Goal: Task Accomplishment & Management: Complete application form

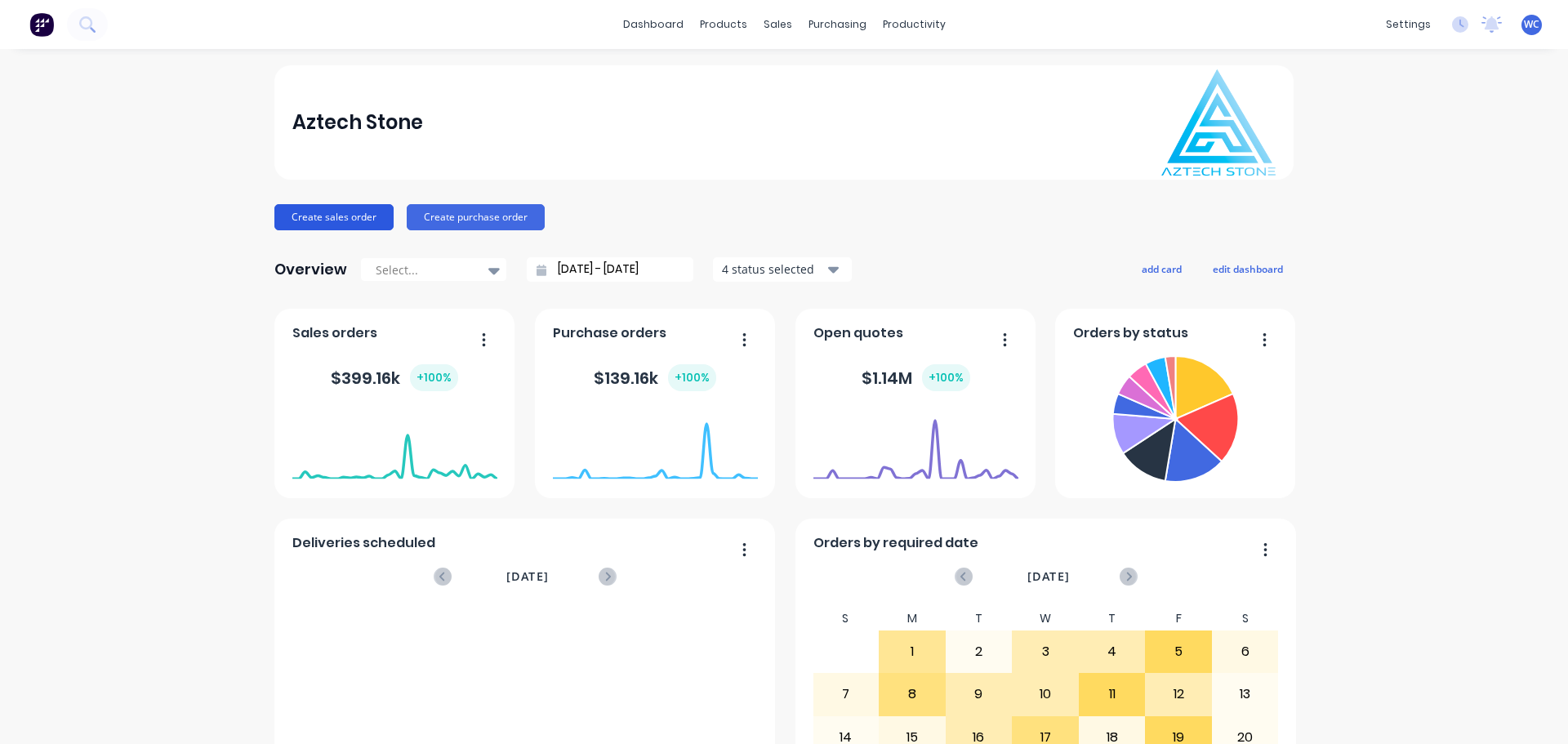
click at [307, 222] on button "Create sales order" at bounding box center [334, 217] width 119 height 26
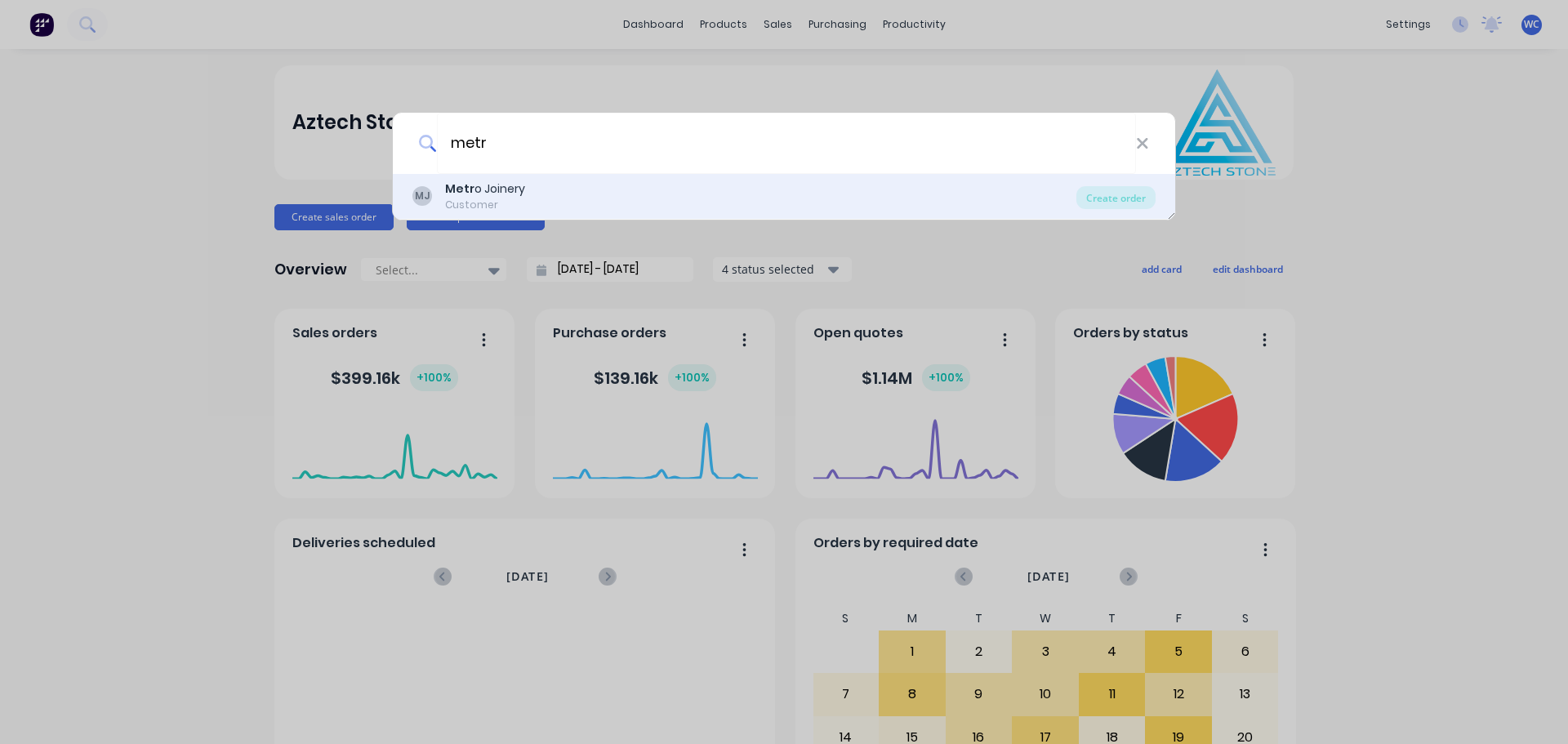
type input "metr"
click at [487, 188] on div "Metr o Joinery" at bounding box center [485, 189] width 80 height 17
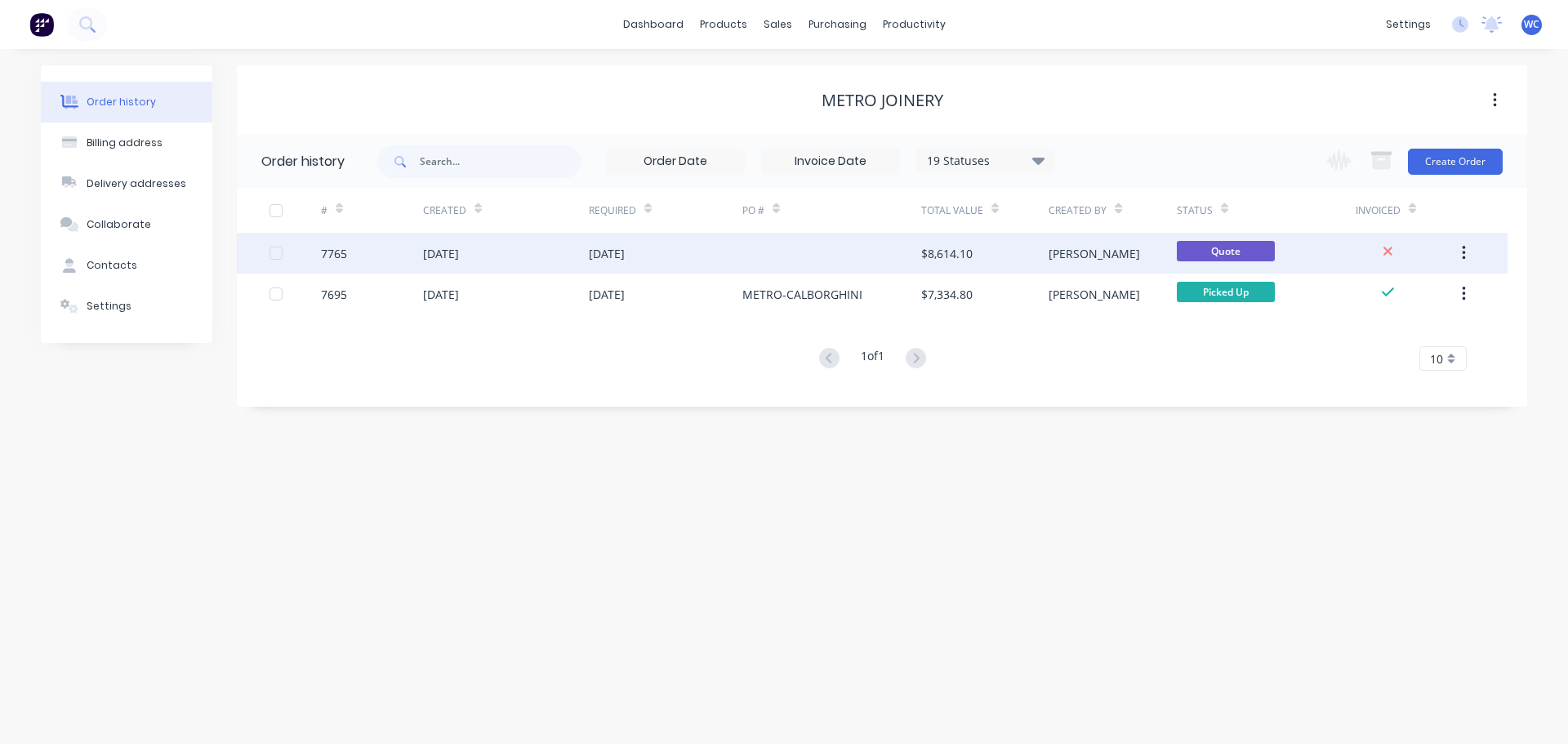
click at [459, 254] on div "[DATE]" at bounding box center [441, 254] width 36 height 17
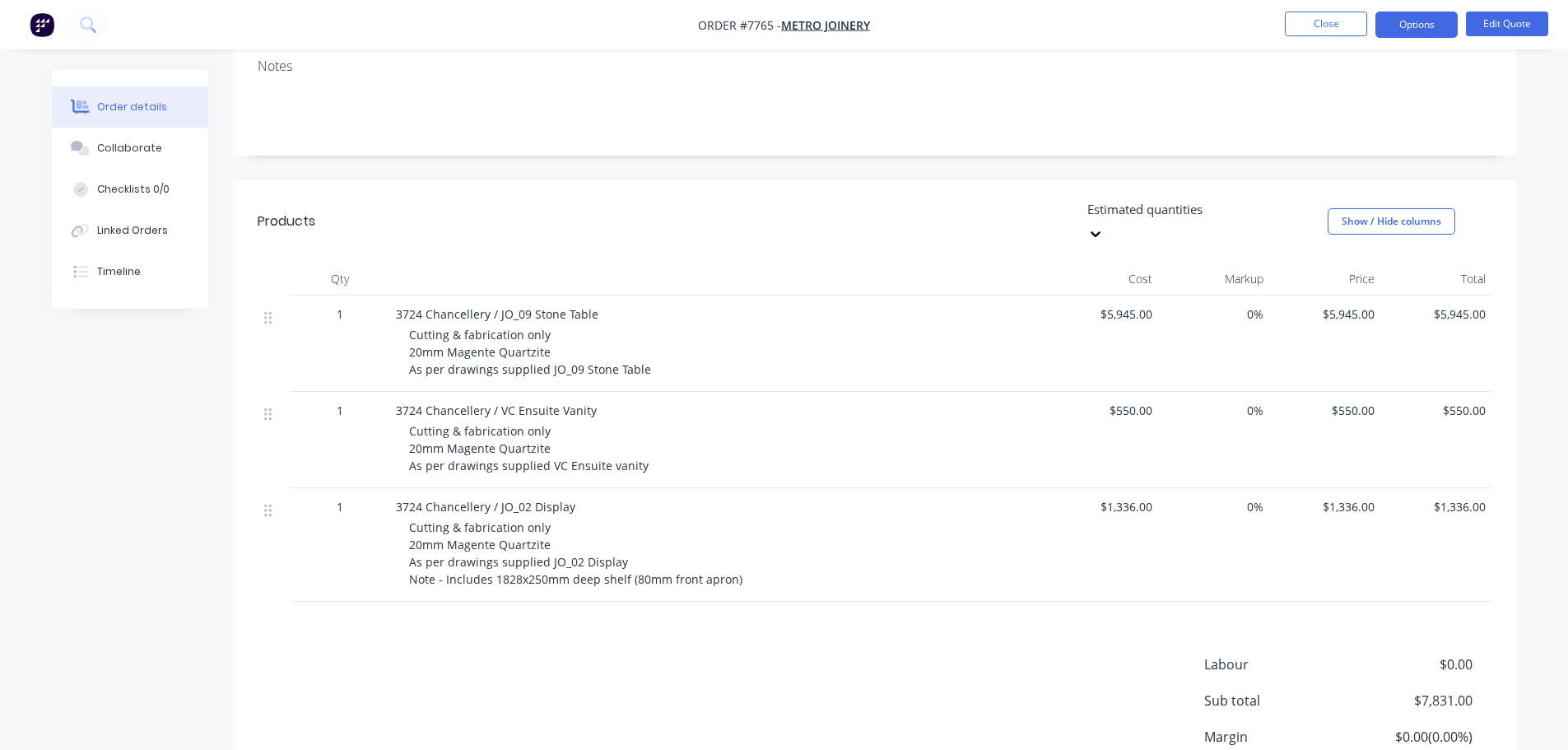
scroll to position [330, 0]
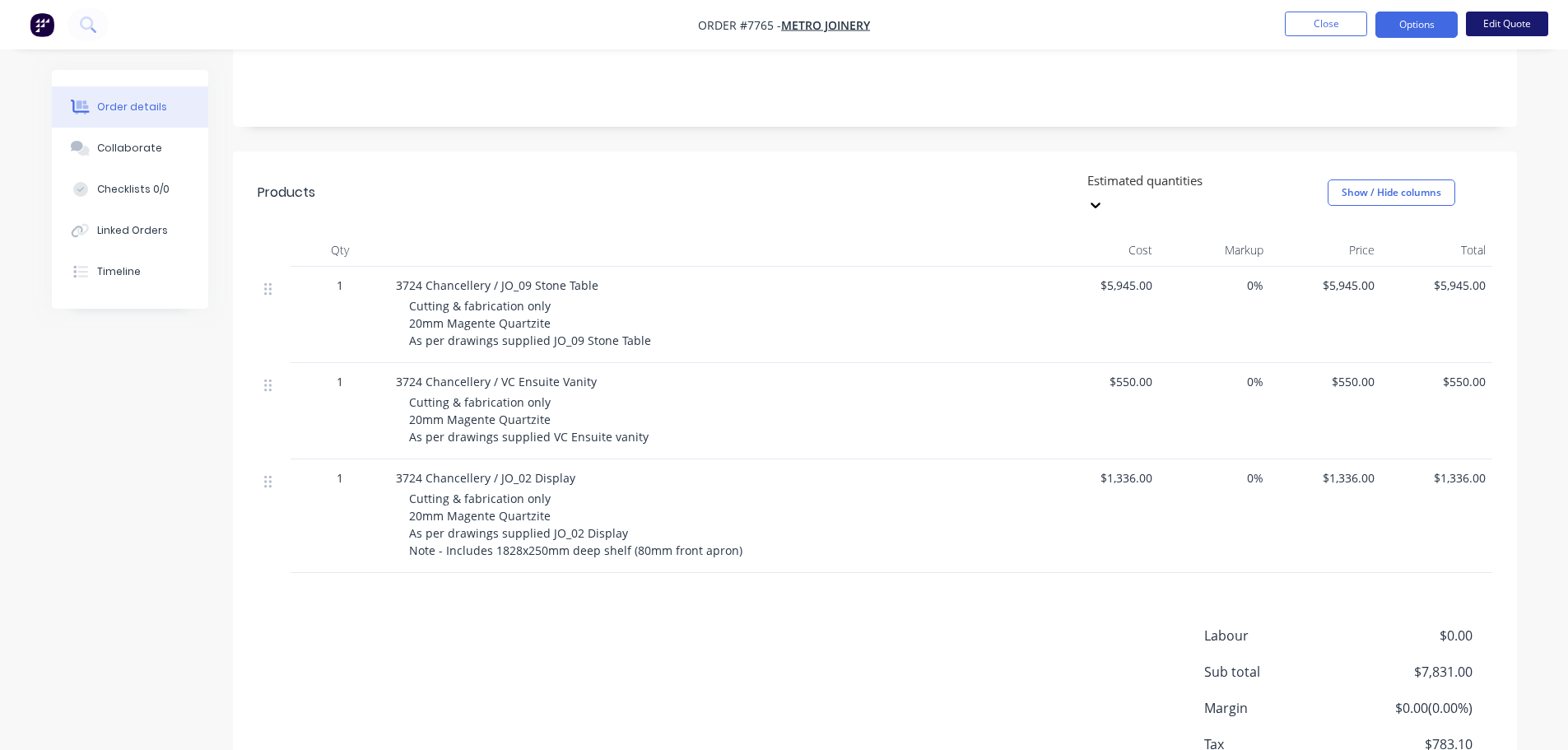
click at [1508, 18] on button "Edit Quote" at bounding box center [1506, 24] width 82 height 25
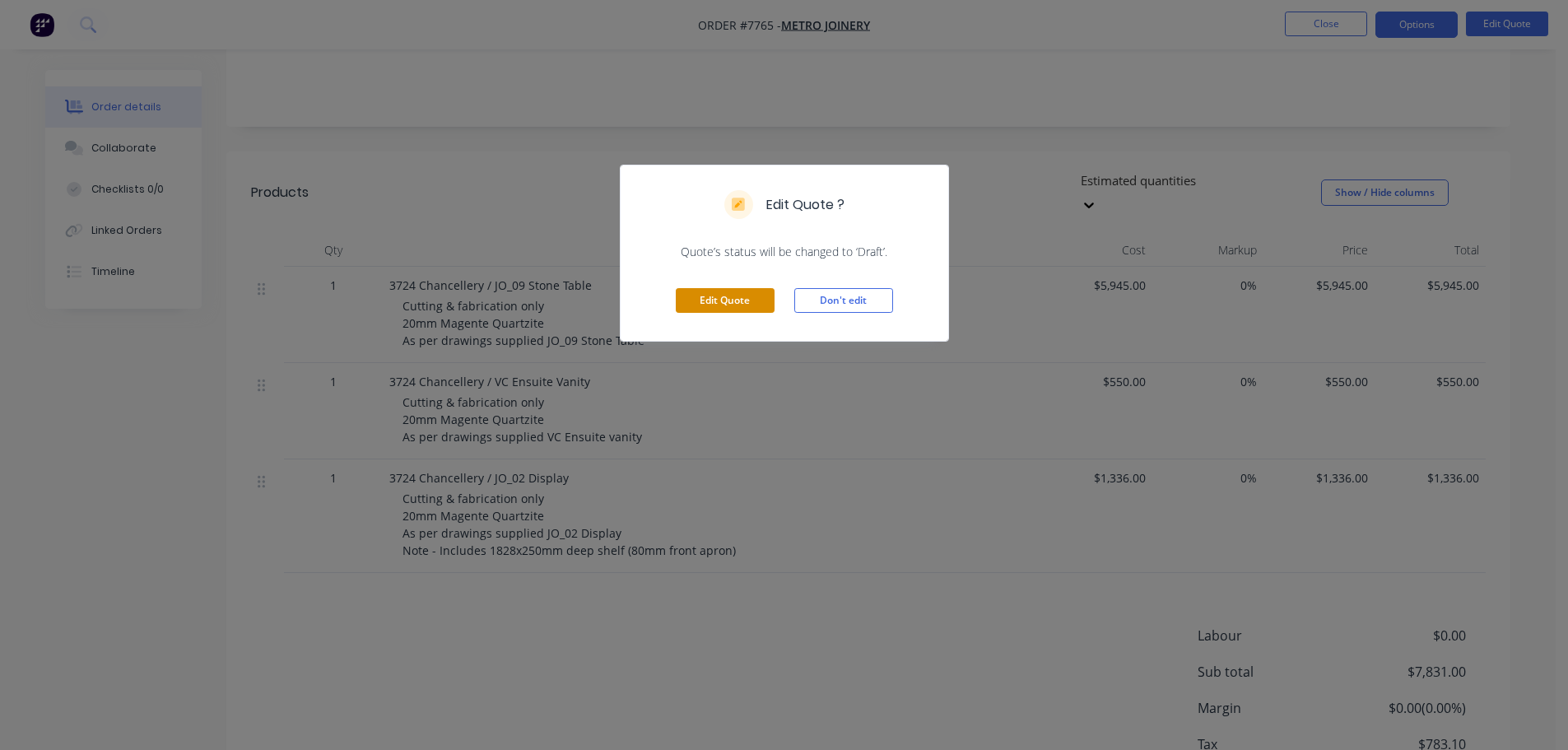
click at [731, 306] on button "Edit Quote" at bounding box center [725, 300] width 98 height 25
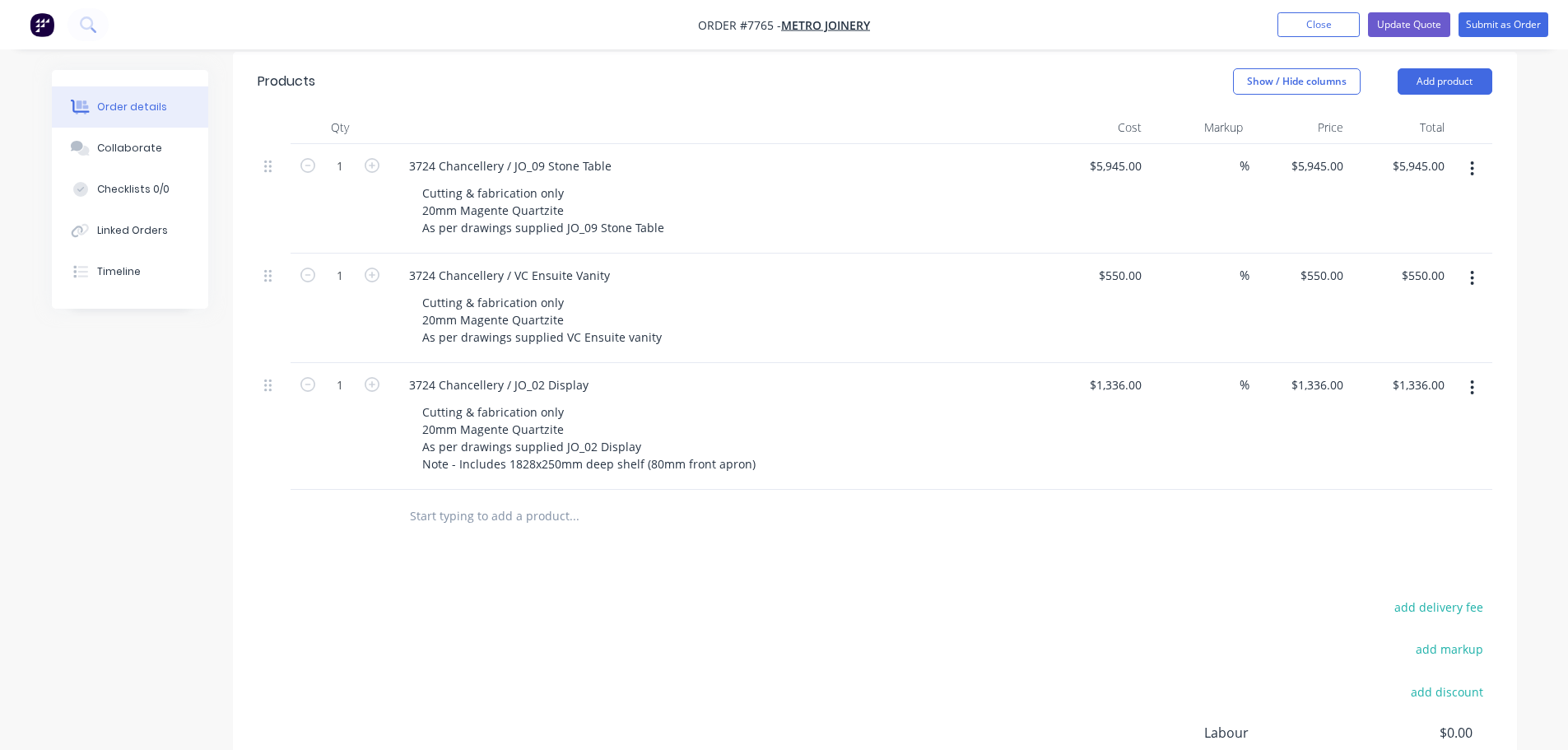
scroll to position [577, 0]
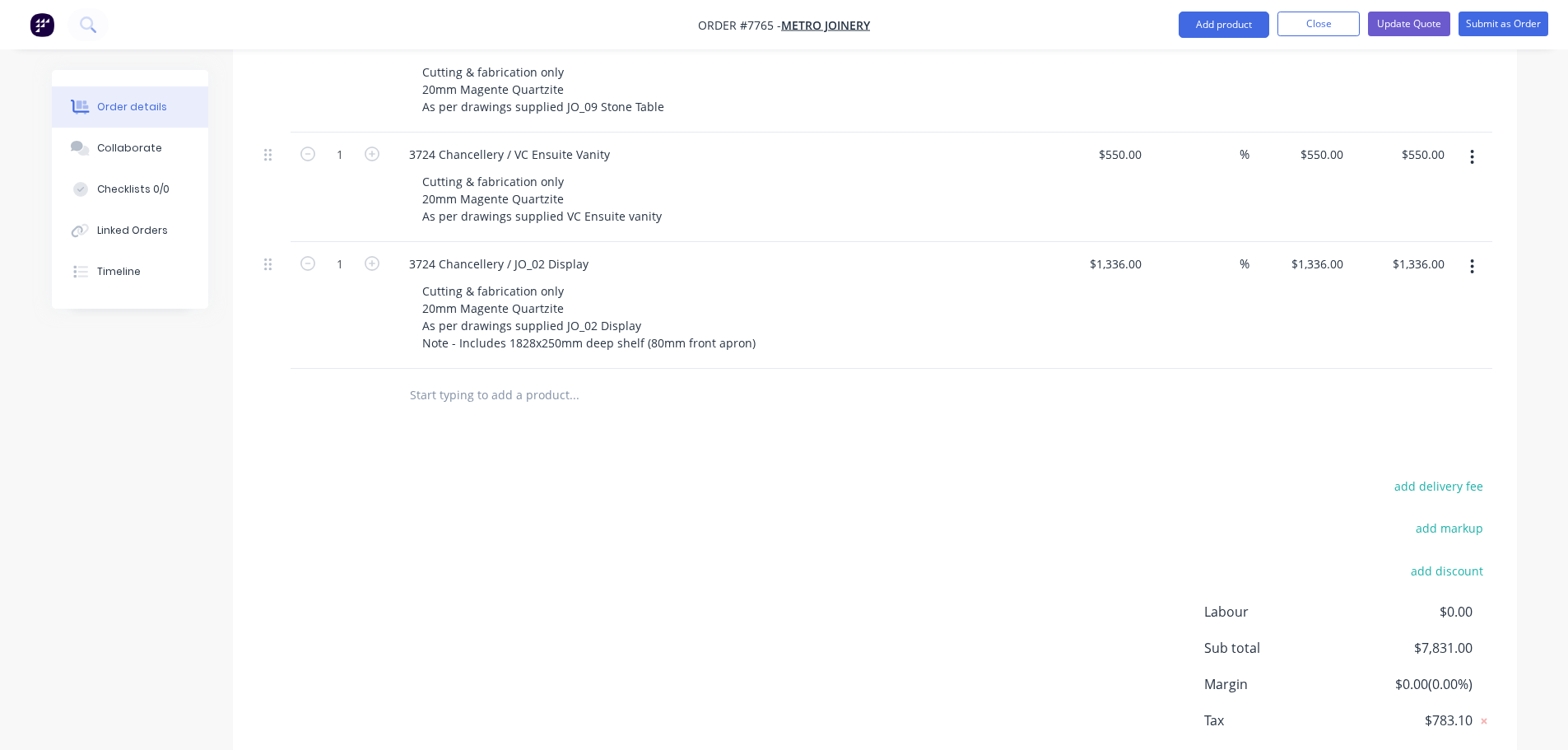
click at [440, 379] on input "text" at bounding box center [574, 395] width 330 height 33
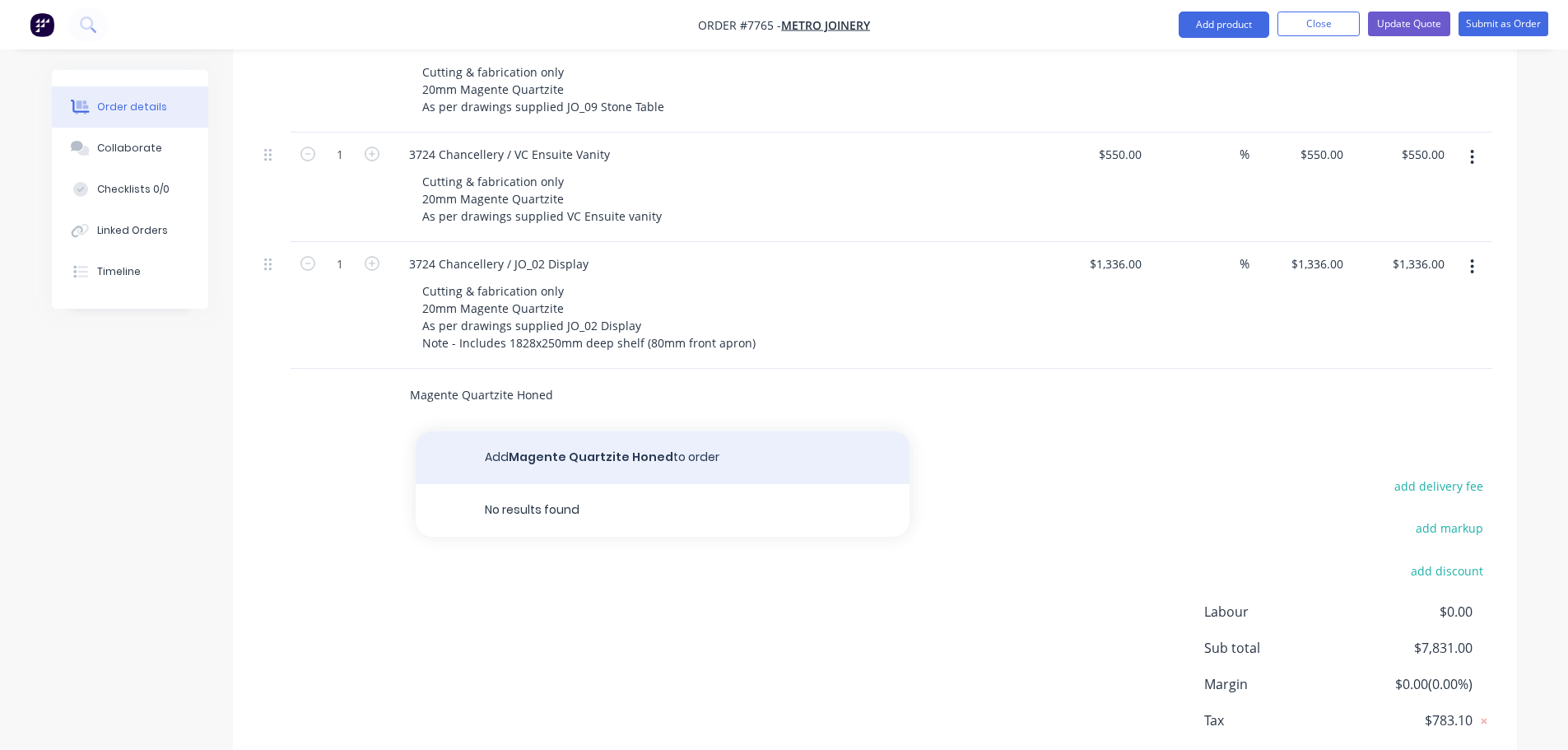
type input "Magente Quartzite Honed"
click at [545, 432] on button "Add Magente Quartzite Honed to order" at bounding box center [663, 458] width 494 height 53
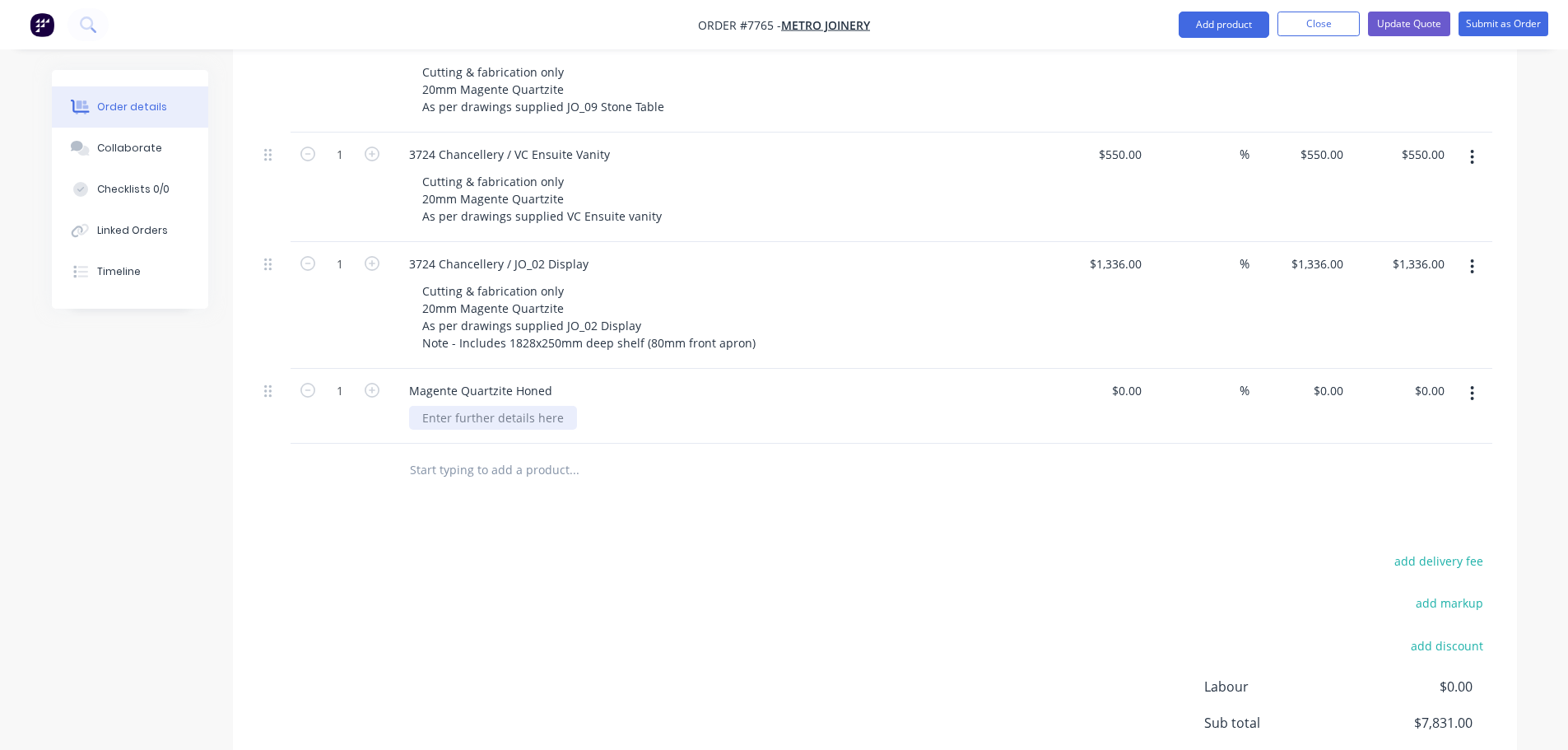
click at [495, 406] on div at bounding box center [492, 418] width 168 height 24
click at [553, 379] on div "Magente Quartzite Honed" at bounding box center [480, 390] width 169 height 24
click at [373, 383] on icon "button" at bounding box center [372, 390] width 15 height 15
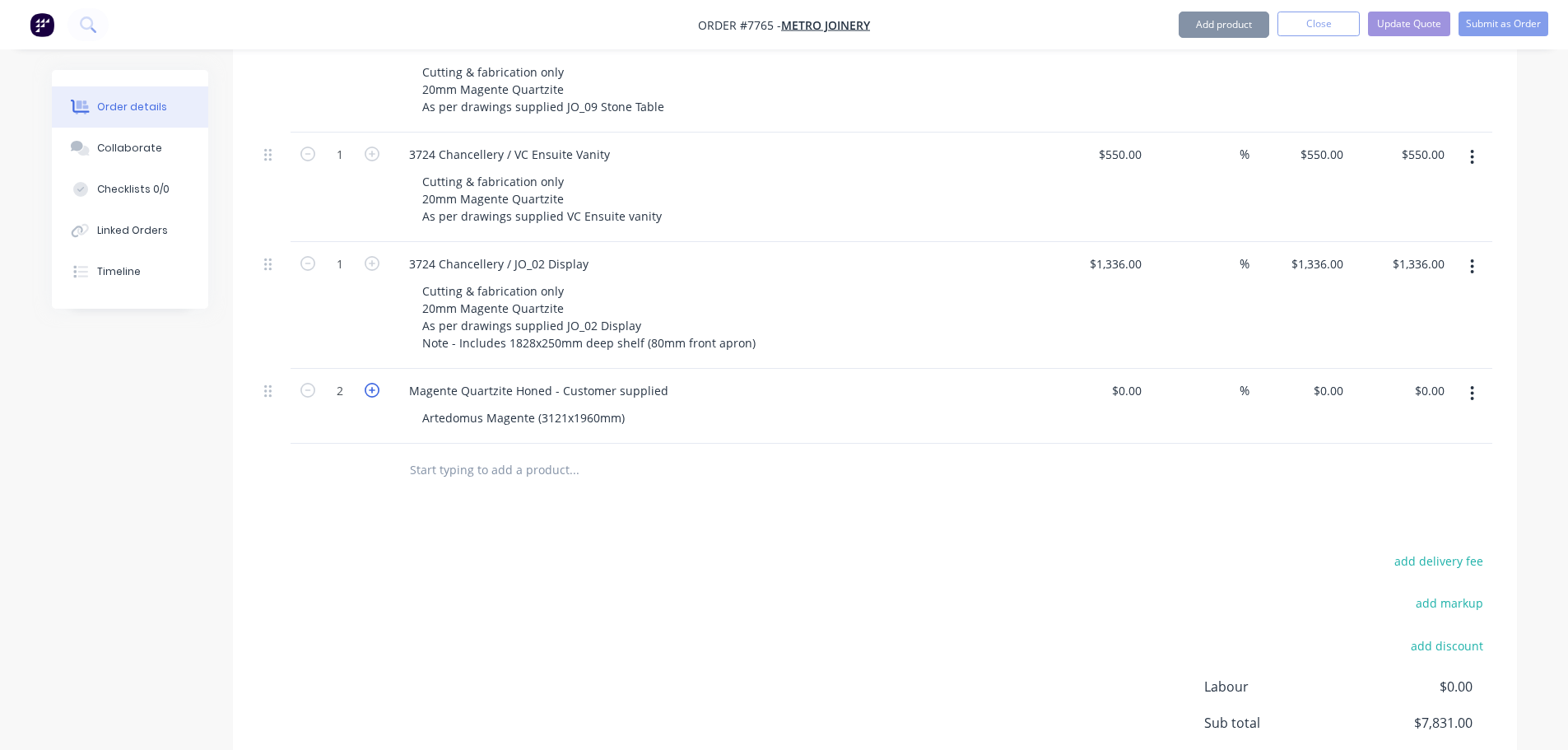
click at [373, 383] on icon "button" at bounding box center [372, 390] width 15 height 15
type input "3"
click at [1100, 242] on div "1336 1336" at bounding box center [1098, 306] width 101 height 127
type input "$1,534.00"
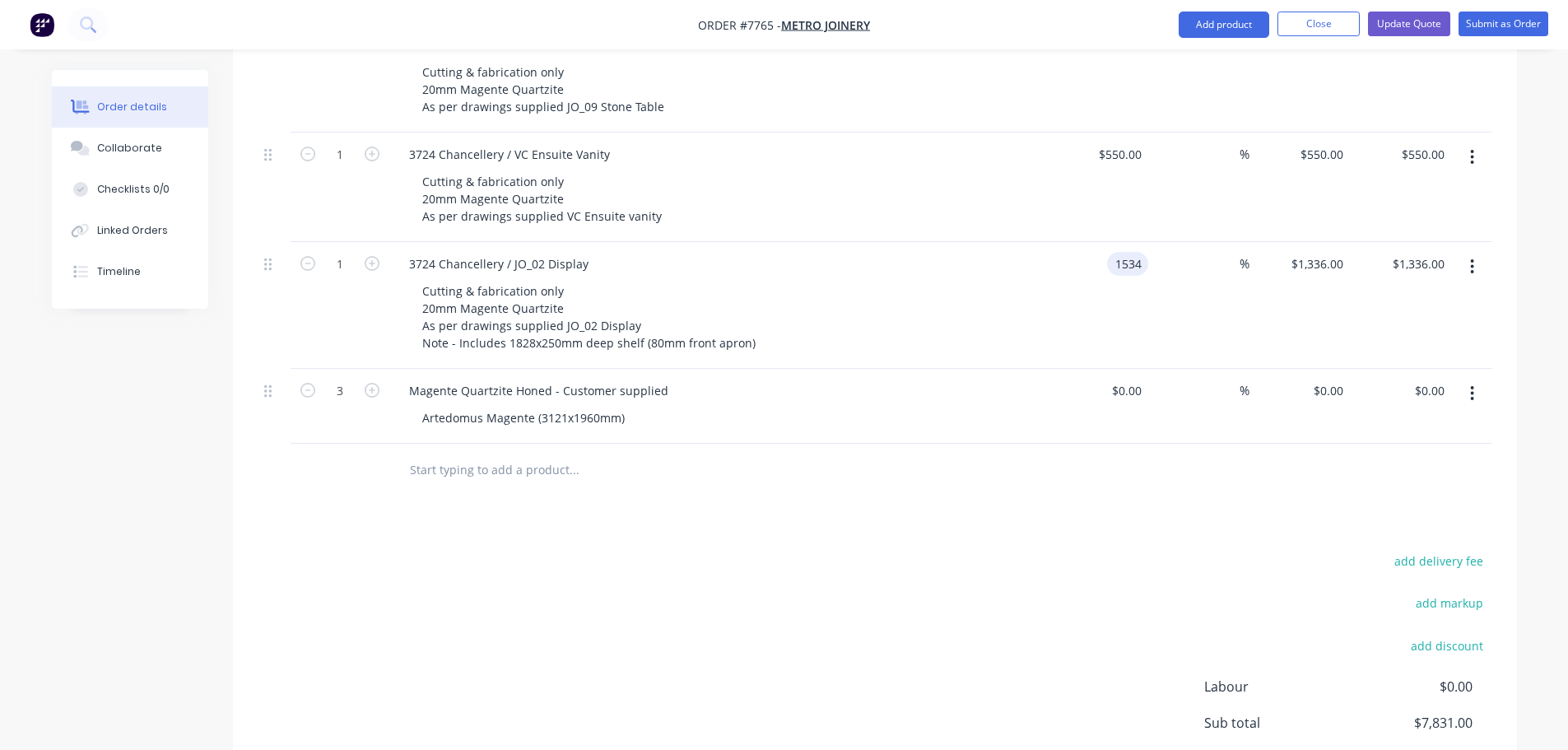
type input "$1,534.00"
click at [1104, 133] on div "550 550" at bounding box center [1098, 188] width 101 height 110
type input "$632.00"
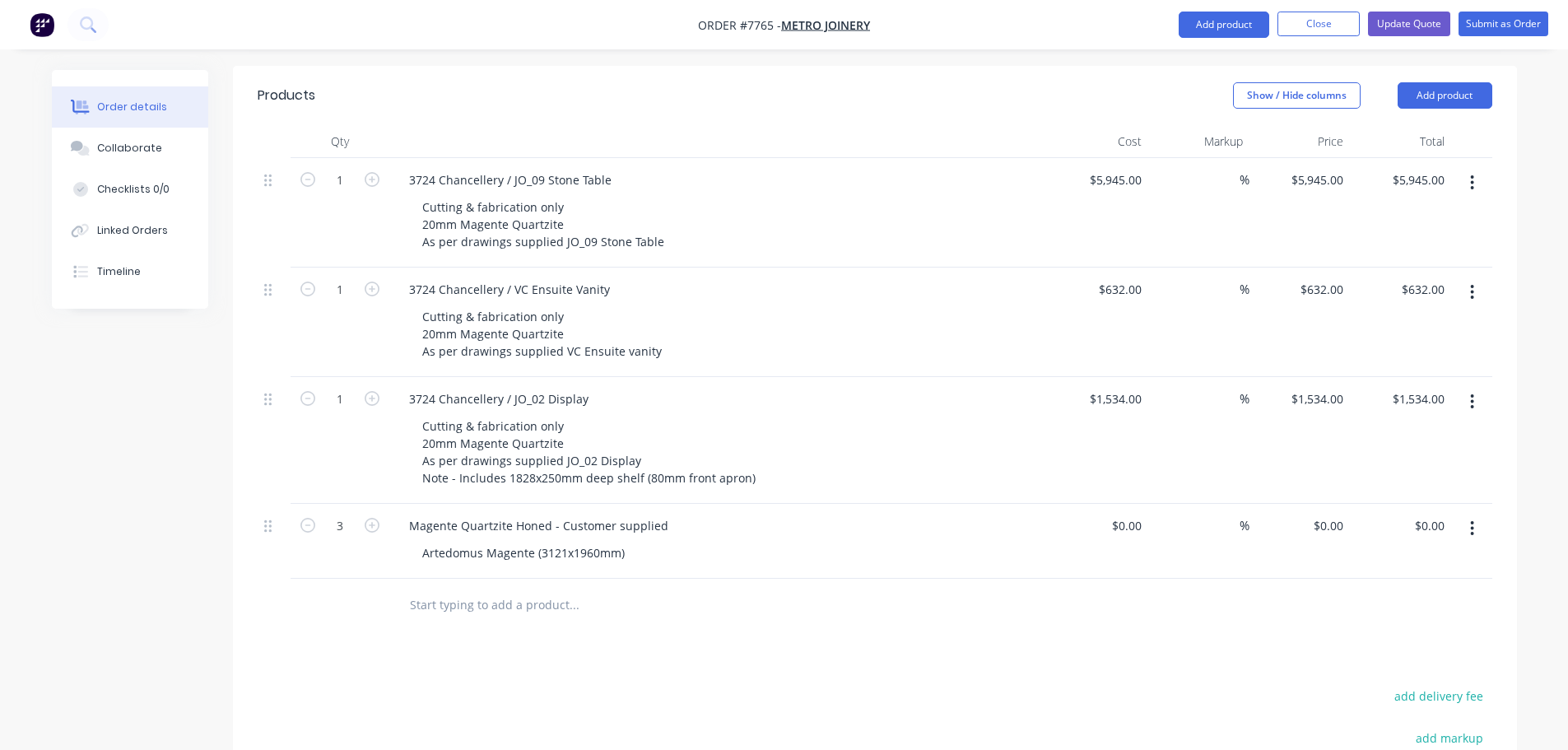
scroll to position [330, 0]
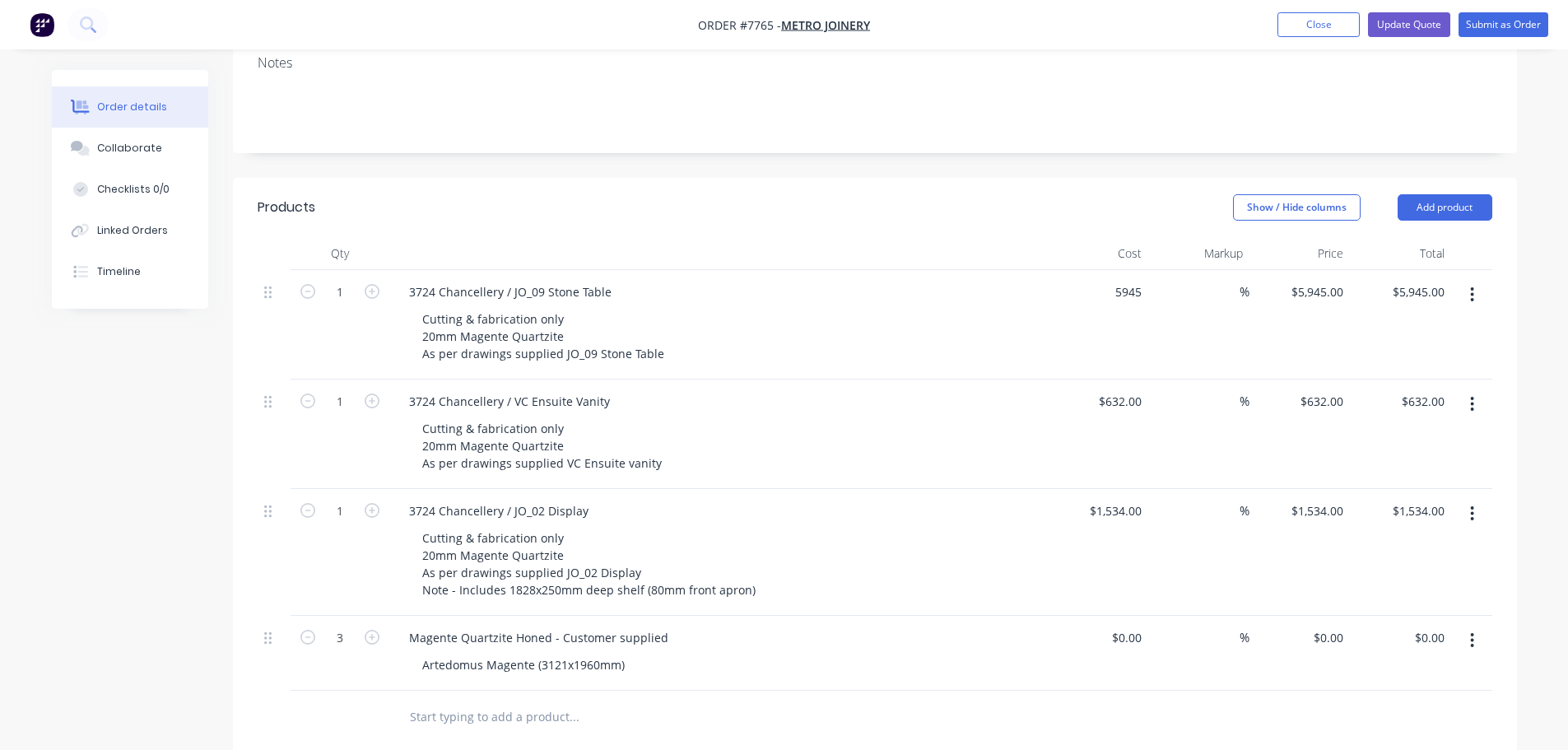
click at [1101, 270] on div "5945 $5,945.00" at bounding box center [1098, 325] width 101 height 110
type input "5"
type input "$6,736.00"
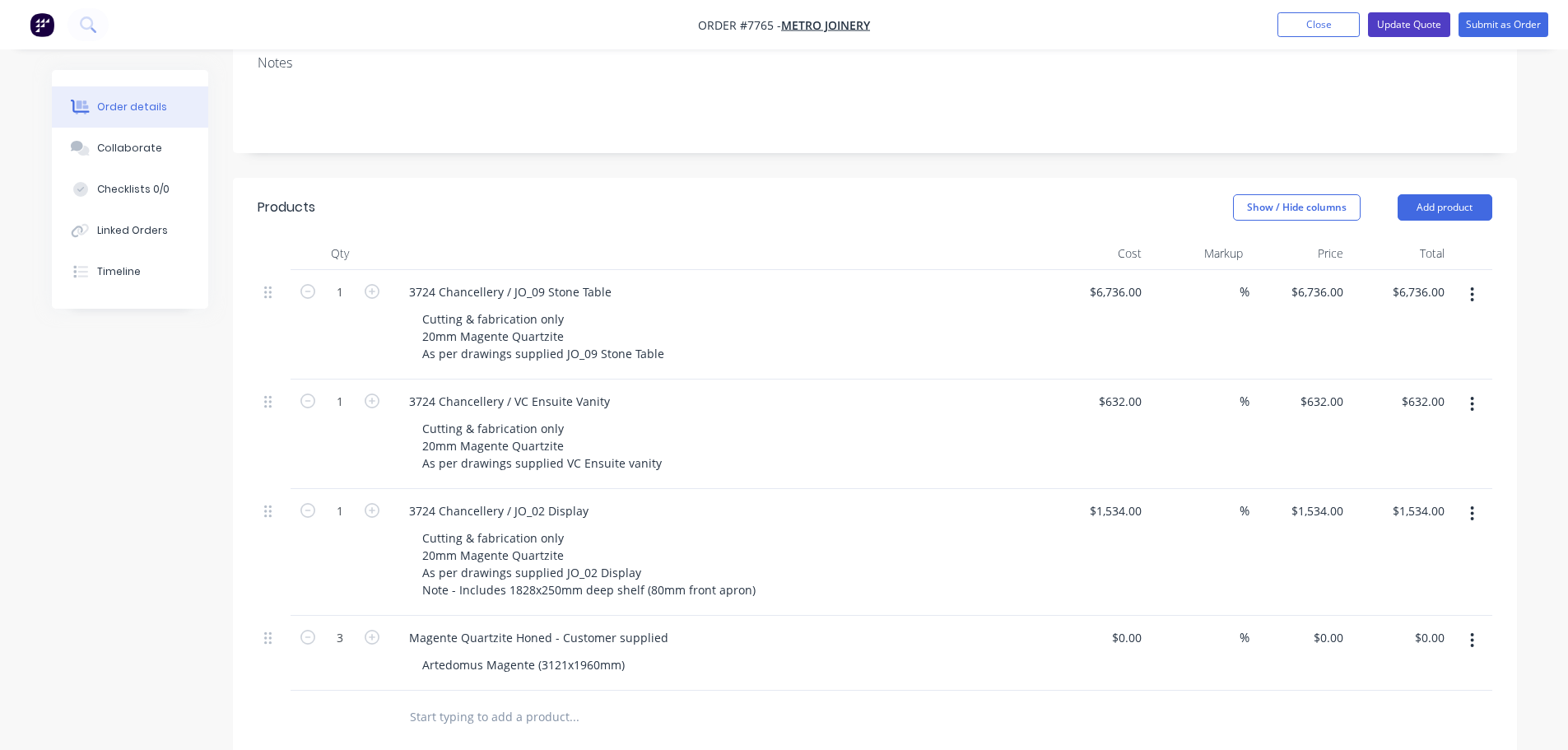
click at [1426, 22] on button "Update Quote" at bounding box center [1409, 25] width 82 height 25
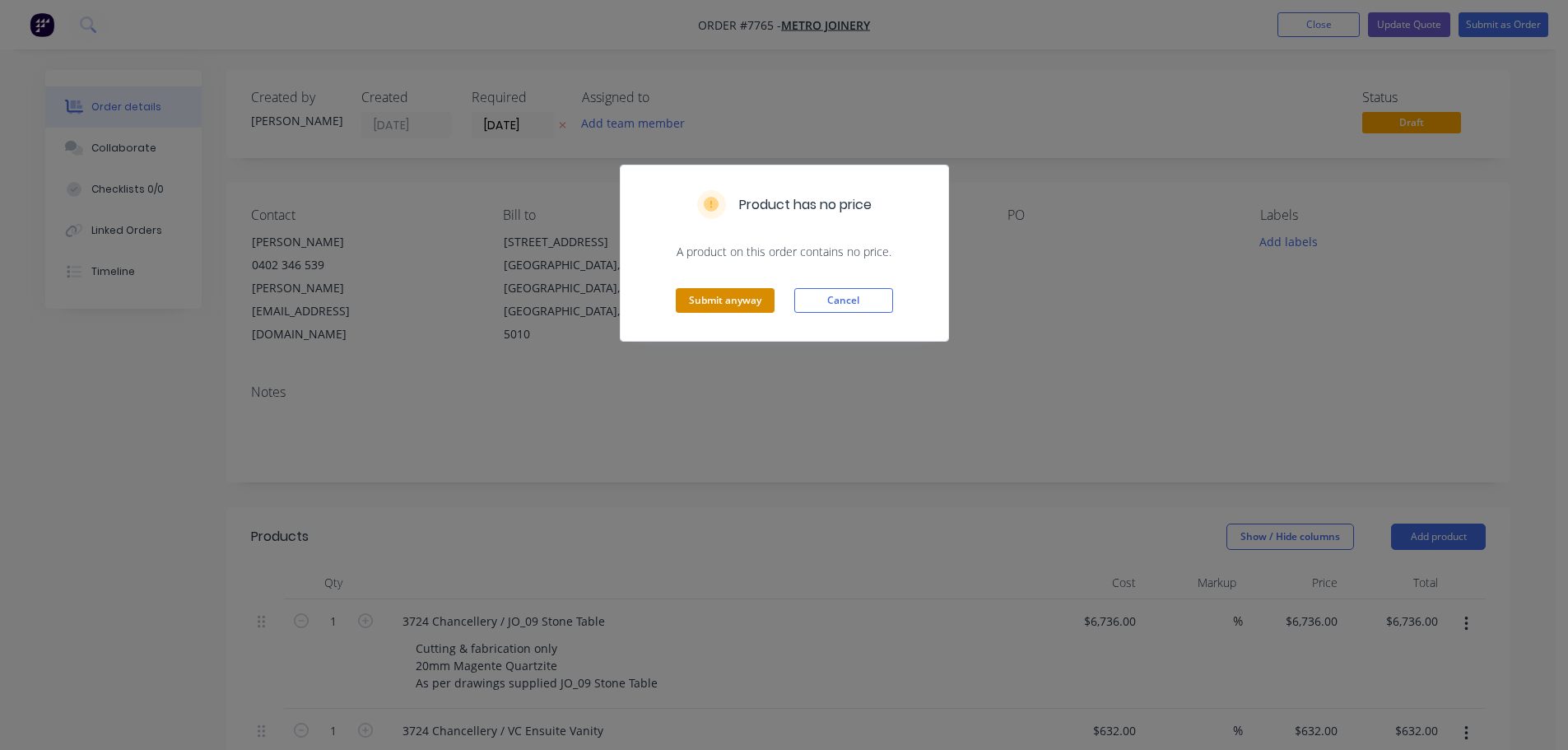
click at [745, 303] on button "Submit anyway" at bounding box center [725, 300] width 98 height 25
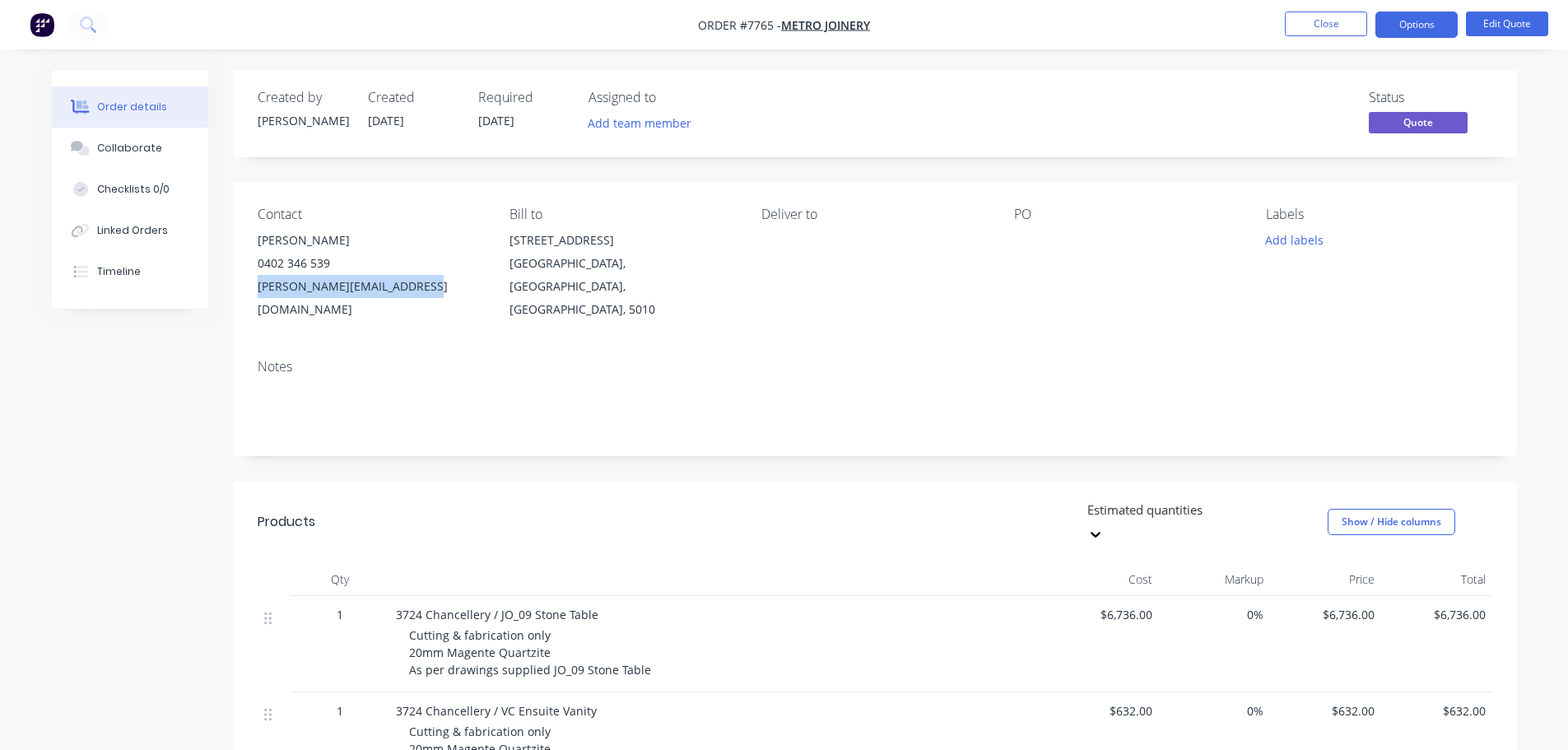
drag, startPoint x: 428, startPoint y: 287, endPoint x: 257, endPoint y: 289, distance: 171.0
click at [258, 289] on div "[PERSON_NAME][EMAIL_ADDRESS][DOMAIN_NAME]" at bounding box center [370, 297] width 225 height 46
copy div "[PERSON_NAME][EMAIL_ADDRESS][DOMAIN_NAME]"
click at [1430, 25] on button "Options" at bounding box center [1417, 25] width 82 height 27
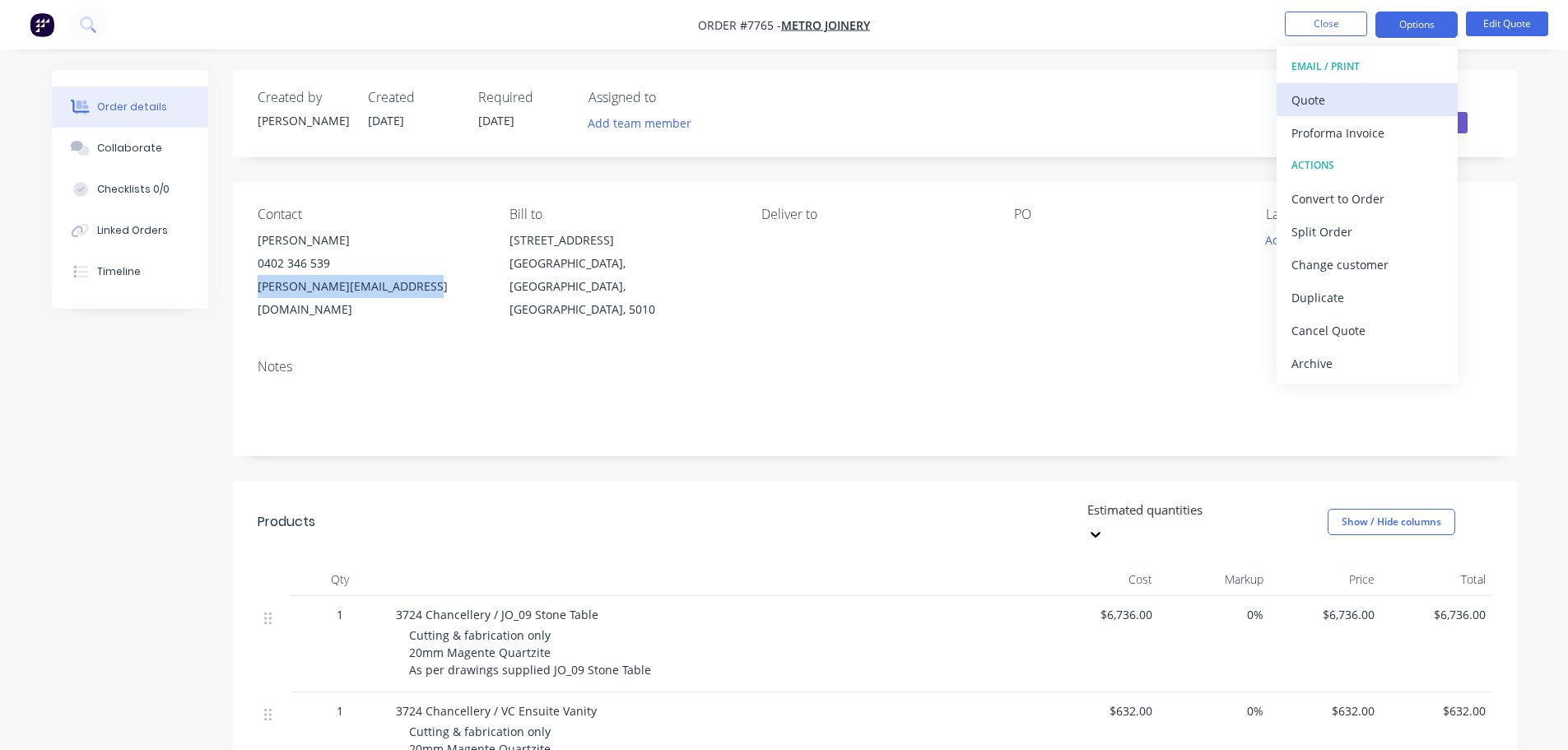
click at [1331, 103] on div "Quote" at bounding box center [1367, 99] width 151 height 24
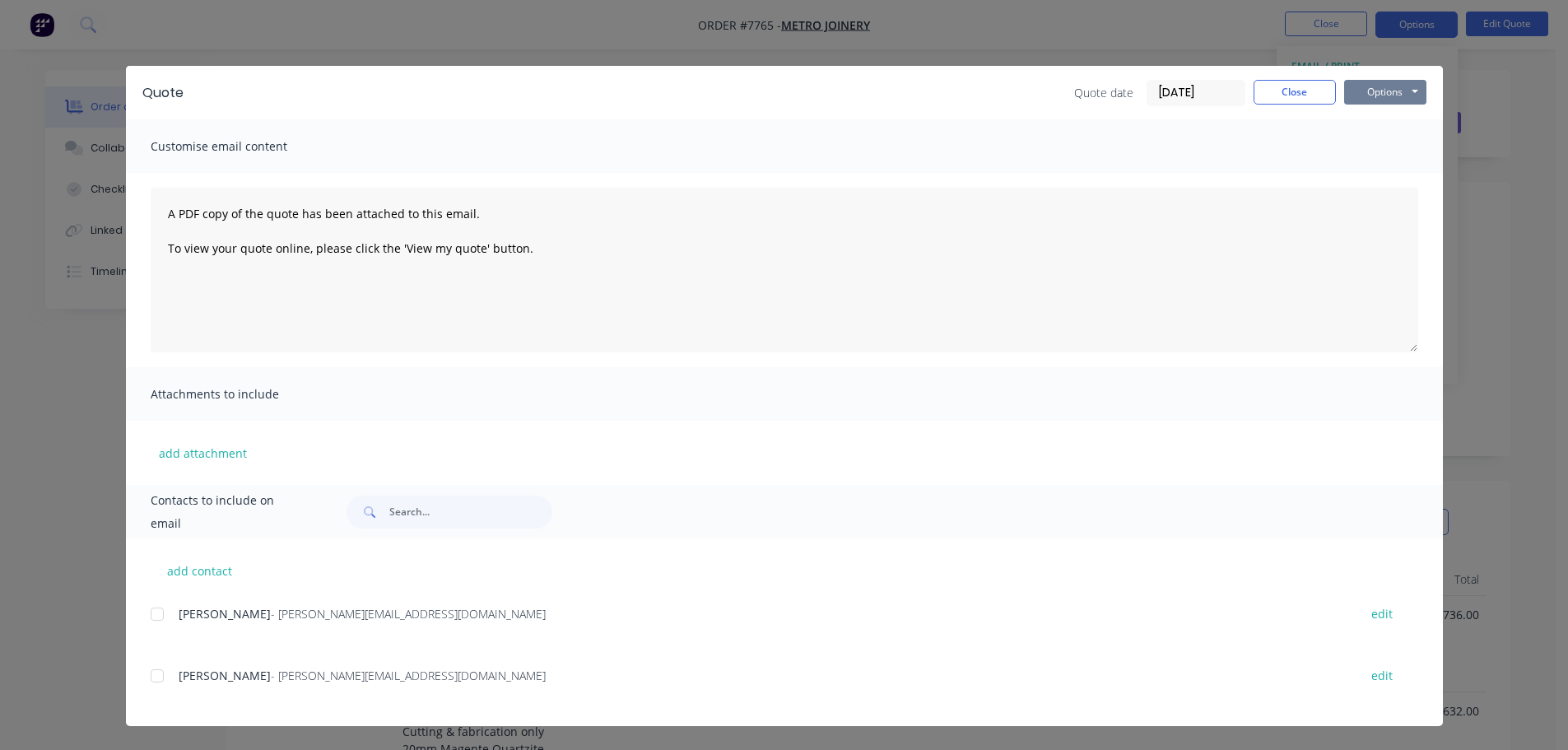
click at [1373, 93] on button "Options" at bounding box center [1385, 92] width 82 height 25
click at [1387, 119] on button "Preview" at bounding box center [1397, 121] width 105 height 27
click at [1382, 92] on button "Options" at bounding box center [1385, 92] width 82 height 25
click at [1389, 119] on button "Preview" at bounding box center [1397, 121] width 105 height 27
click at [1279, 95] on button "Close" at bounding box center [1294, 92] width 82 height 25
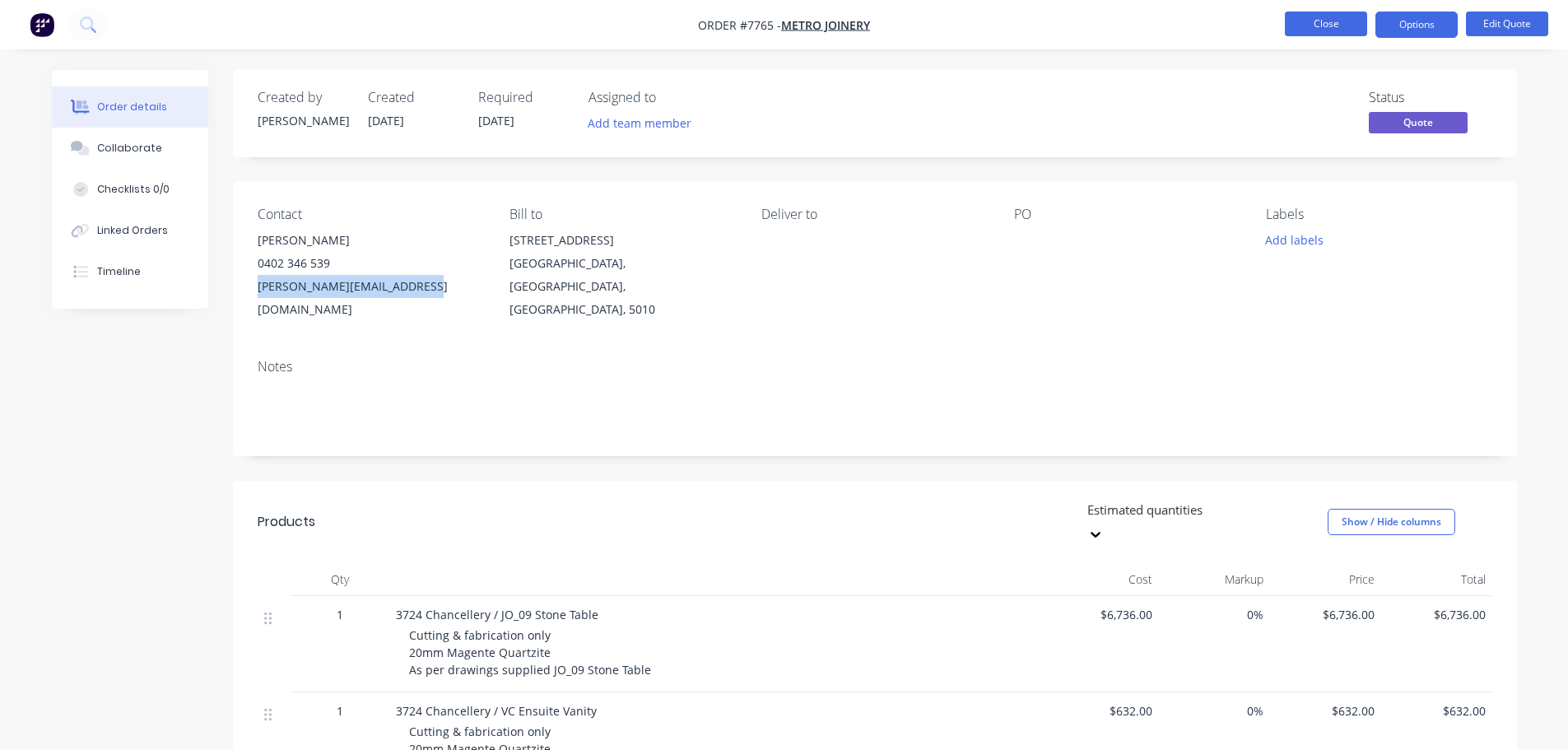
click at [1339, 24] on button "Close" at bounding box center [1326, 24] width 82 height 25
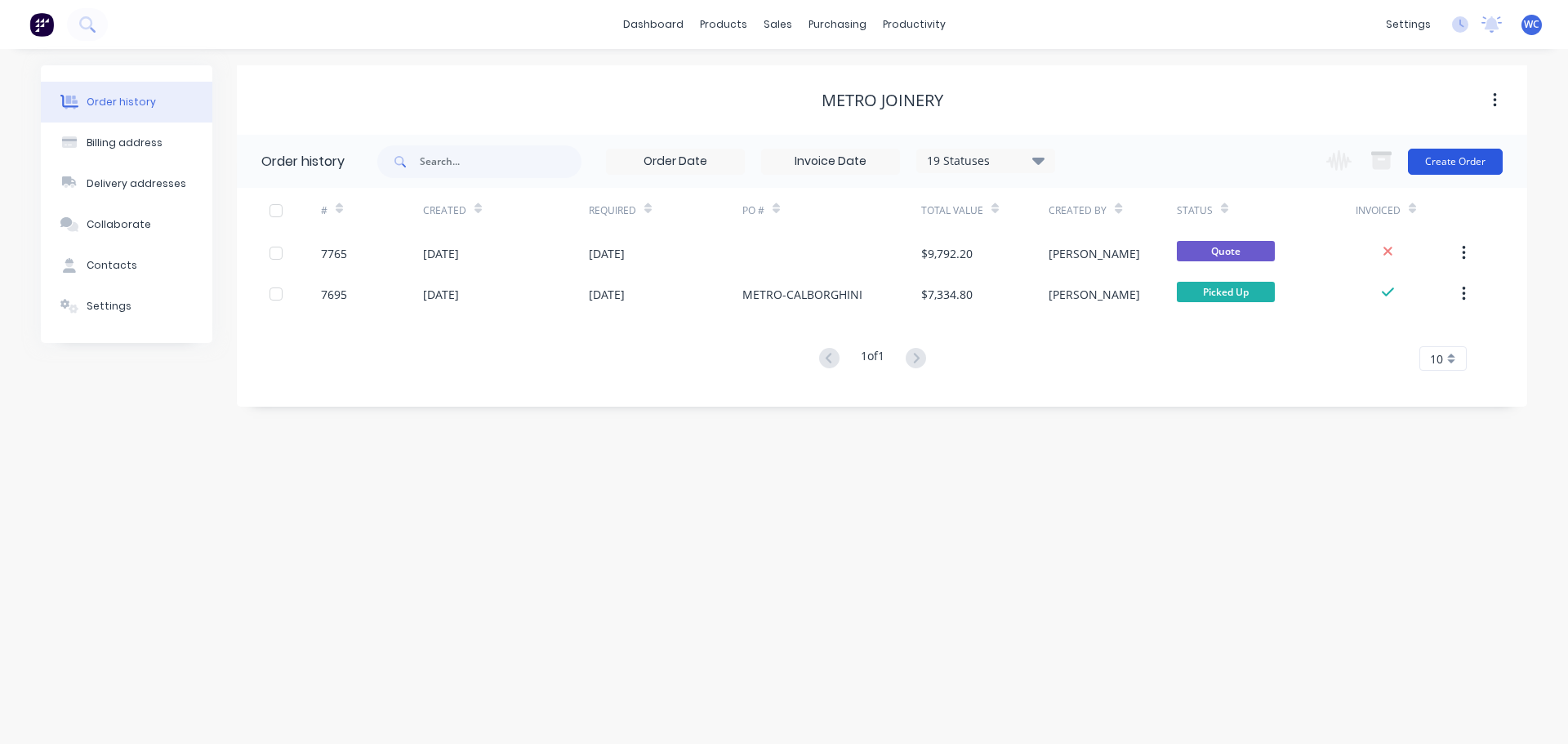
click at [1438, 152] on button "Create Order" at bounding box center [1455, 162] width 95 height 26
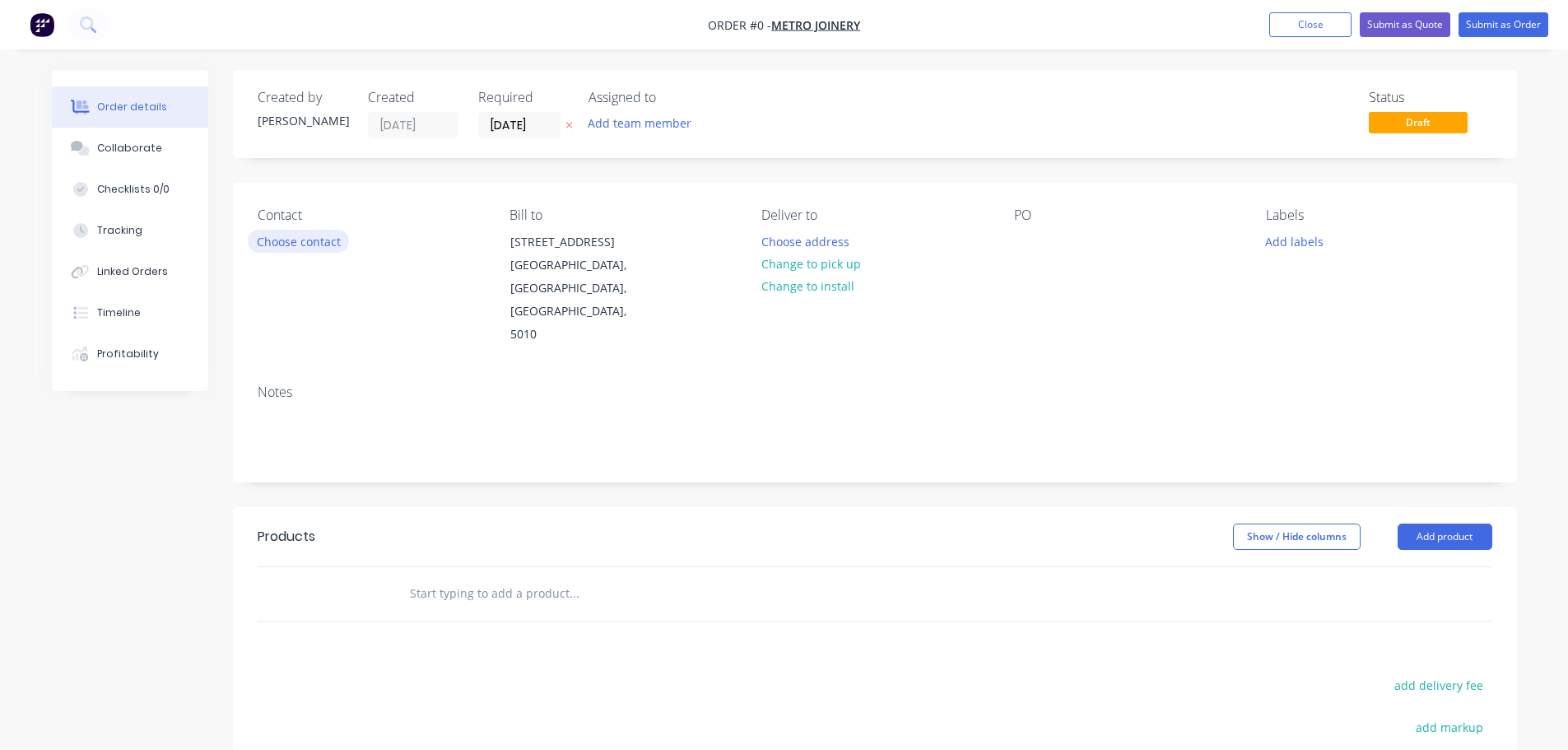
click at [312, 236] on button "Choose contact" at bounding box center [298, 241] width 101 height 22
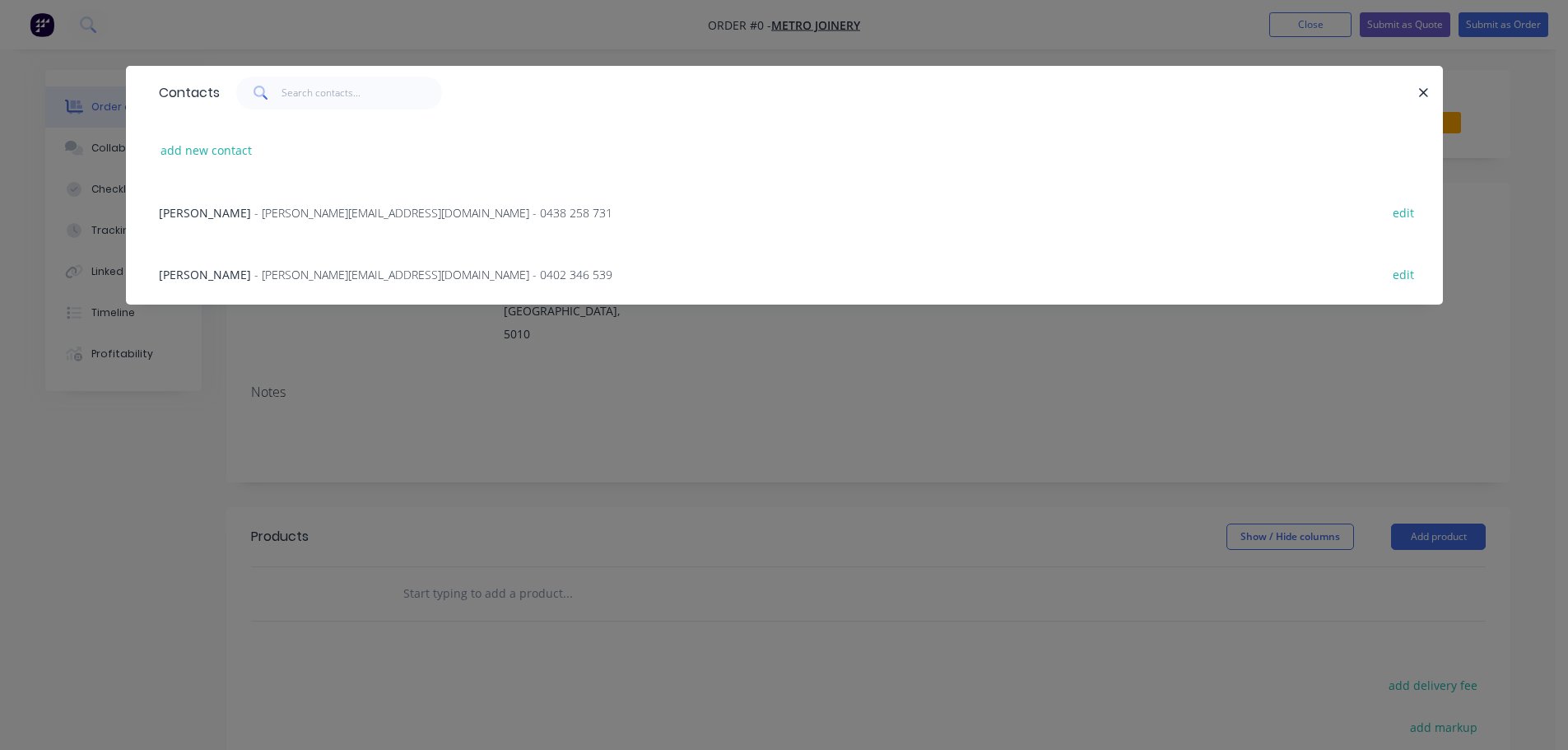
click at [255, 268] on span "- [PERSON_NAME][EMAIL_ADDRESS][DOMAIN_NAME] - 0402 346 539" at bounding box center [434, 275] width 358 height 16
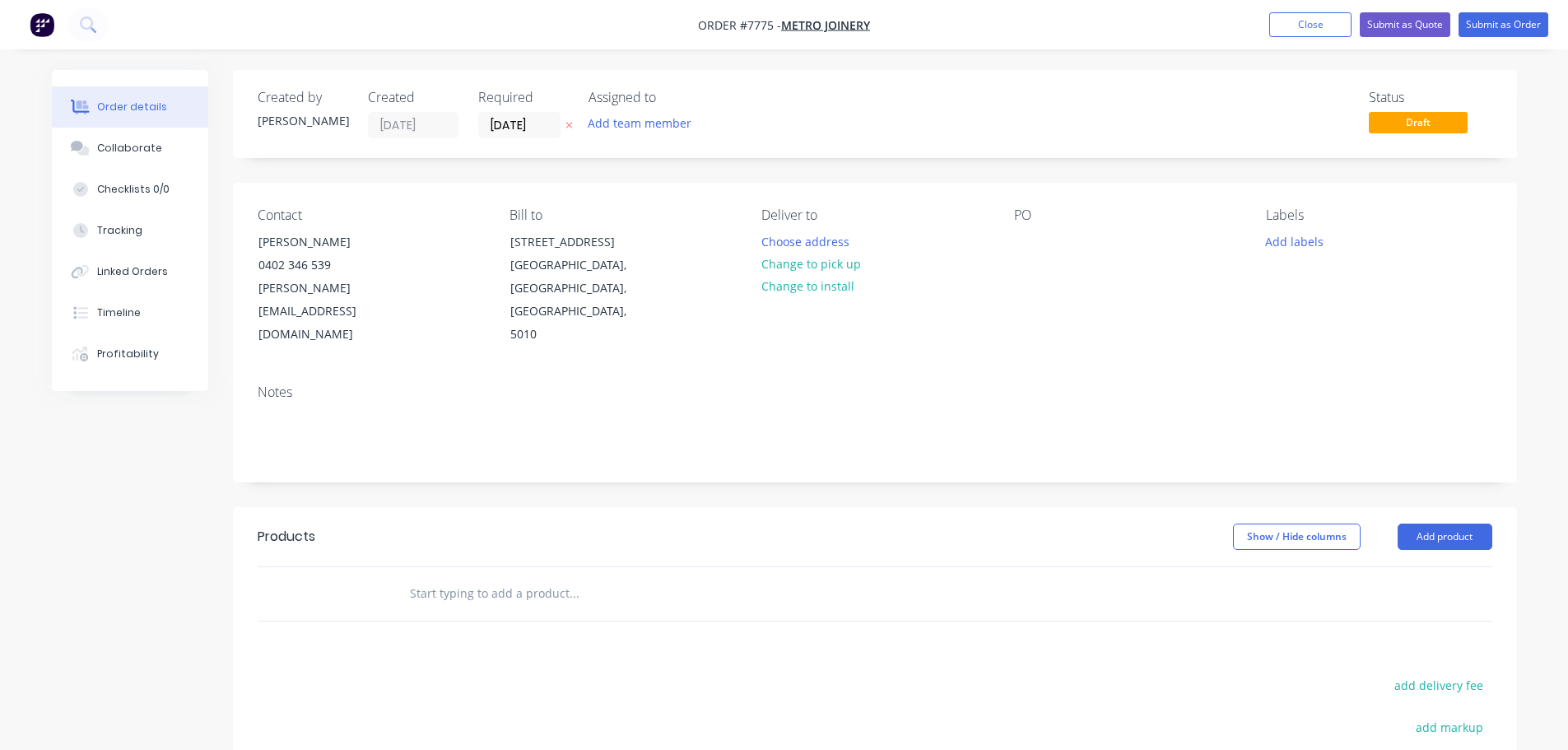
click at [500, 577] on input "text" at bounding box center [574, 593] width 330 height 33
click at [444, 577] on input "text" at bounding box center [574, 593] width 330 height 33
click at [454, 577] on input "text" at bounding box center [574, 593] width 330 height 33
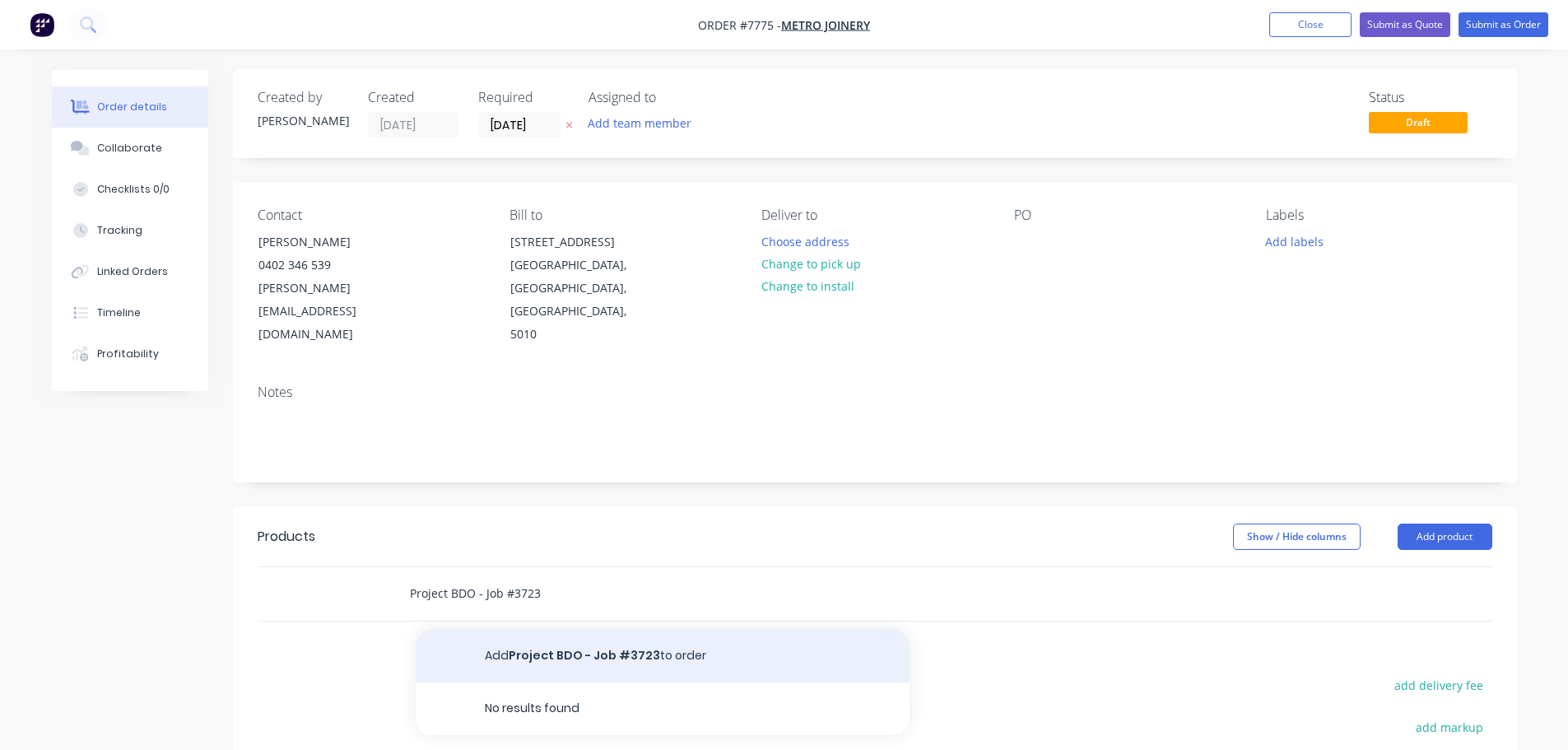
type input "Project BDO - Job #3723"
click at [522, 630] on button "Add Project BDO - Job #3723 to order" at bounding box center [663, 656] width 494 height 53
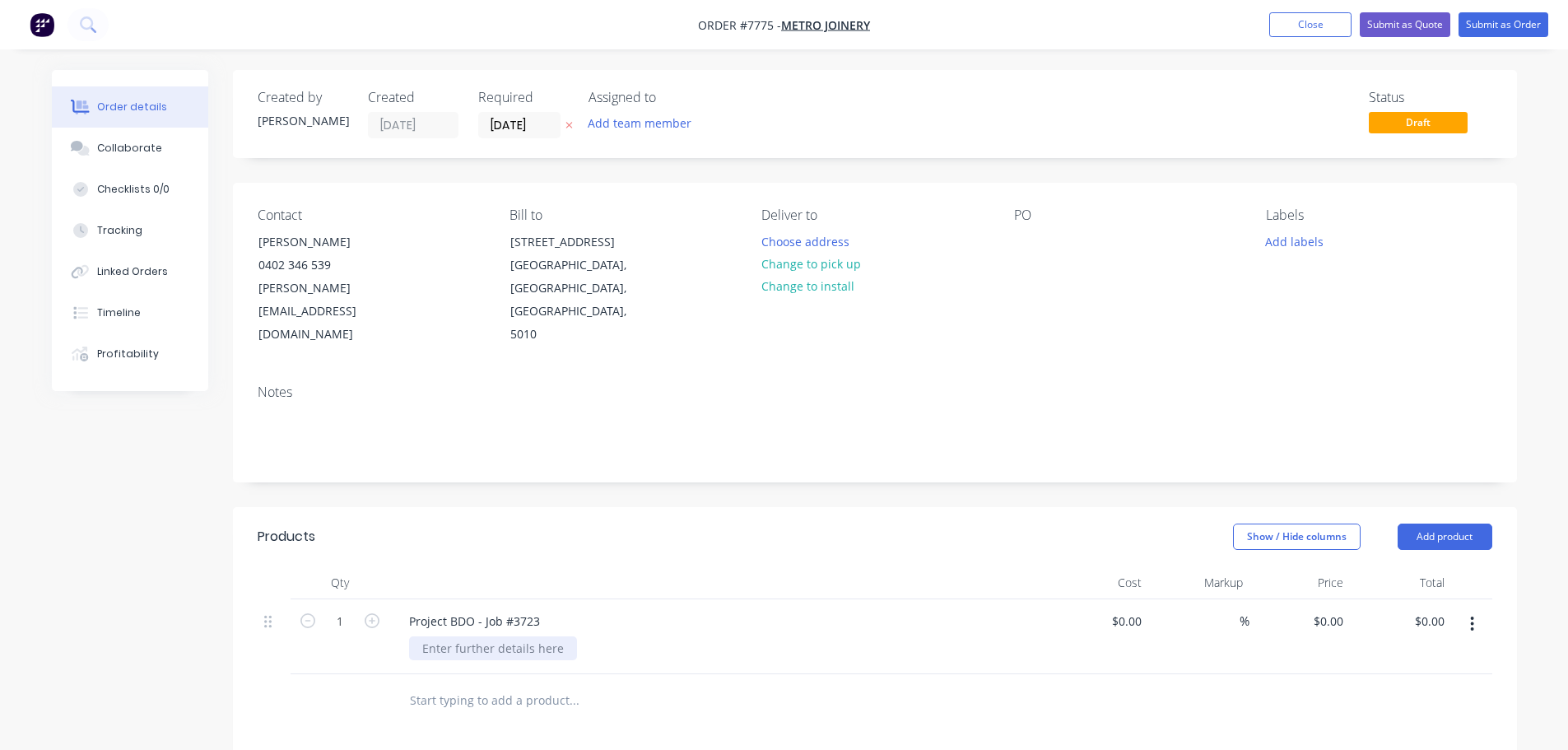
click at [462, 636] on div at bounding box center [492, 648] width 168 height 24
click at [575, 636] on div "Stone cutting & fabrication" at bounding box center [496, 648] width 174 height 24
click at [530, 640] on div "Stone cutting & fabrication 20mm Taj Mahal Quartzite As per drawings -" at bounding box center [496, 666] width 174 height 59
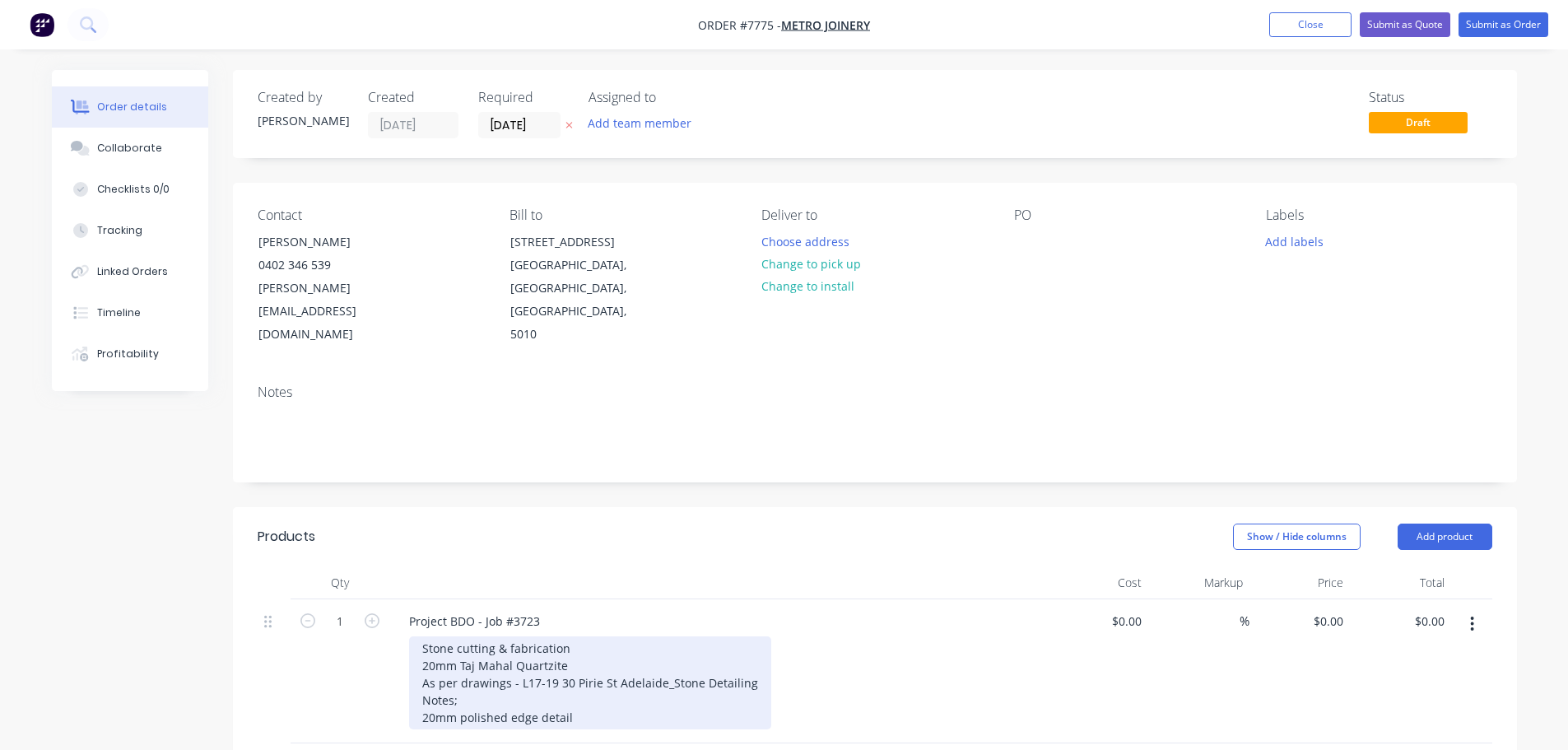
click at [571, 670] on div "Stone cutting & fabrication 20mm Taj Mahal Quartzite As per drawings - L17-19 3…" at bounding box center [590, 683] width 363 height 93
click at [587, 692] on div "Stone cutting & fabrication 20mm Taj Mahal Quartzite As per drawings - L17-19 3…" at bounding box center [590, 691] width 363 height 110
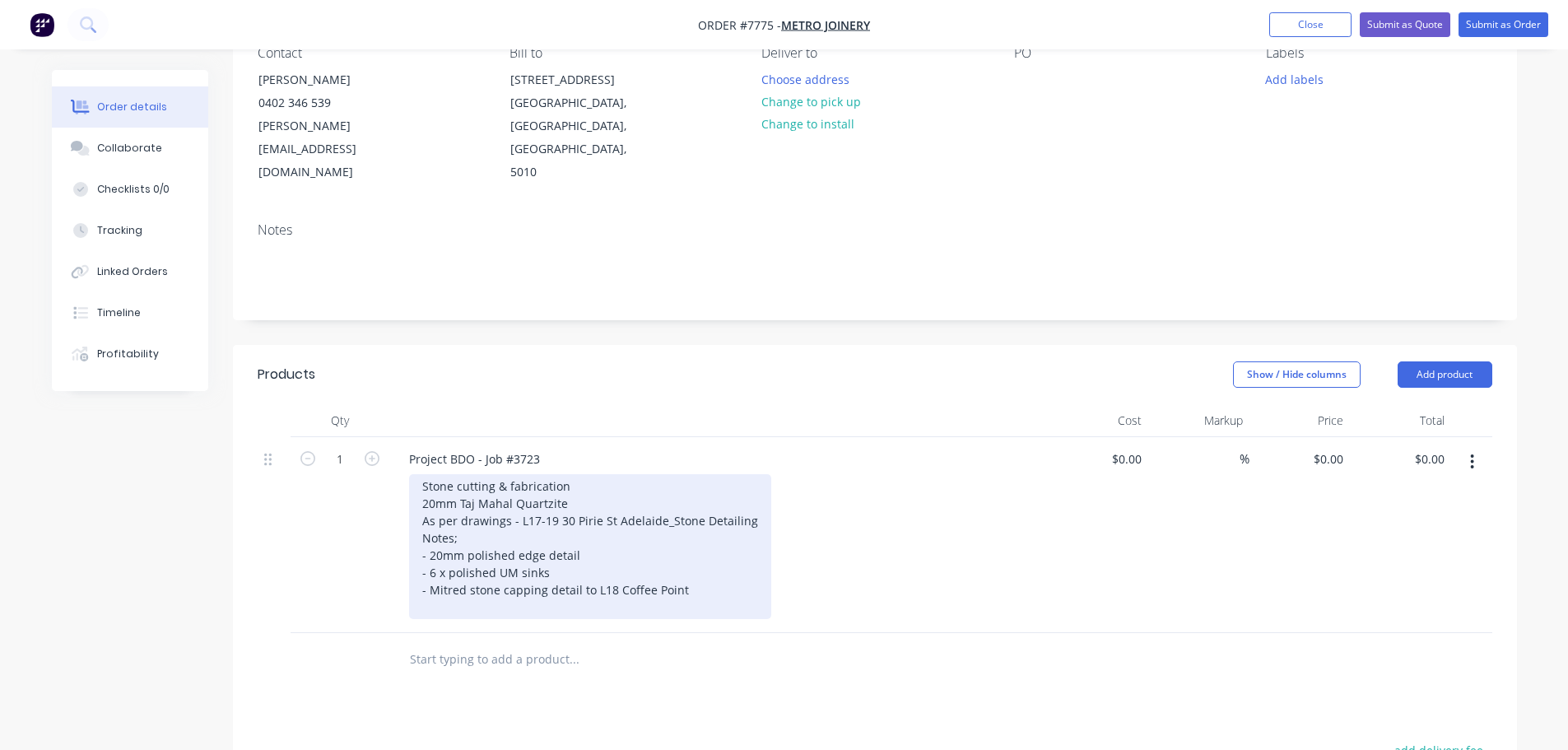
scroll to position [165, 0]
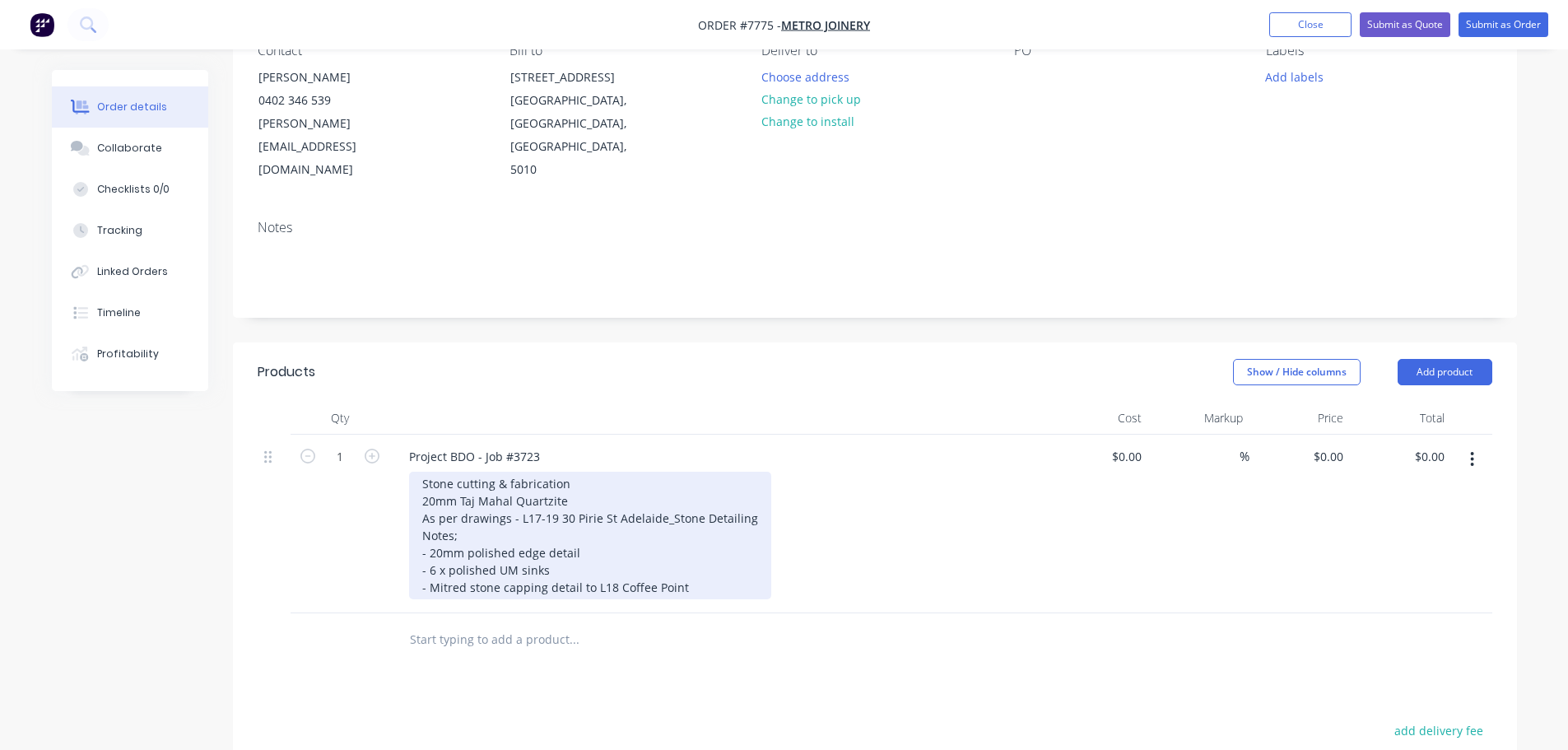
click at [545, 508] on div "Stone cutting & fabrication 20mm Taj Mahal Quartzite As per drawings - L17-19 3…" at bounding box center [590, 535] width 363 height 128
click at [696, 544] on div "Stone cutting & fabrication 20mm Taj Mahal Quartzite As per drawings - L17-19 3…" at bounding box center [590, 535] width 363 height 128
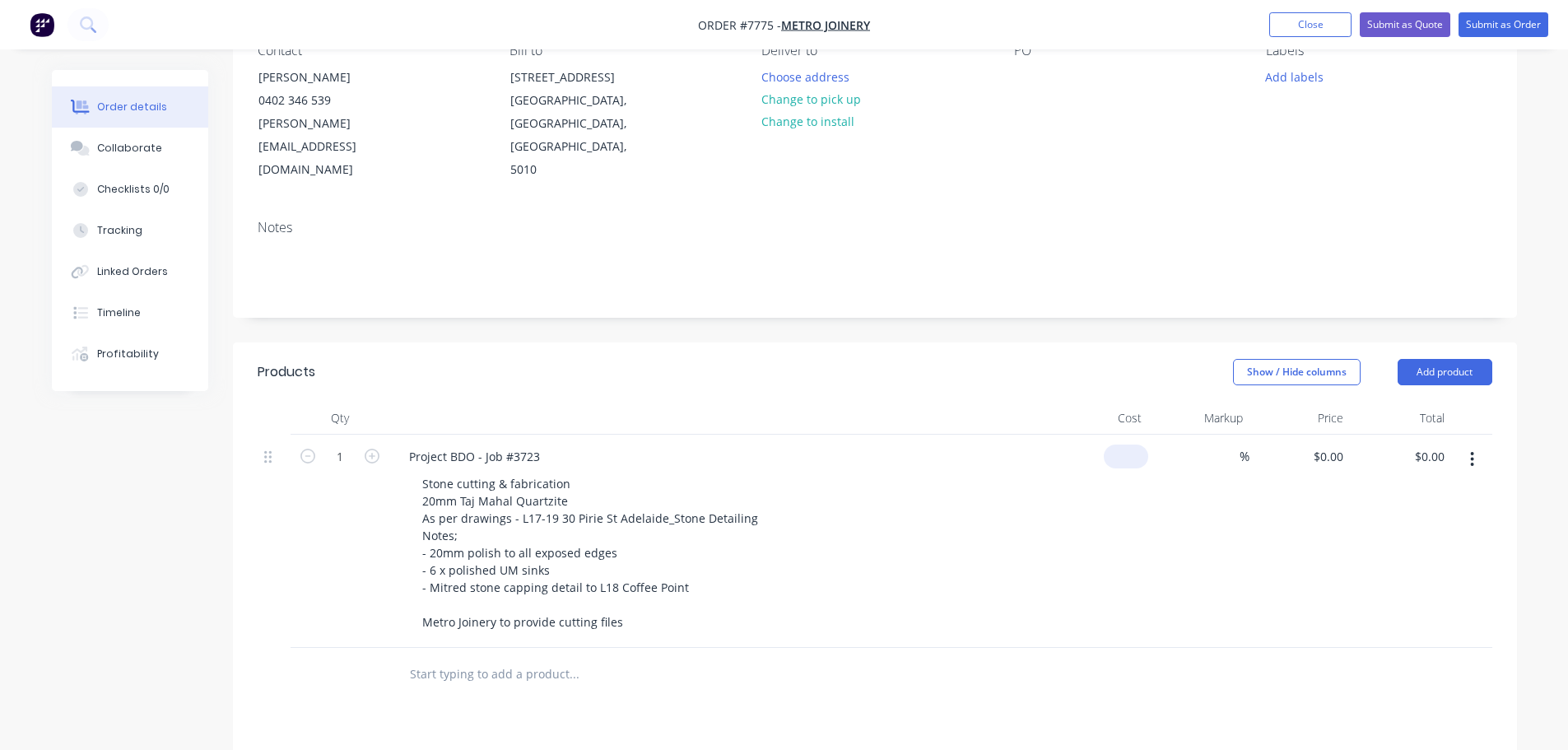
click at [1108, 435] on div "$0.00" at bounding box center [1098, 541] width 101 height 213
click at [1110, 435] on div "0 $0.00" at bounding box center [1098, 541] width 101 height 213
type input "$11,685.00"
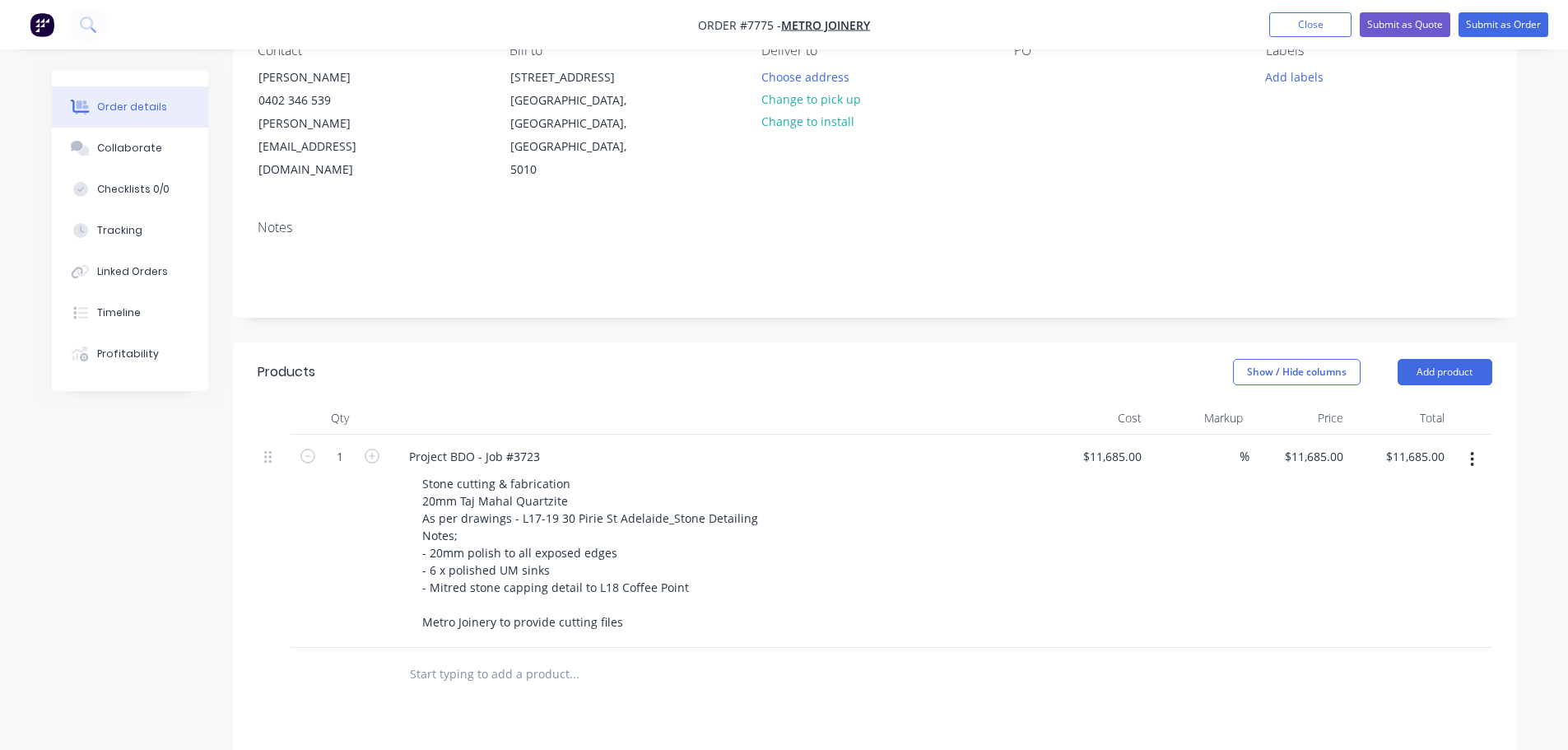
click at [508, 658] on input "text" at bounding box center [574, 674] width 330 height 33
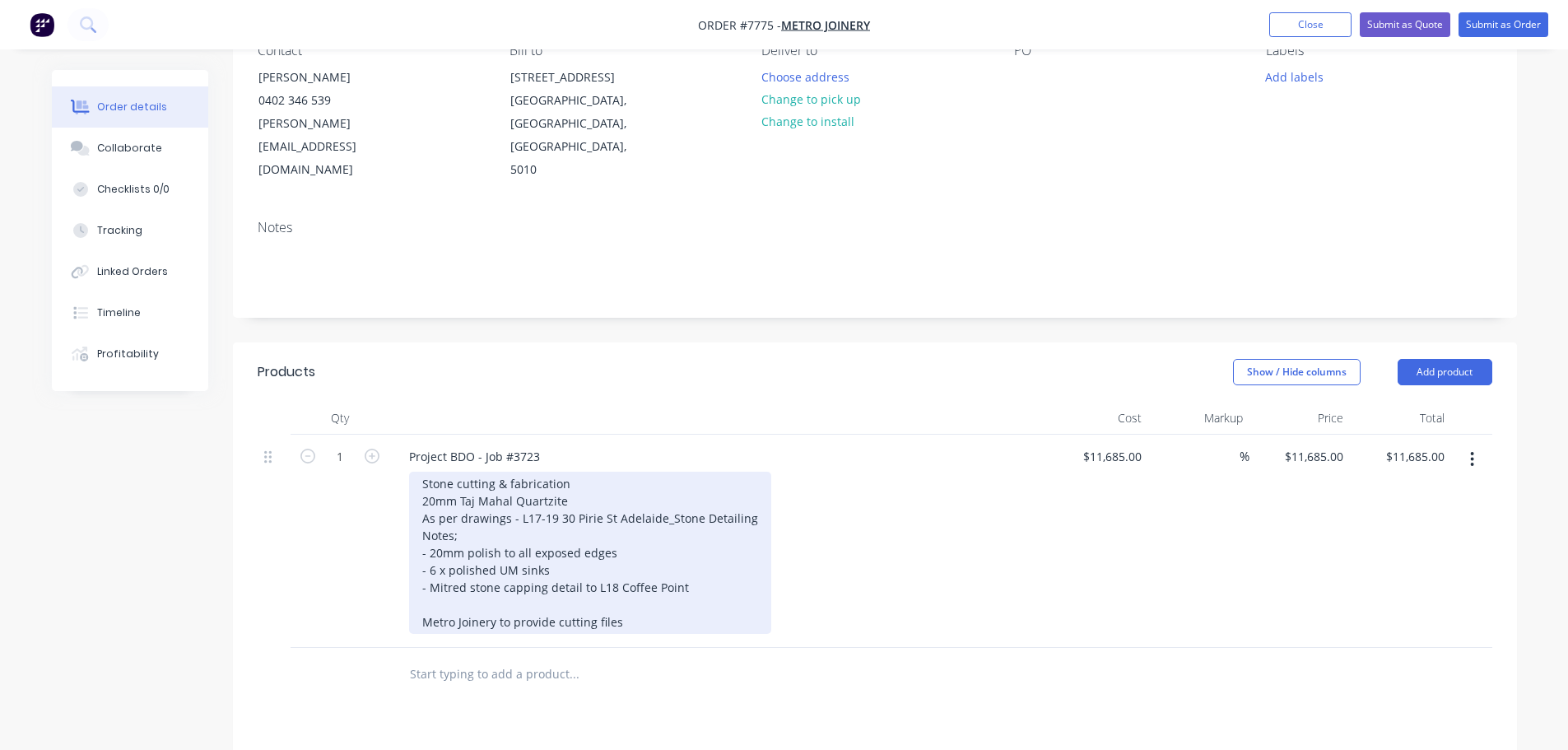
drag, startPoint x: 620, startPoint y: 578, endPoint x: 633, endPoint y: 581, distance: 13.3
click at [633, 581] on div "Stone cutting & fabrication 20mm Taj Mahal Quartzite As per drawings - L17-19 3…" at bounding box center [590, 552] width 363 height 162
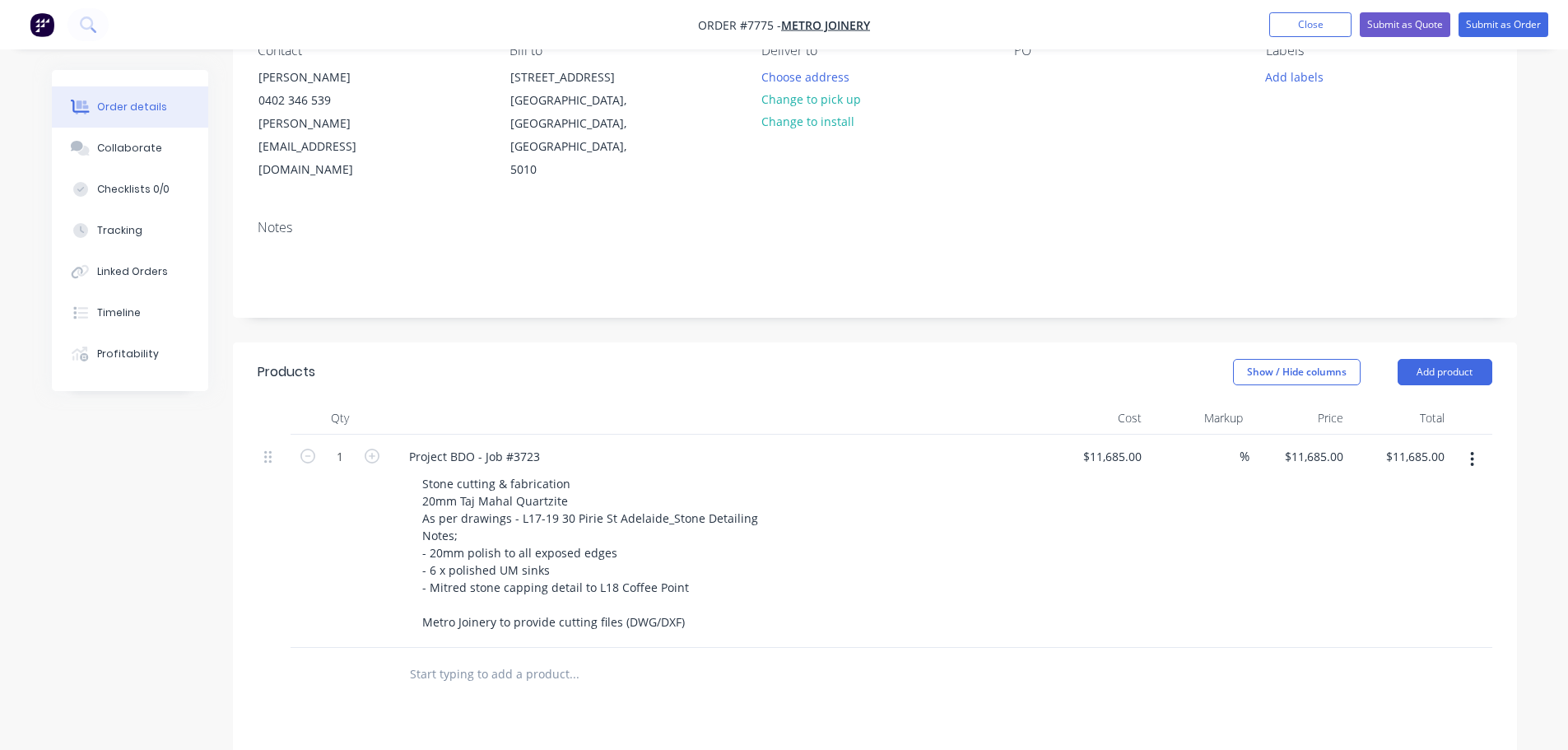
click at [499, 658] on input "text" at bounding box center [574, 674] width 330 height 33
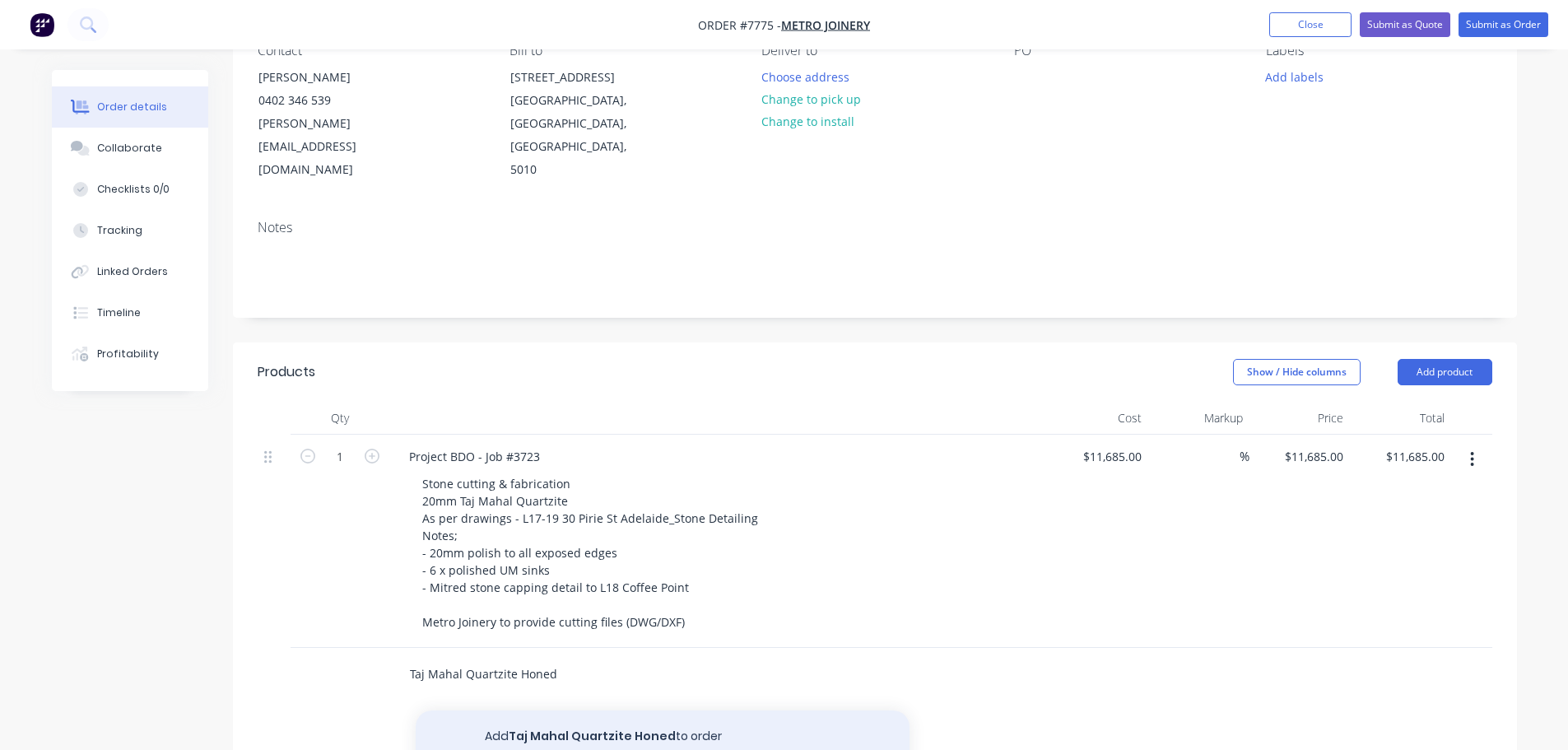
type input "Taj Mahal Quartzite Honed"
click at [537, 710] on button "Add Taj Mahal Quartzite Honed to order" at bounding box center [663, 737] width 494 height 53
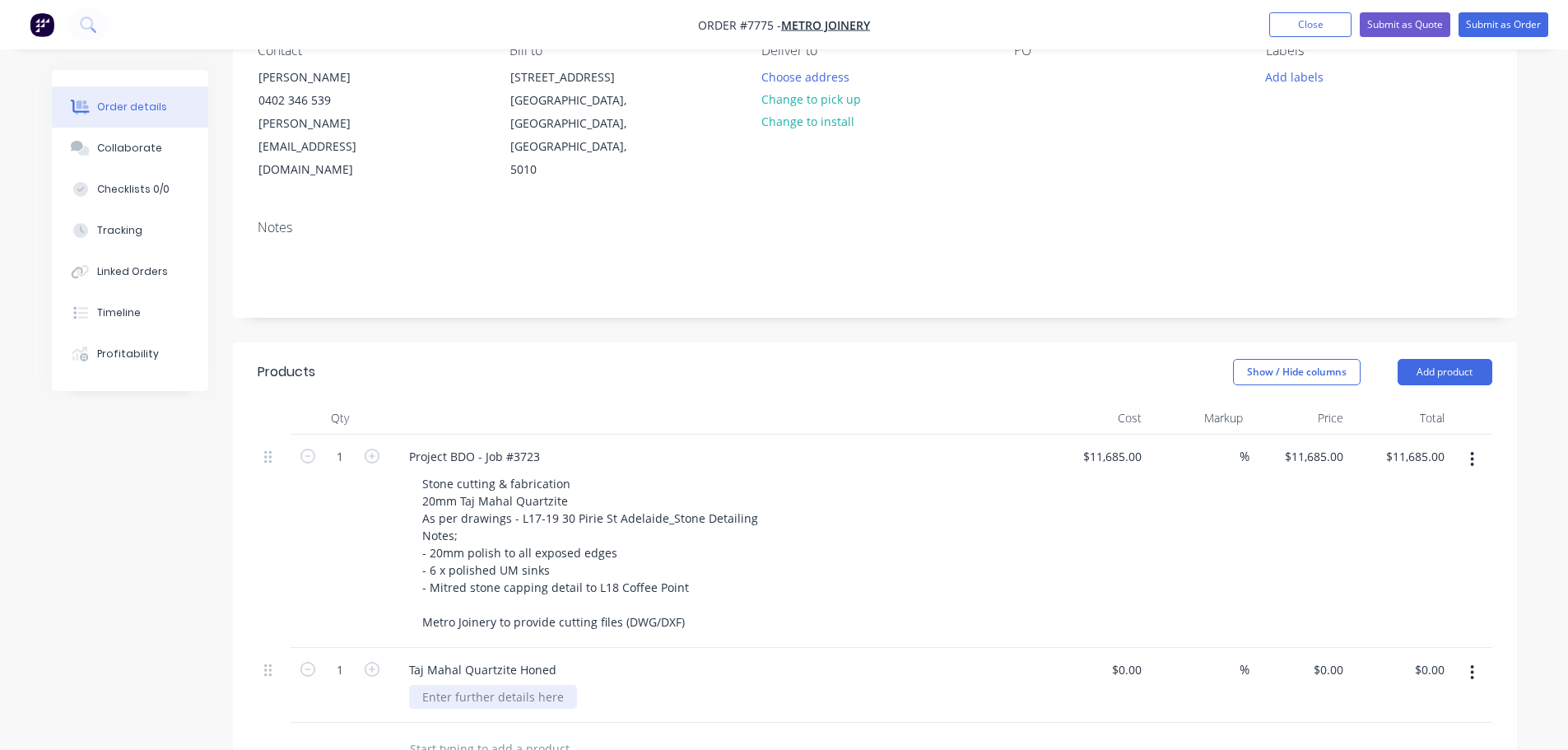
click at [470, 685] on div at bounding box center [492, 696] width 168 height 24
type input "$4,200.00"
click at [377, 662] on icon "button" at bounding box center [372, 670] width 15 height 15
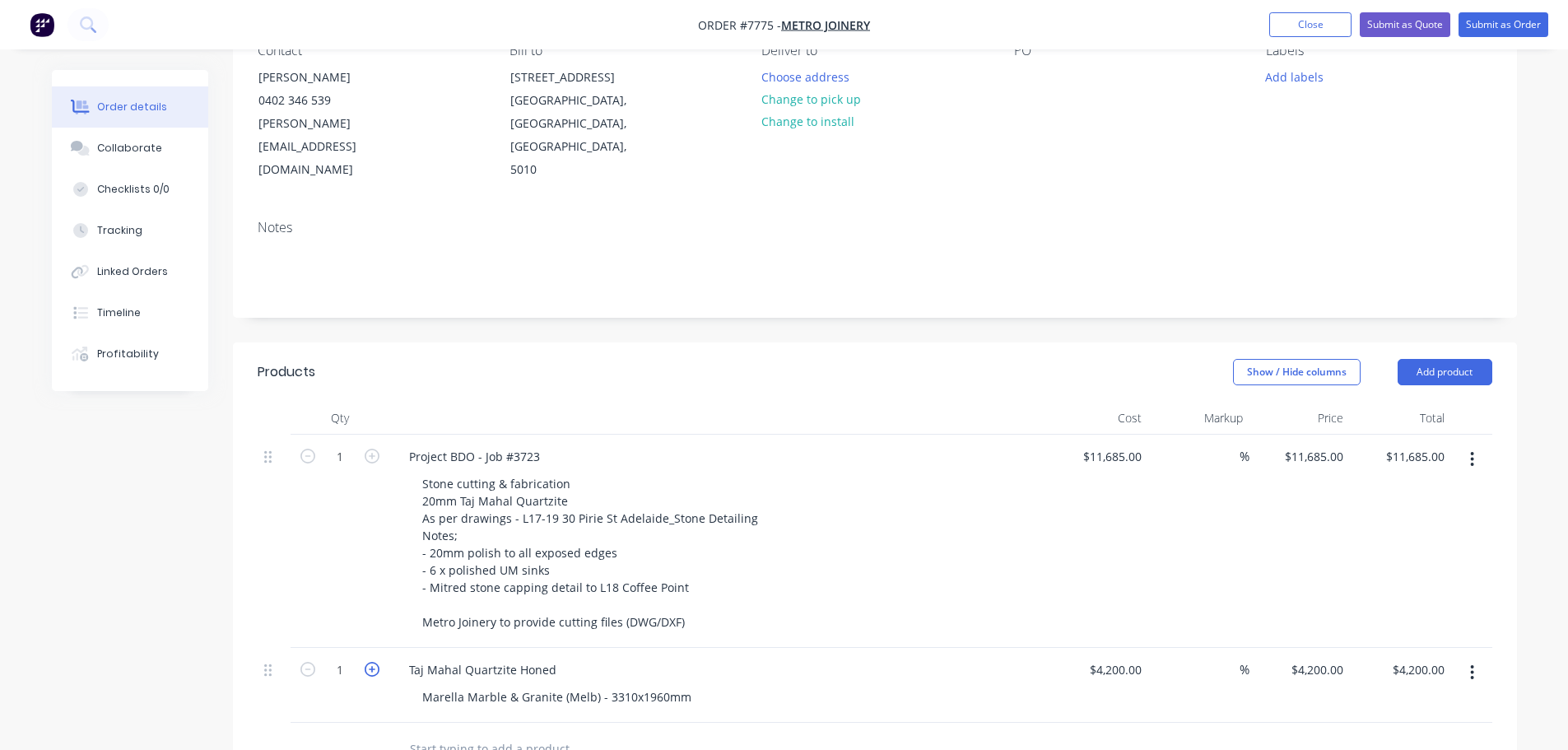
type input "2"
type input "$8,400.00"
click at [377, 662] on icon "button" at bounding box center [372, 670] width 15 height 15
type input "3"
type input "$12,600.00"
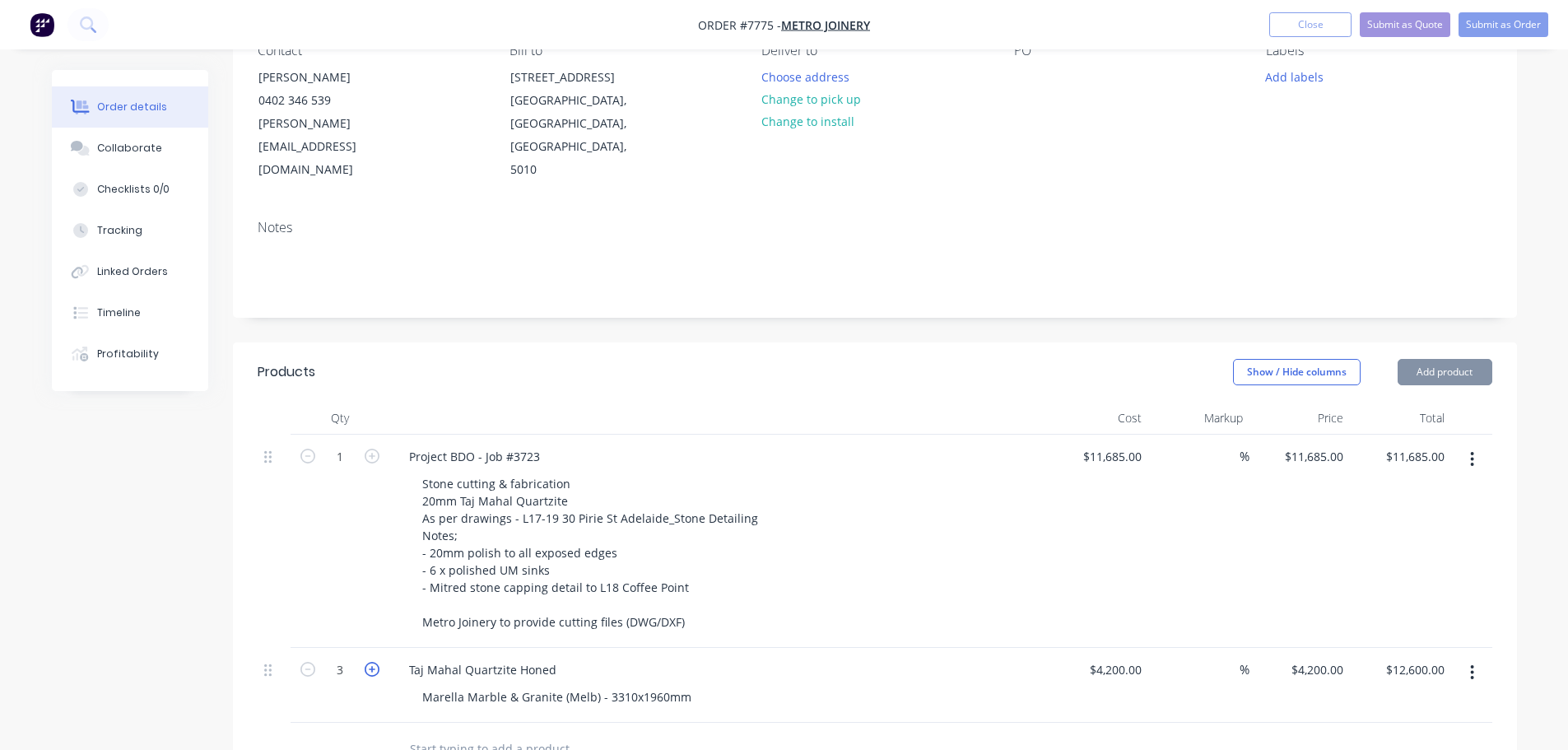
click at [377, 662] on icon "button" at bounding box center [372, 670] width 15 height 15
type input "4"
type input "$16,800.00"
click at [377, 662] on icon "button" at bounding box center [372, 670] width 15 height 15
type input "5"
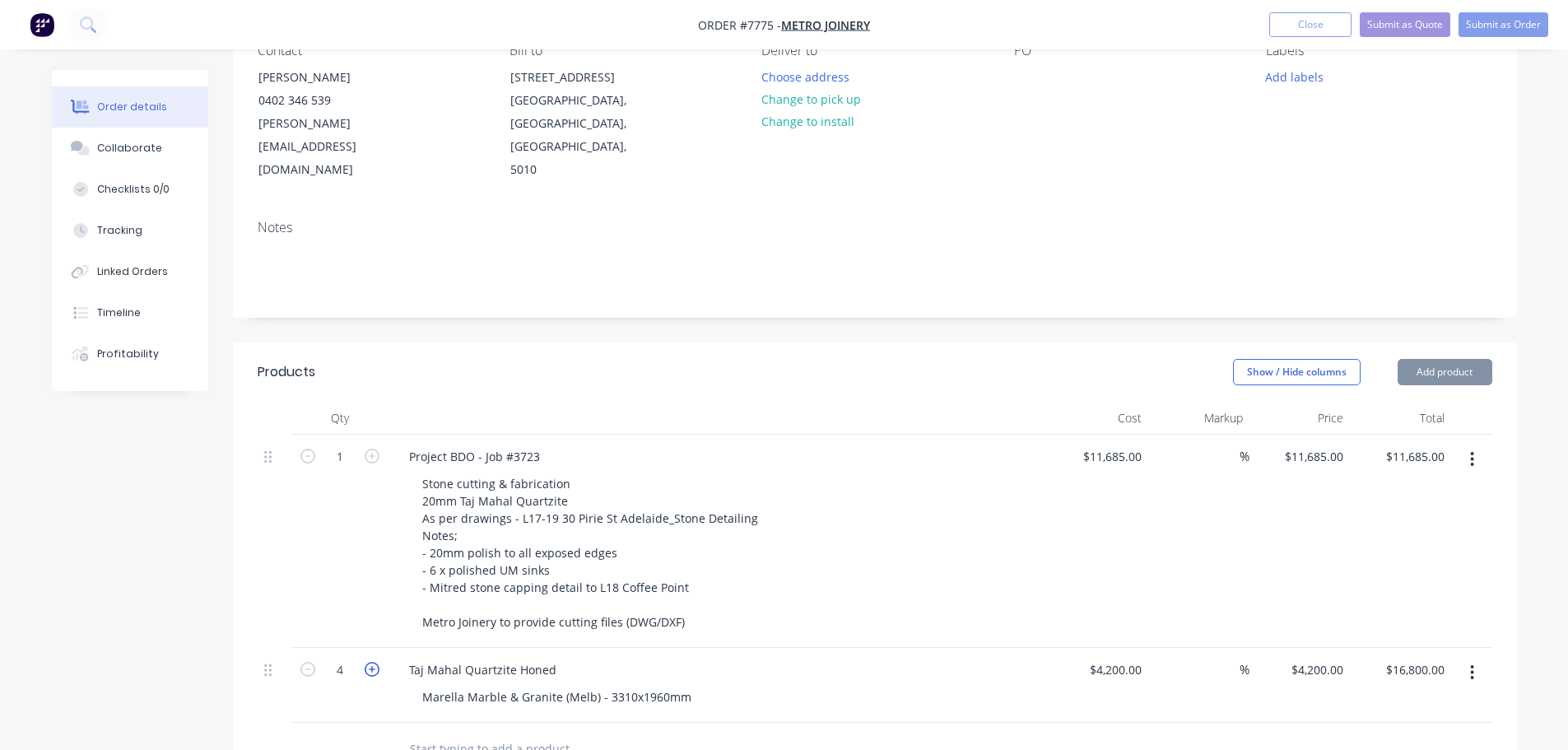
type input "$21,000.00"
click at [377, 662] on icon "button" at bounding box center [372, 670] width 15 height 15
type input "6"
type input "$25,200.00"
click at [377, 662] on icon "button" at bounding box center [372, 670] width 15 height 15
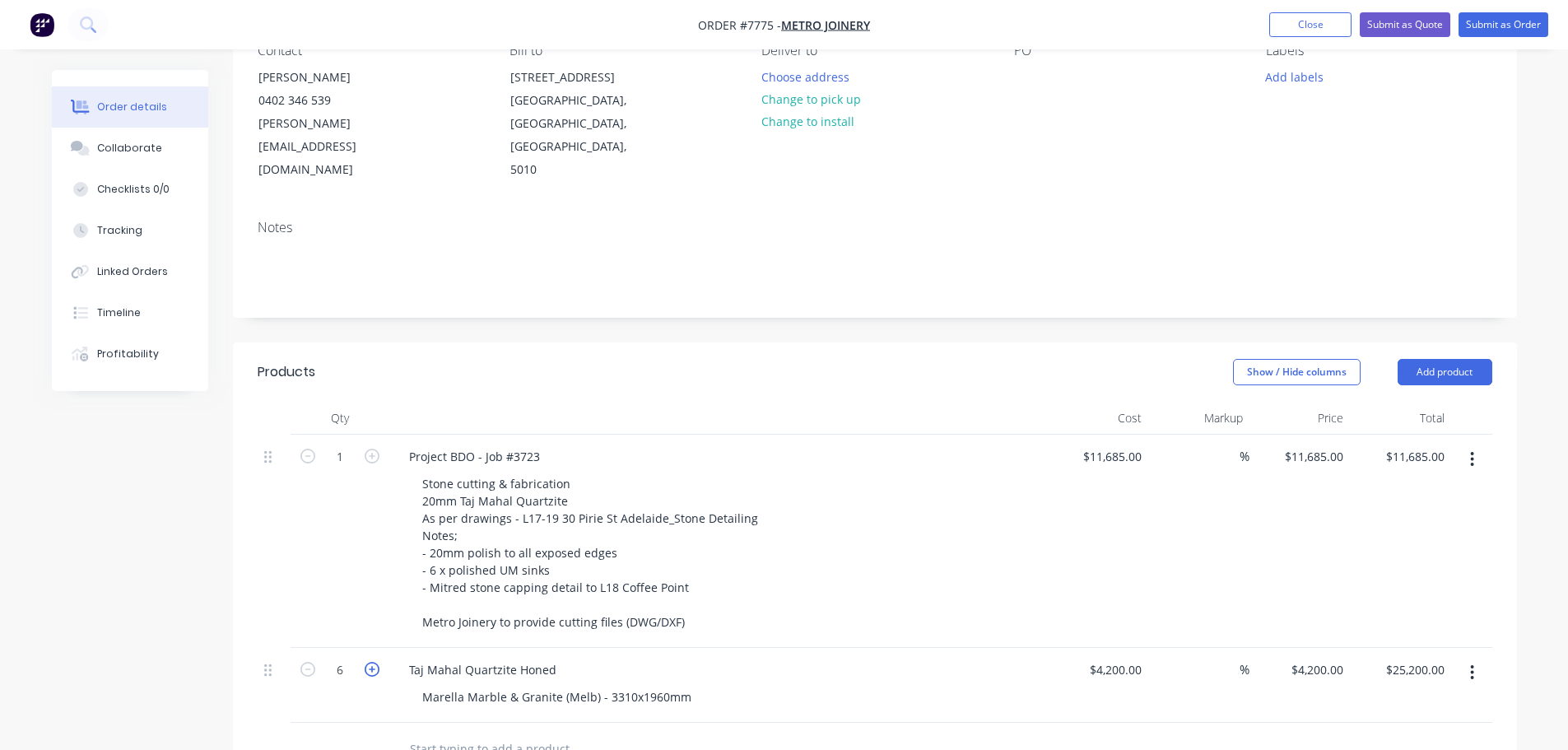
type input "7"
type input "$29,400.00"
click at [377, 662] on icon "button" at bounding box center [372, 670] width 15 height 15
type input "8"
type input "$33,600.00"
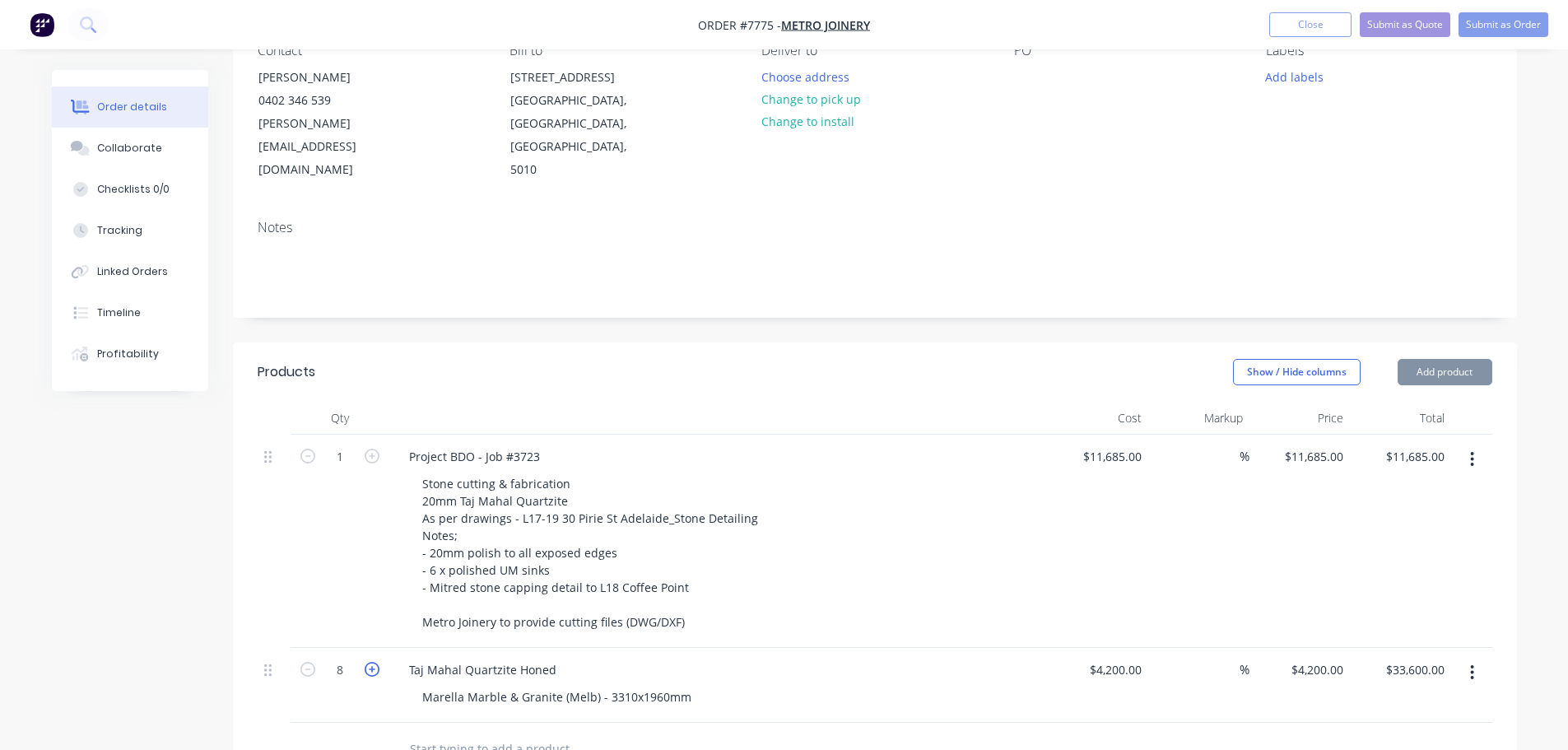
click at [377, 662] on icon "button" at bounding box center [372, 670] width 15 height 15
type input "9"
type input "$37,800.00"
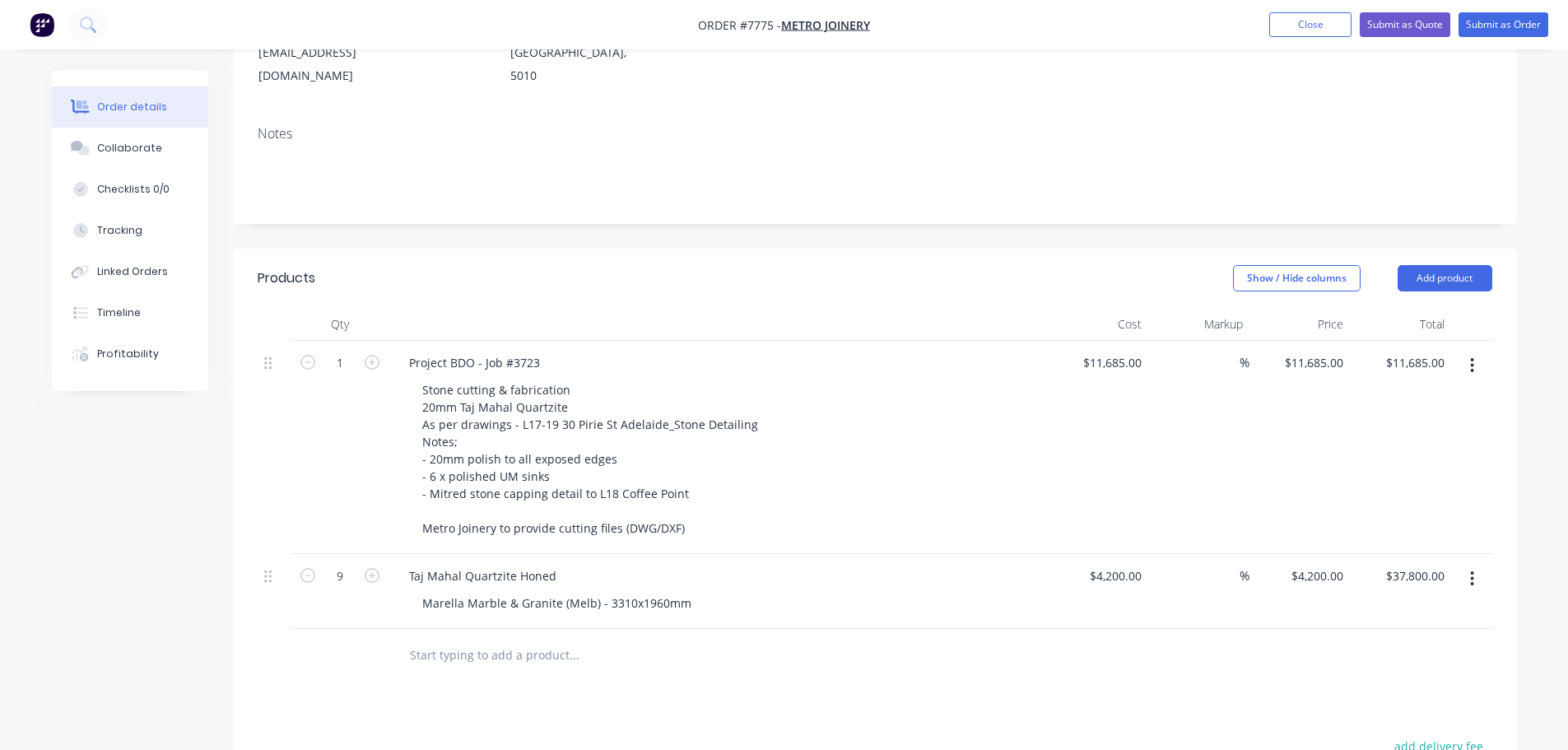
scroll to position [330, 0]
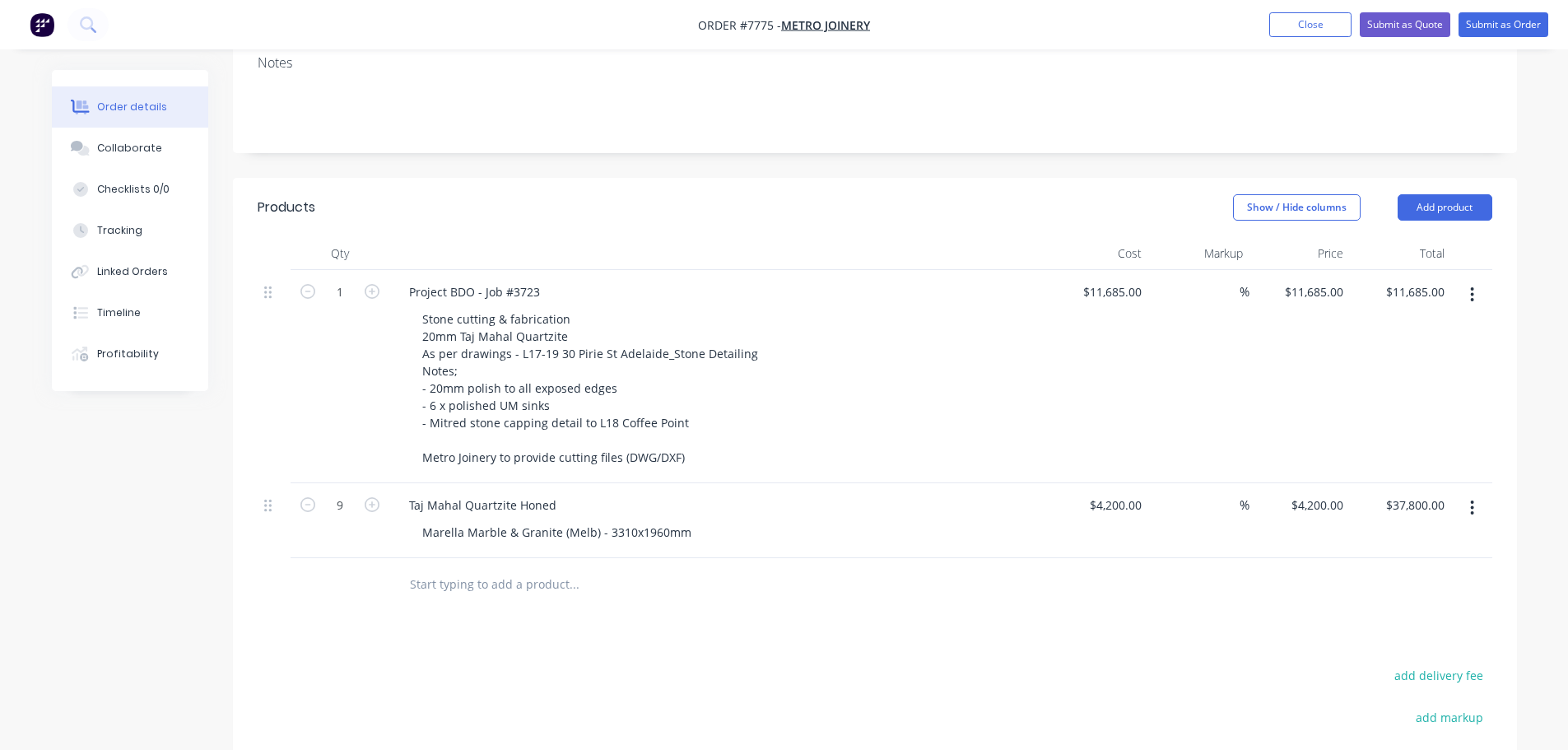
click at [548, 568] on input "text" at bounding box center [574, 584] width 330 height 33
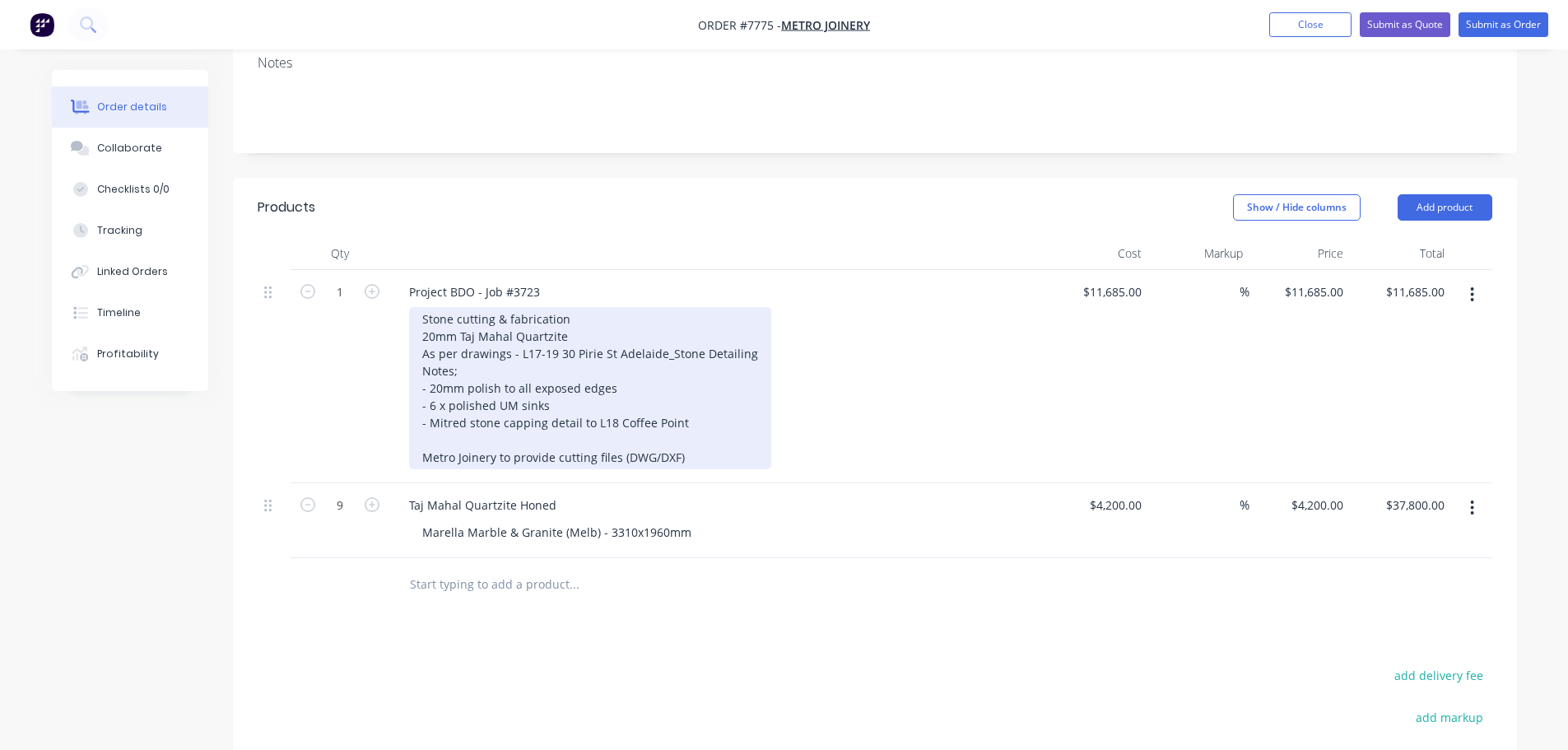
click at [570, 307] on div "Stone cutting & fabrication 20mm Taj Mahal Quartzite As per drawings - L17-19 3…" at bounding box center [590, 387] width 363 height 162
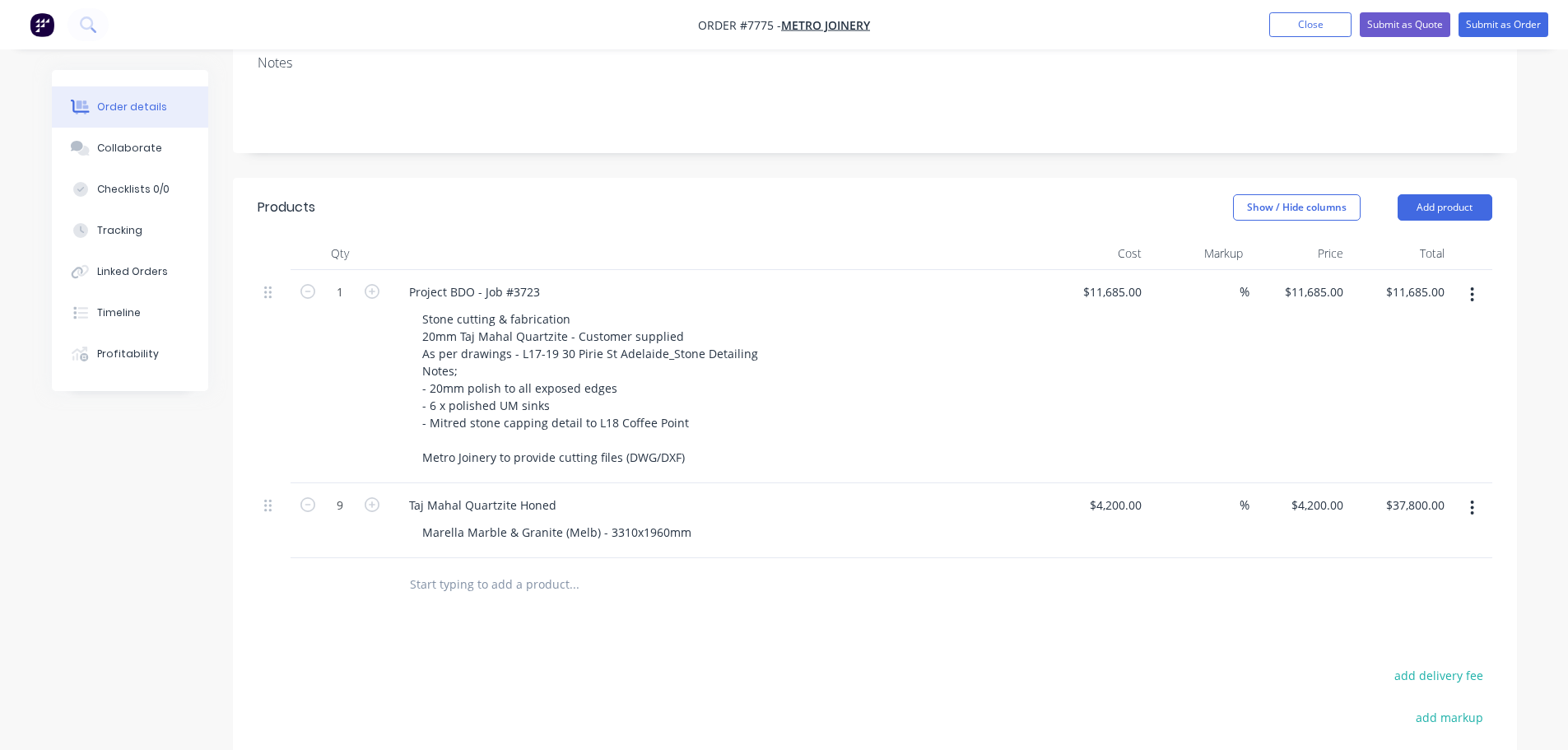
click at [523, 568] on input "text" at bounding box center [574, 584] width 330 height 33
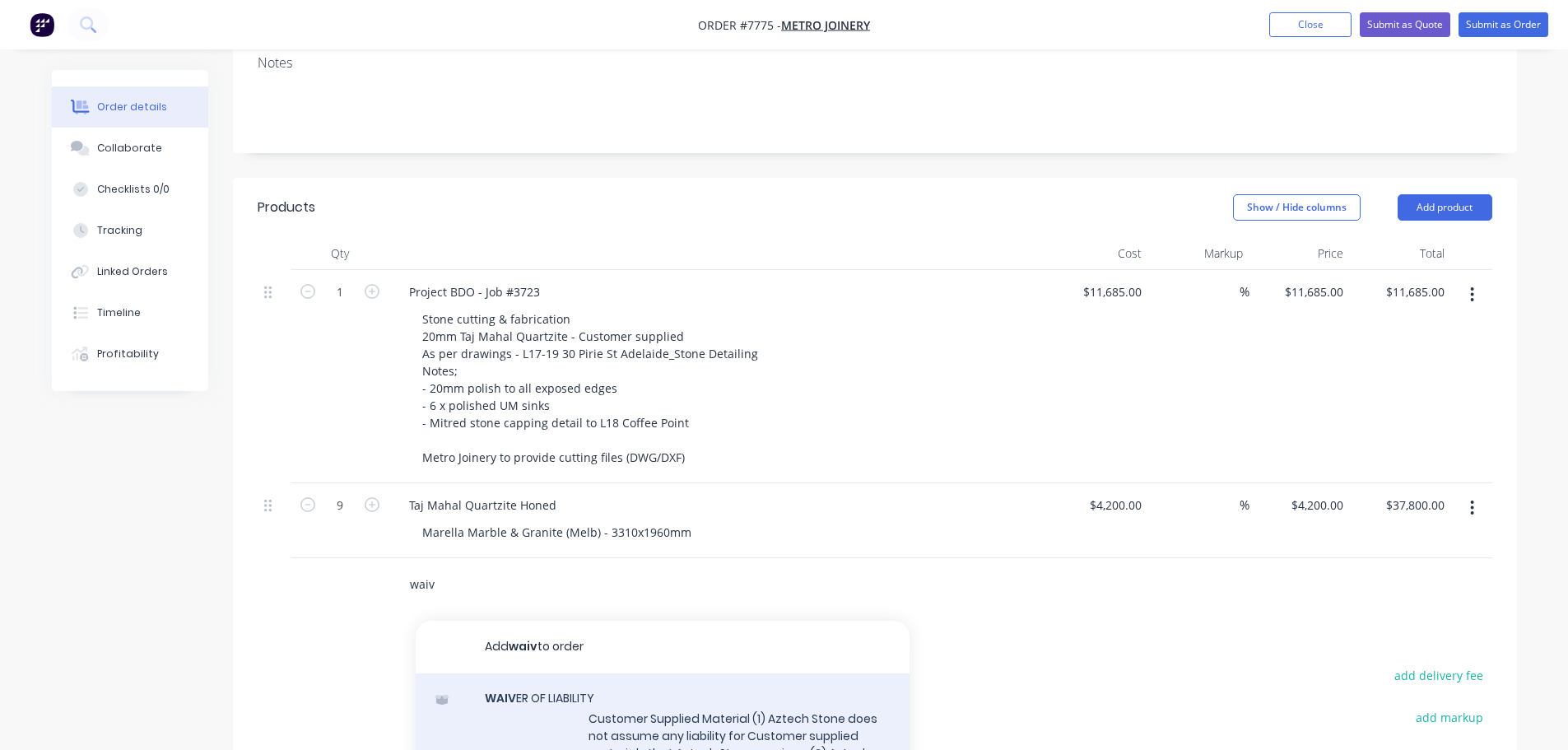
type input "waiv"
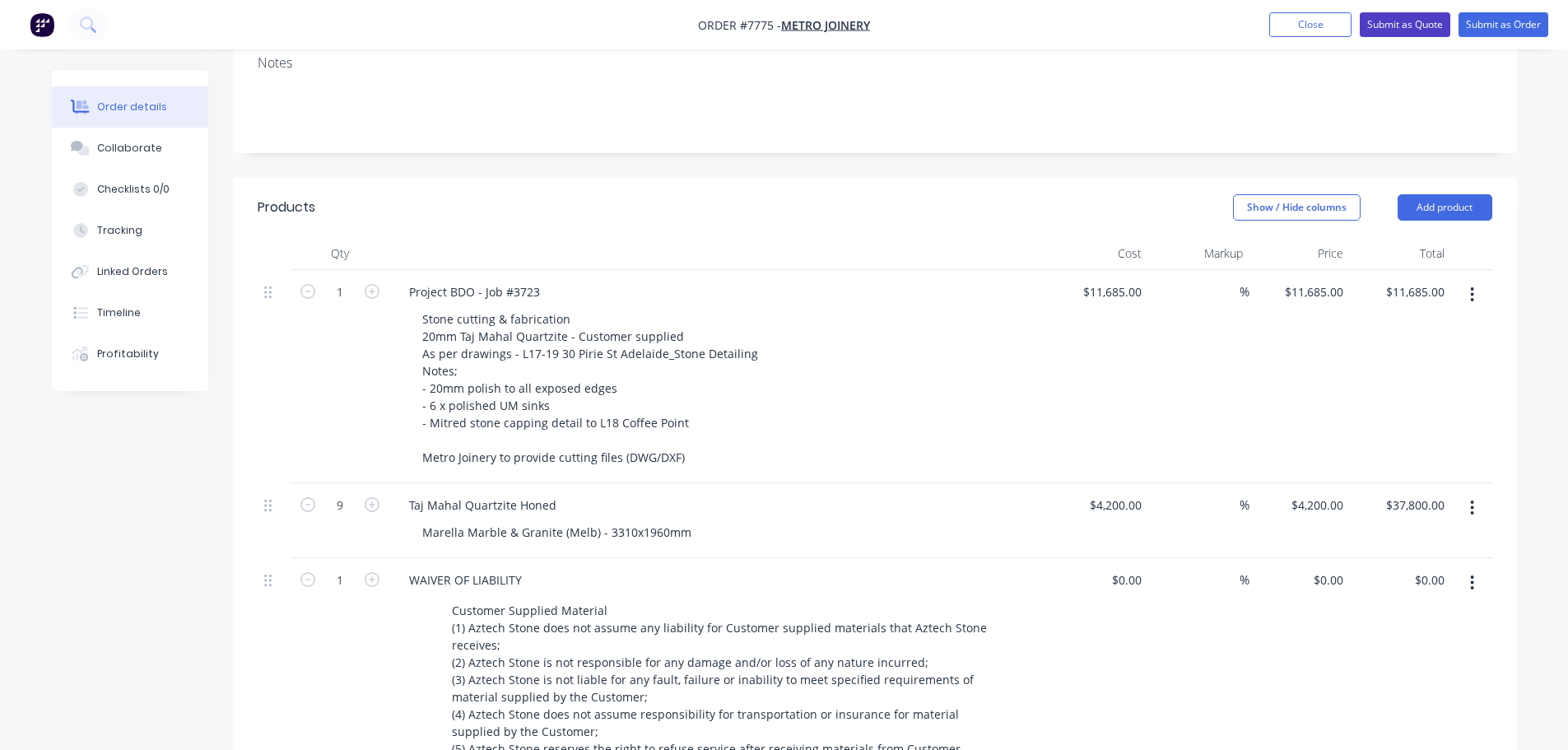
click at [1404, 22] on button "Submit as Quote" at bounding box center [1405, 25] width 91 height 25
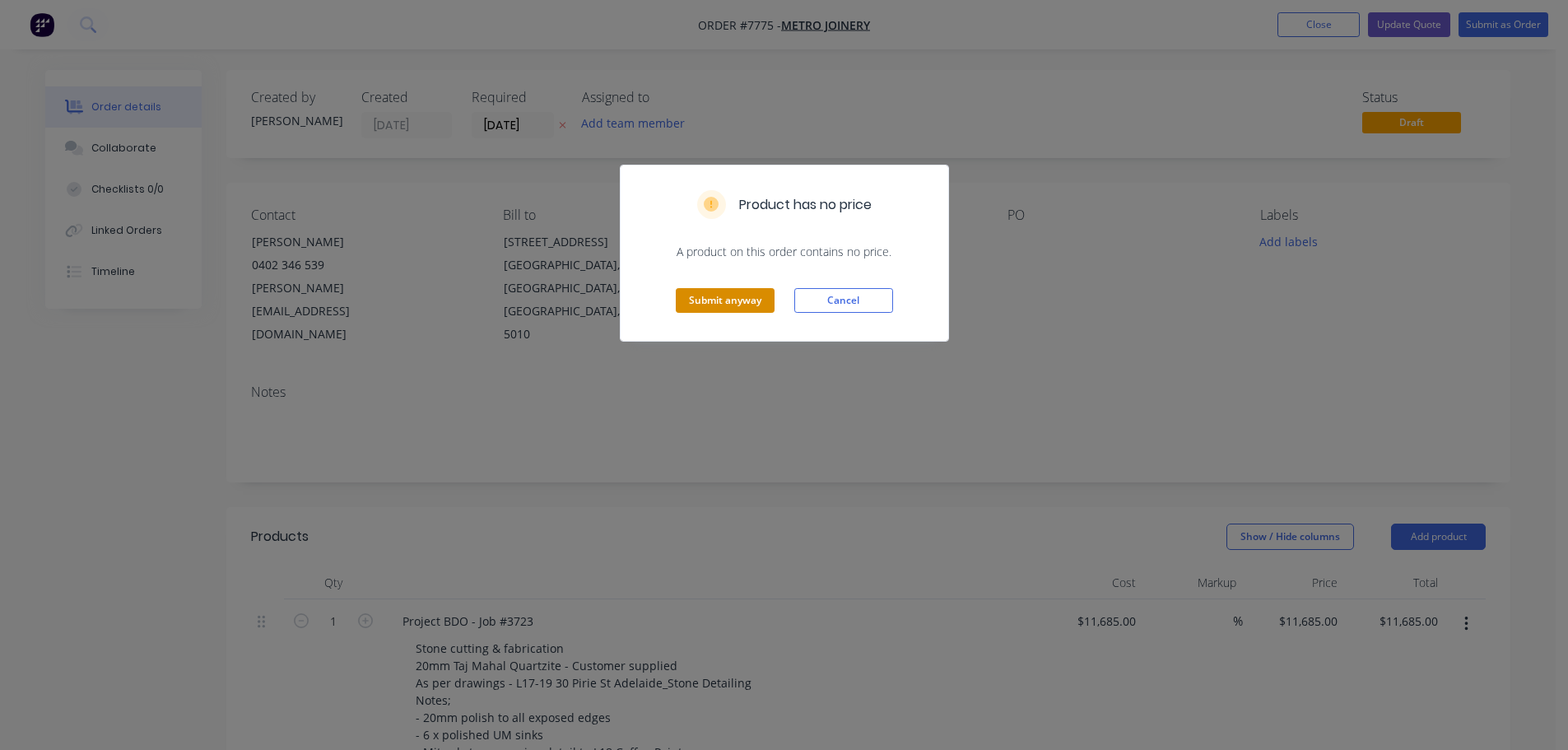
click at [733, 302] on button "Submit anyway" at bounding box center [725, 300] width 98 height 25
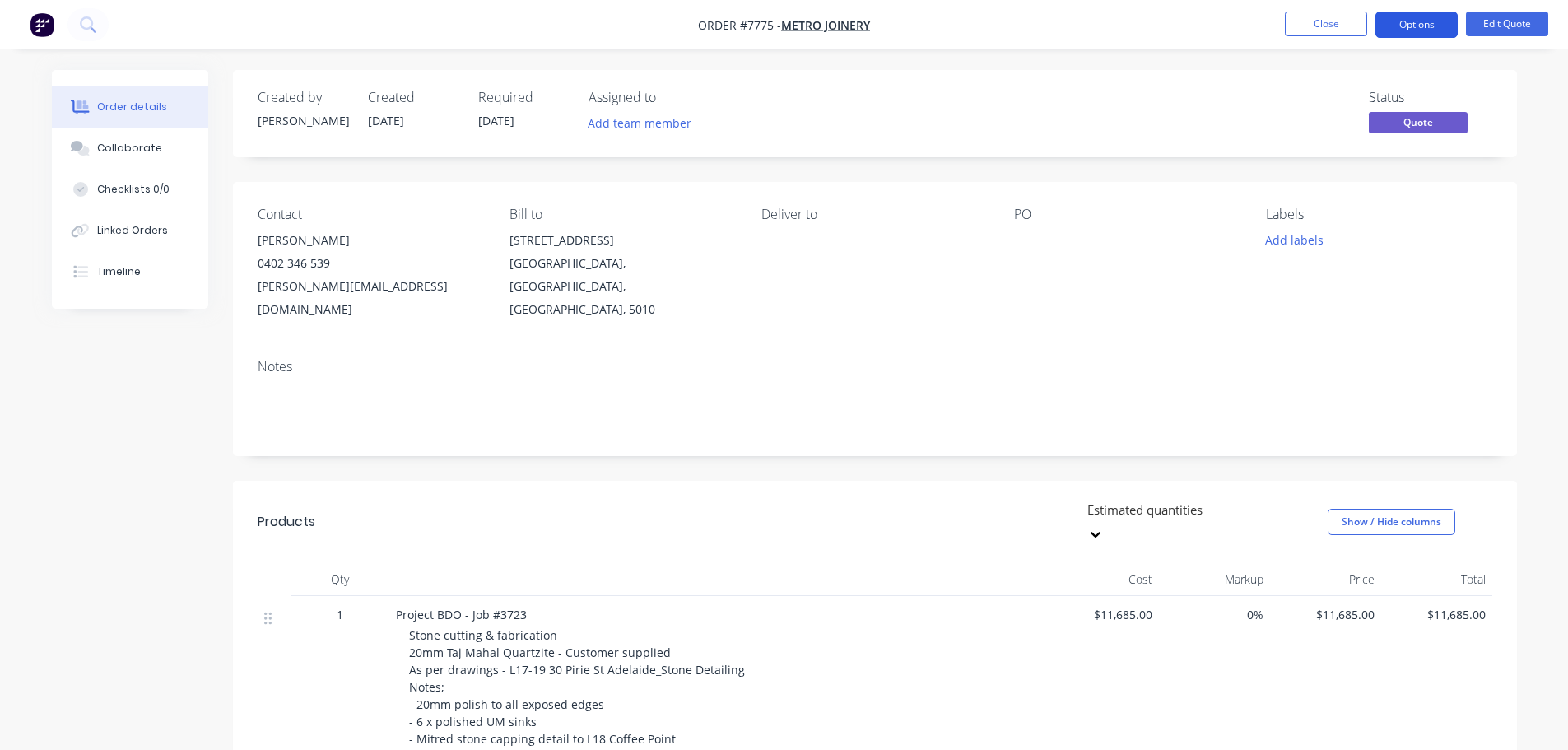
click at [1433, 27] on button "Options" at bounding box center [1417, 25] width 82 height 27
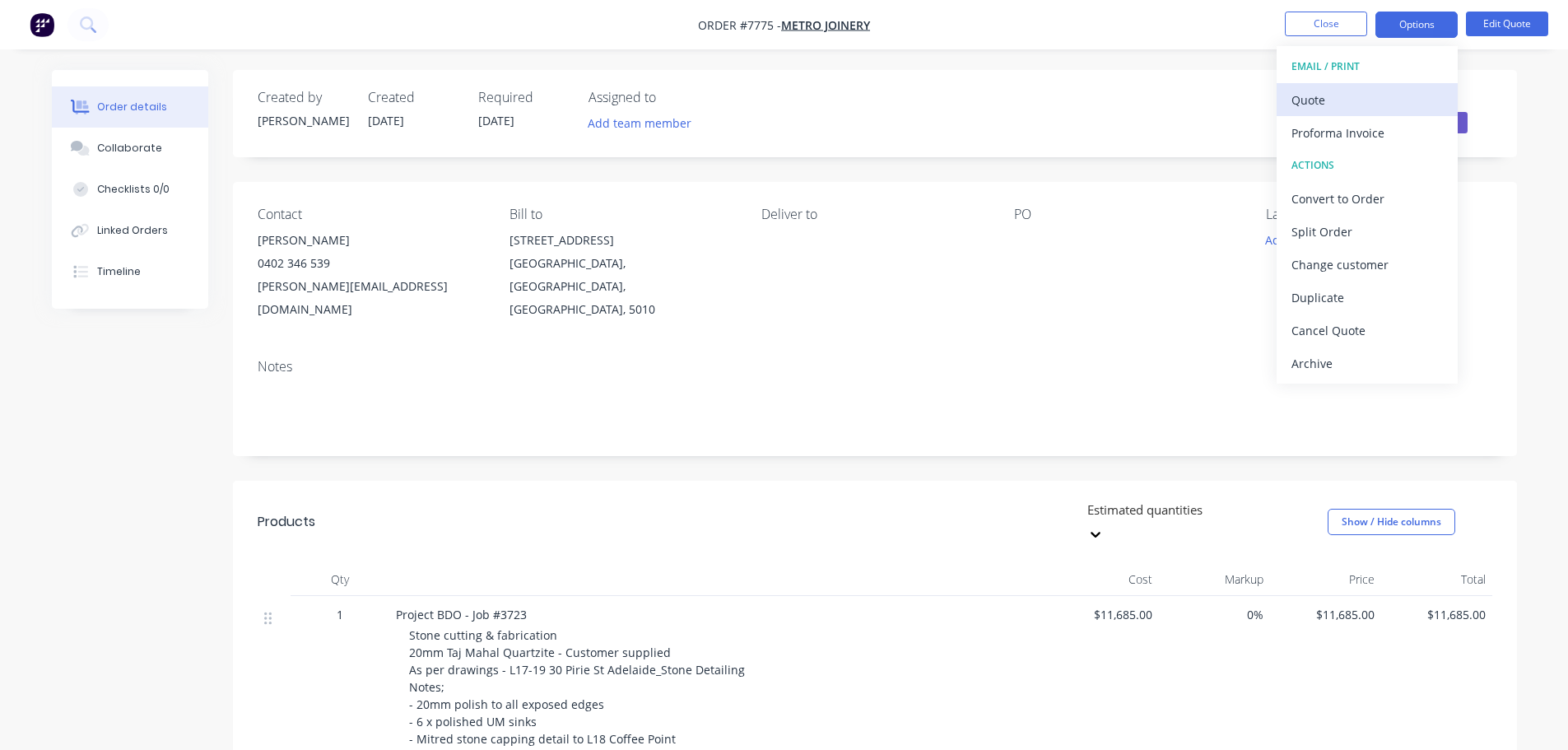
click at [1358, 92] on div "Quote" at bounding box center [1367, 99] width 151 height 24
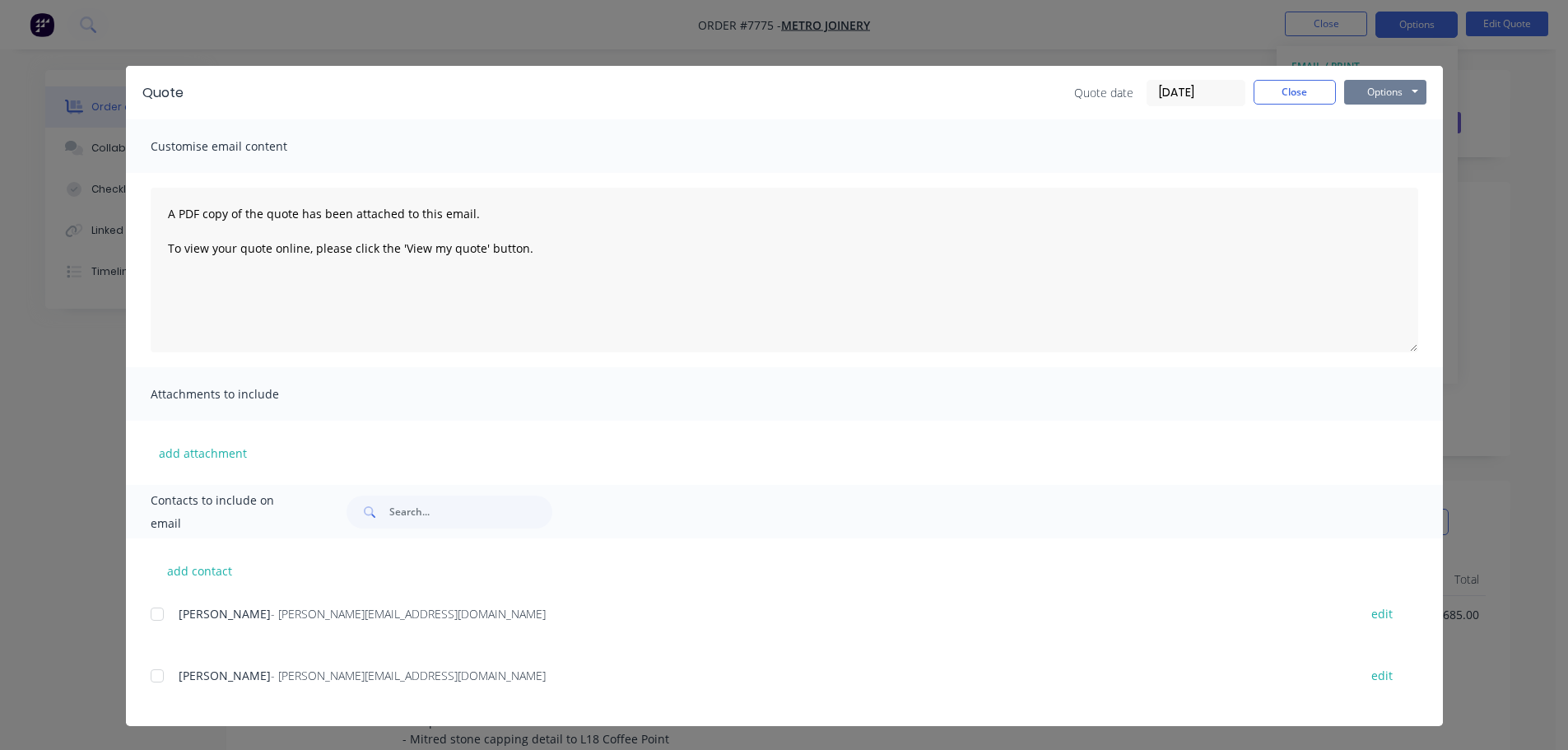
click at [1375, 89] on button "Options" at bounding box center [1385, 92] width 82 height 25
click at [1390, 116] on button "Preview" at bounding box center [1397, 121] width 105 height 27
click at [1314, 92] on button "Close" at bounding box center [1294, 92] width 82 height 25
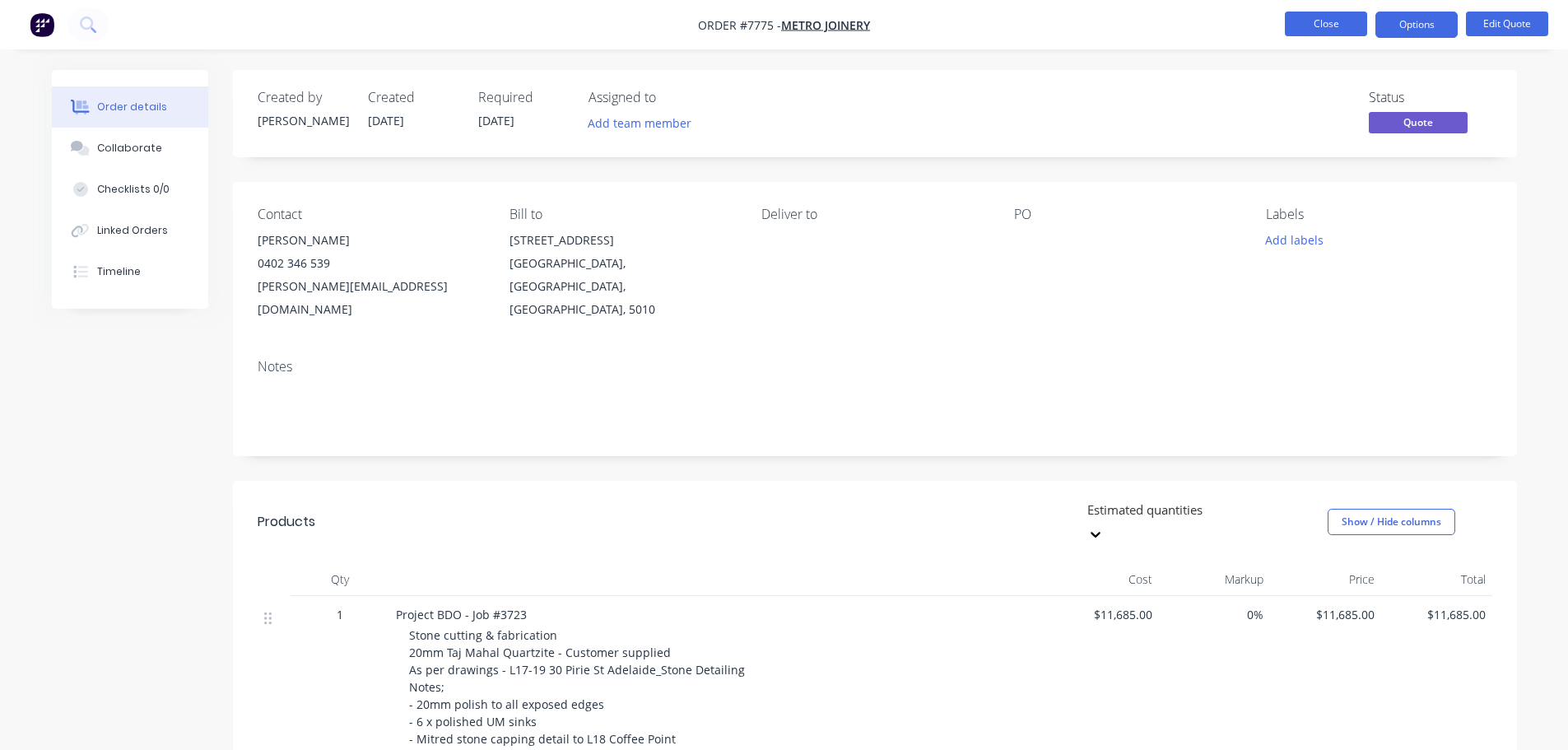
click at [1341, 20] on button "Close" at bounding box center [1326, 24] width 82 height 25
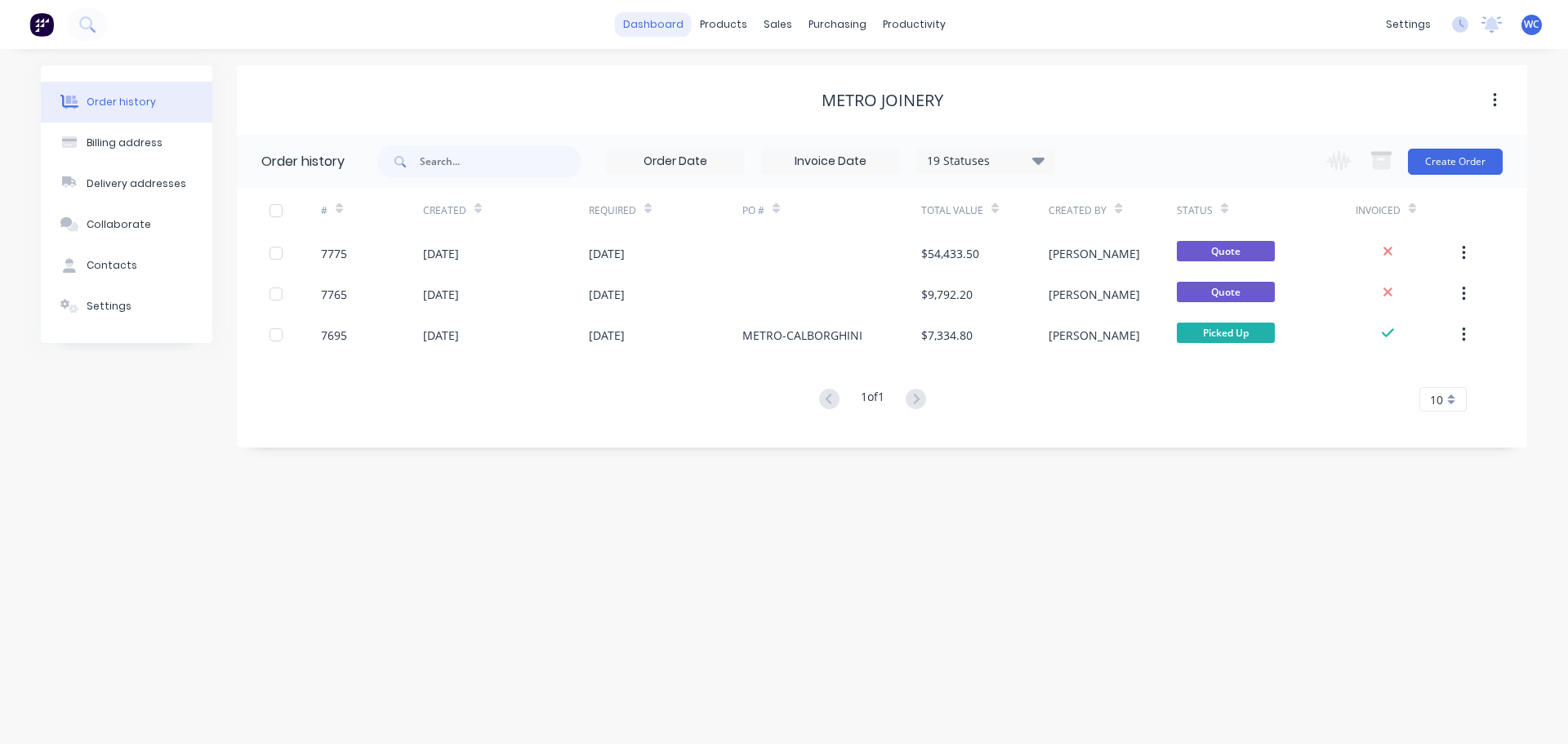
click at [660, 22] on link "dashboard" at bounding box center [654, 24] width 77 height 24
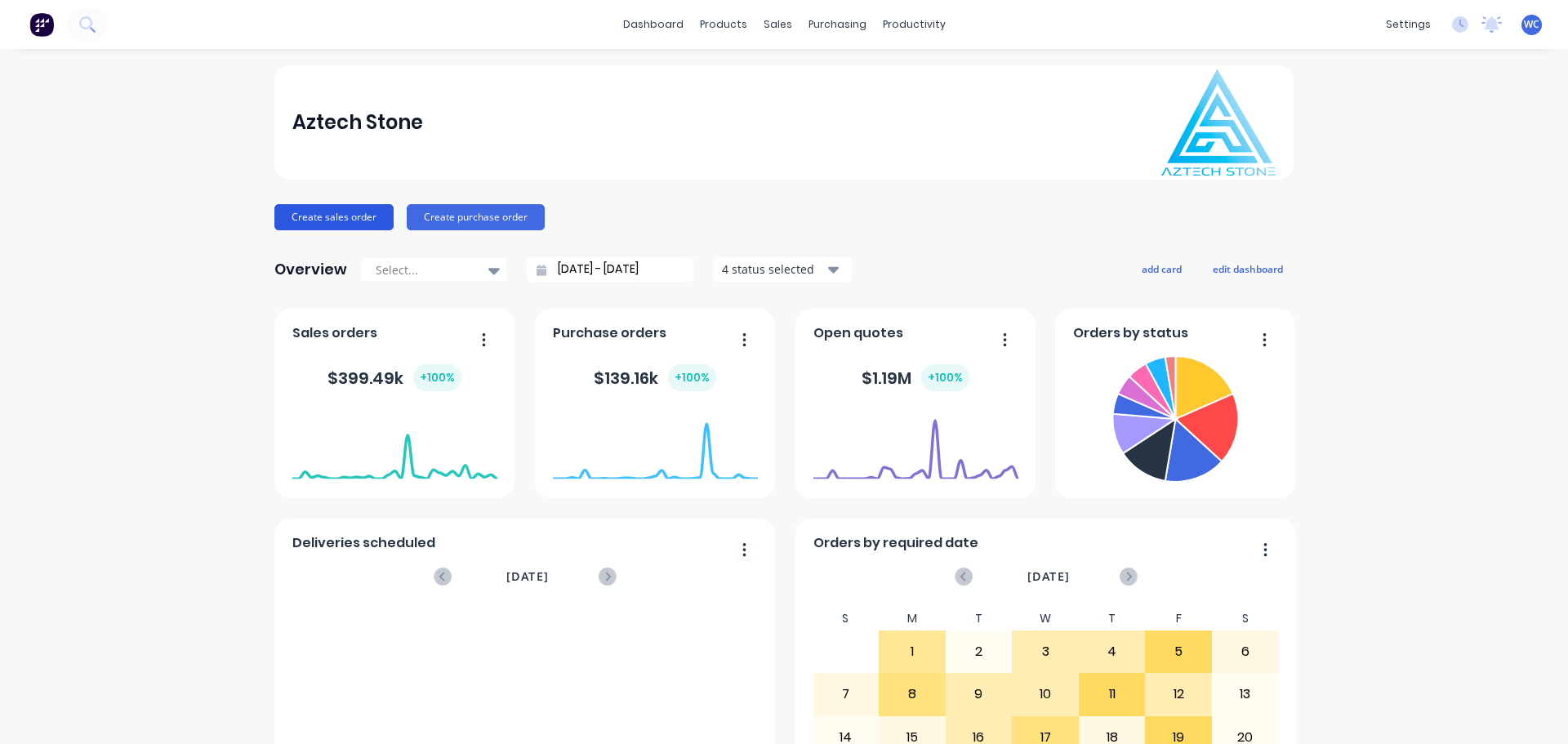
click at [325, 213] on button "Create sales order" at bounding box center [334, 217] width 119 height 26
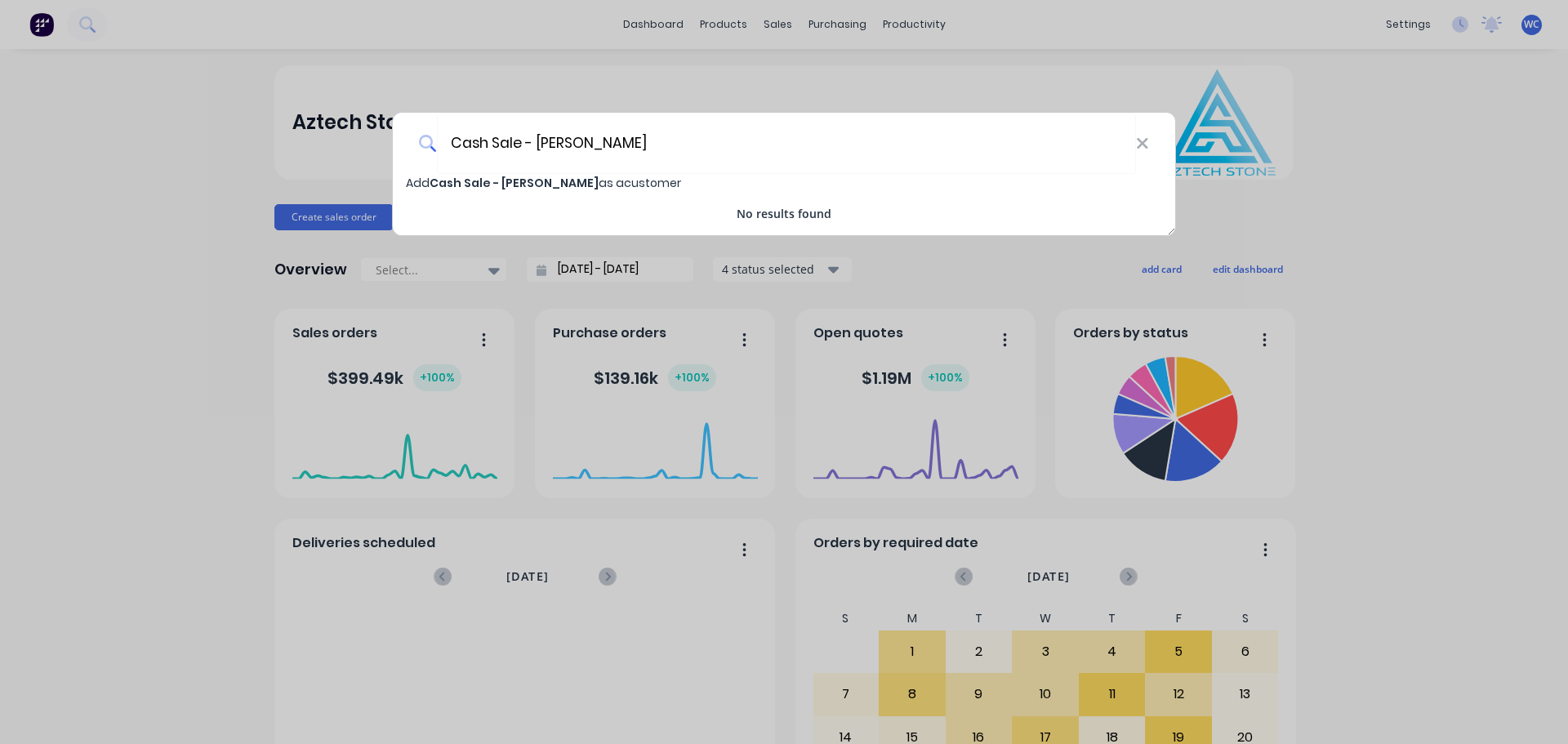
type input "Cash Sale - [PERSON_NAME]"
click at [566, 178] on span "Cash Sale - [PERSON_NAME]" at bounding box center [514, 182] width 169 height 16
select select "AU"
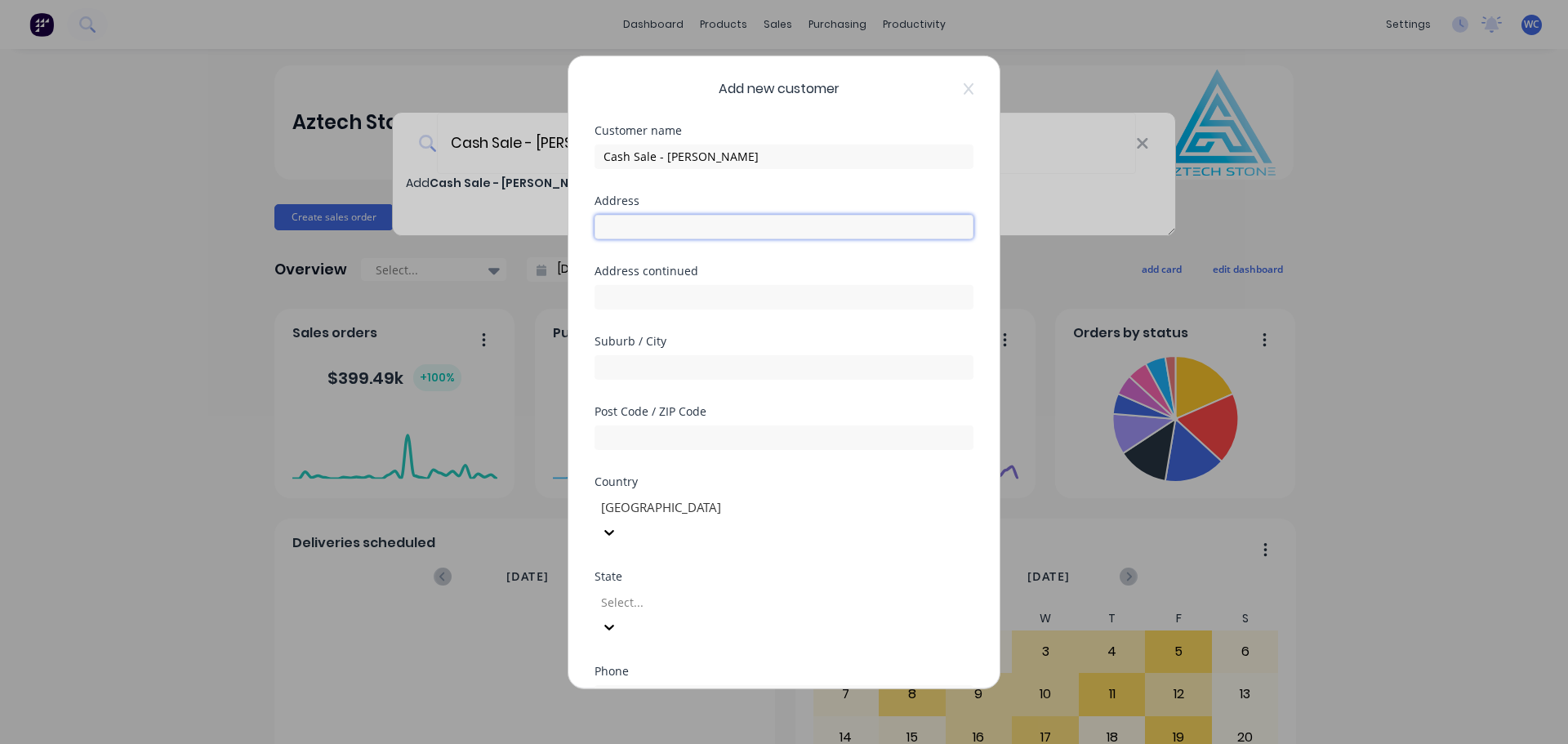
click at [635, 225] on input "text" at bounding box center [784, 226] width 379 height 24
type input "[STREET_ADDRESS][PERSON_NAME]"
click at [629, 364] on input "text" at bounding box center [784, 366] width 379 height 24
click at [715, 365] on input "[DEMOGRAPHIC_DATA]" at bounding box center [784, 366] width 379 height 24
type input "[DEMOGRAPHIC_DATA] LOWER"
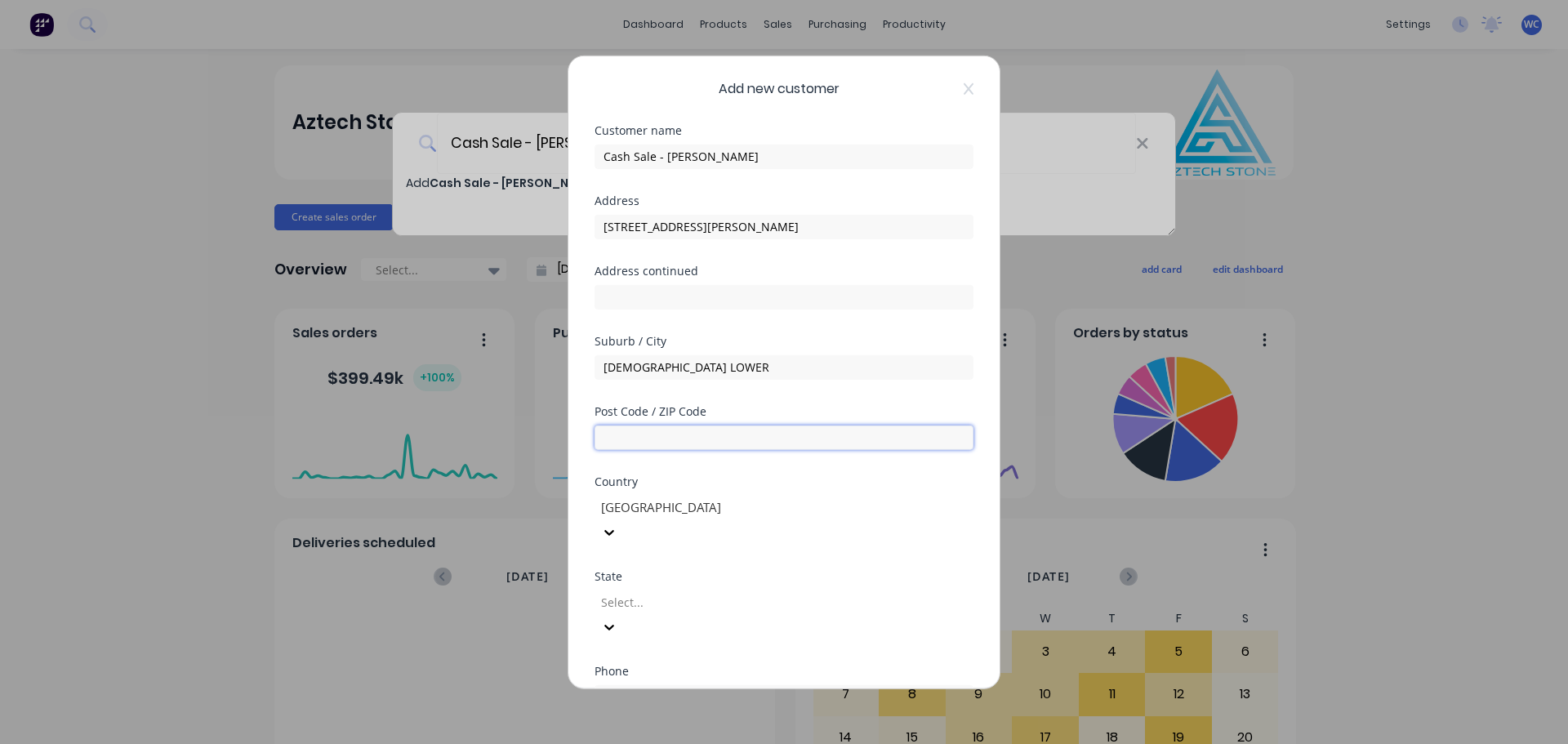
drag, startPoint x: 671, startPoint y: 437, endPoint x: 657, endPoint y: 443, distance: 15.2
click at [661, 441] on input "text" at bounding box center [784, 437] width 379 height 24
click at [666, 444] on input "text" at bounding box center [784, 437] width 379 height 24
type input "3107"
drag, startPoint x: 737, startPoint y: 582, endPoint x: 831, endPoint y: 511, distance: 117.8
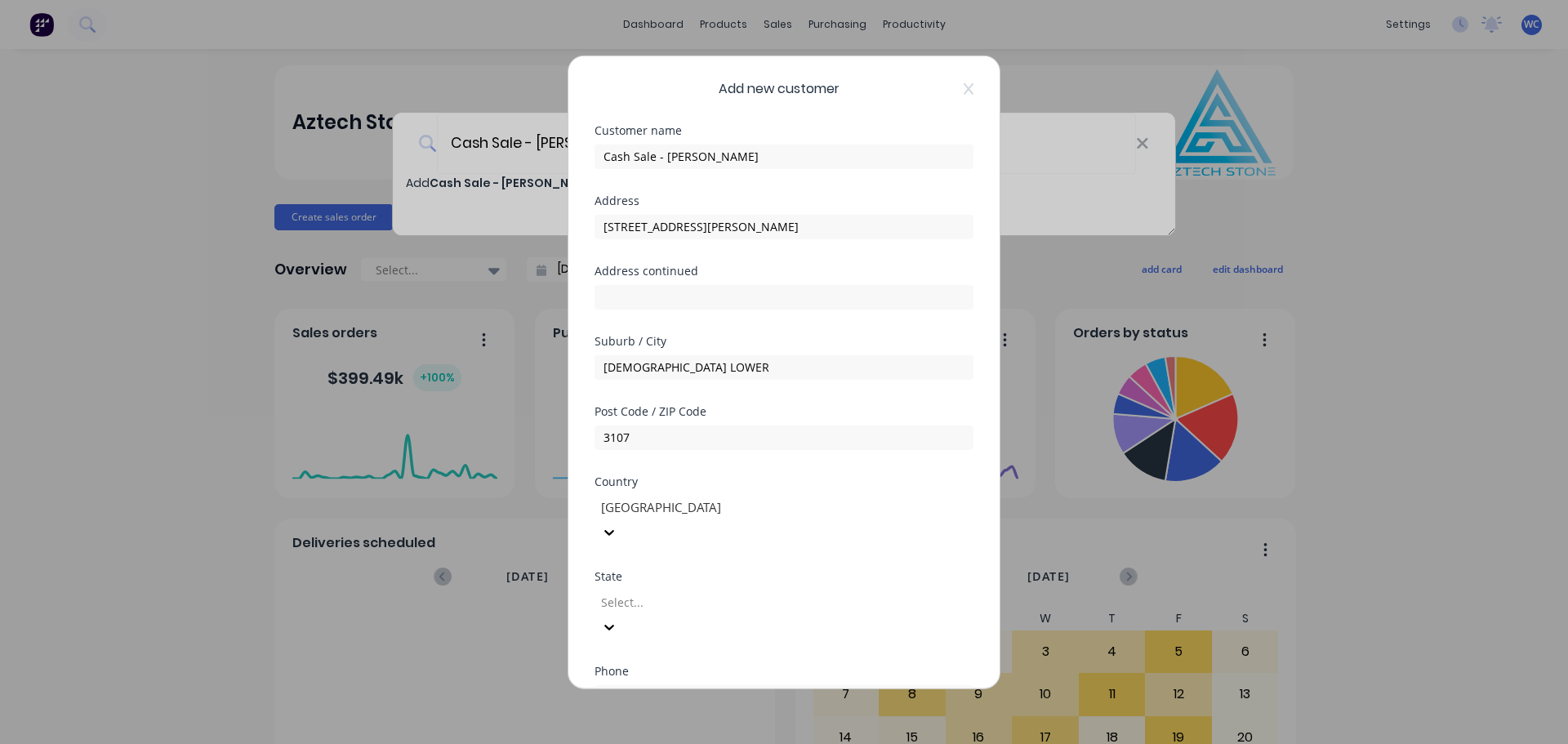
click at [743, 592] on div at bounding box center [717, 602] width 235 height 21
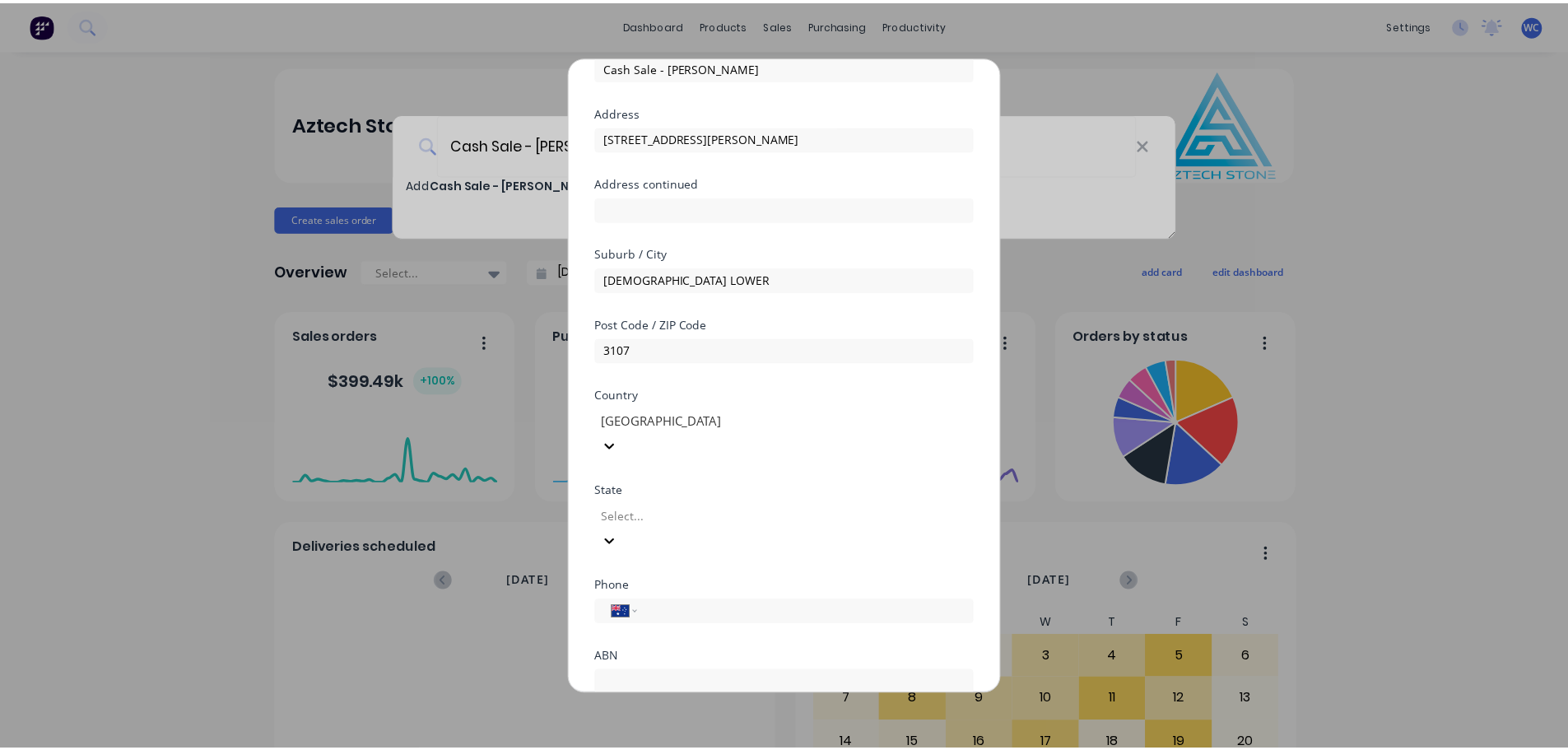
scroll to position [167, 0]
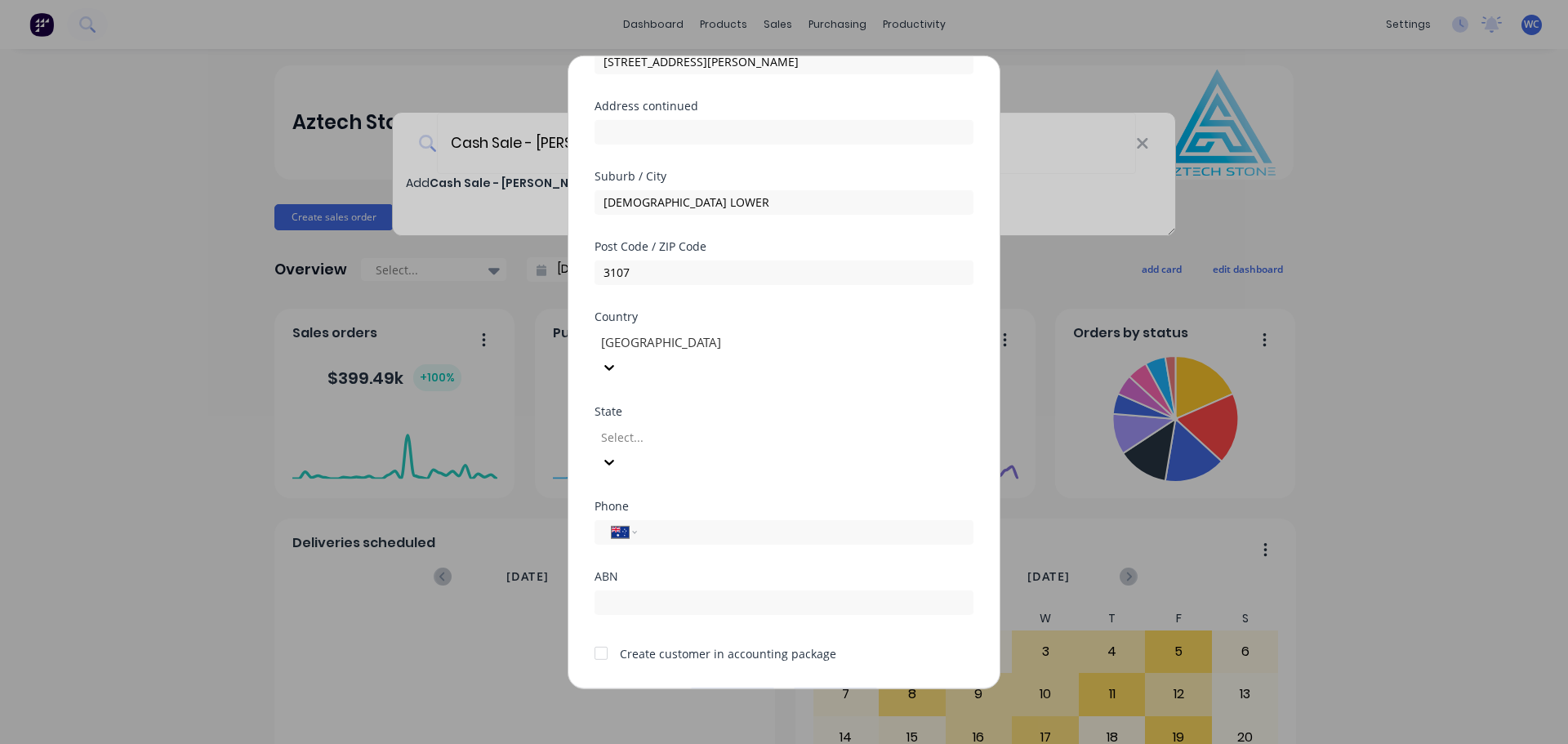
click at [834, 427] on div at bounding box center [717, 438] width 235 height 21
click at [690, 522] on input "tel" at bounding box center [802, 532] width 308 height 19
click at [735, 688] on button "Save" at bounding box center [733, 701] width 90 height 26
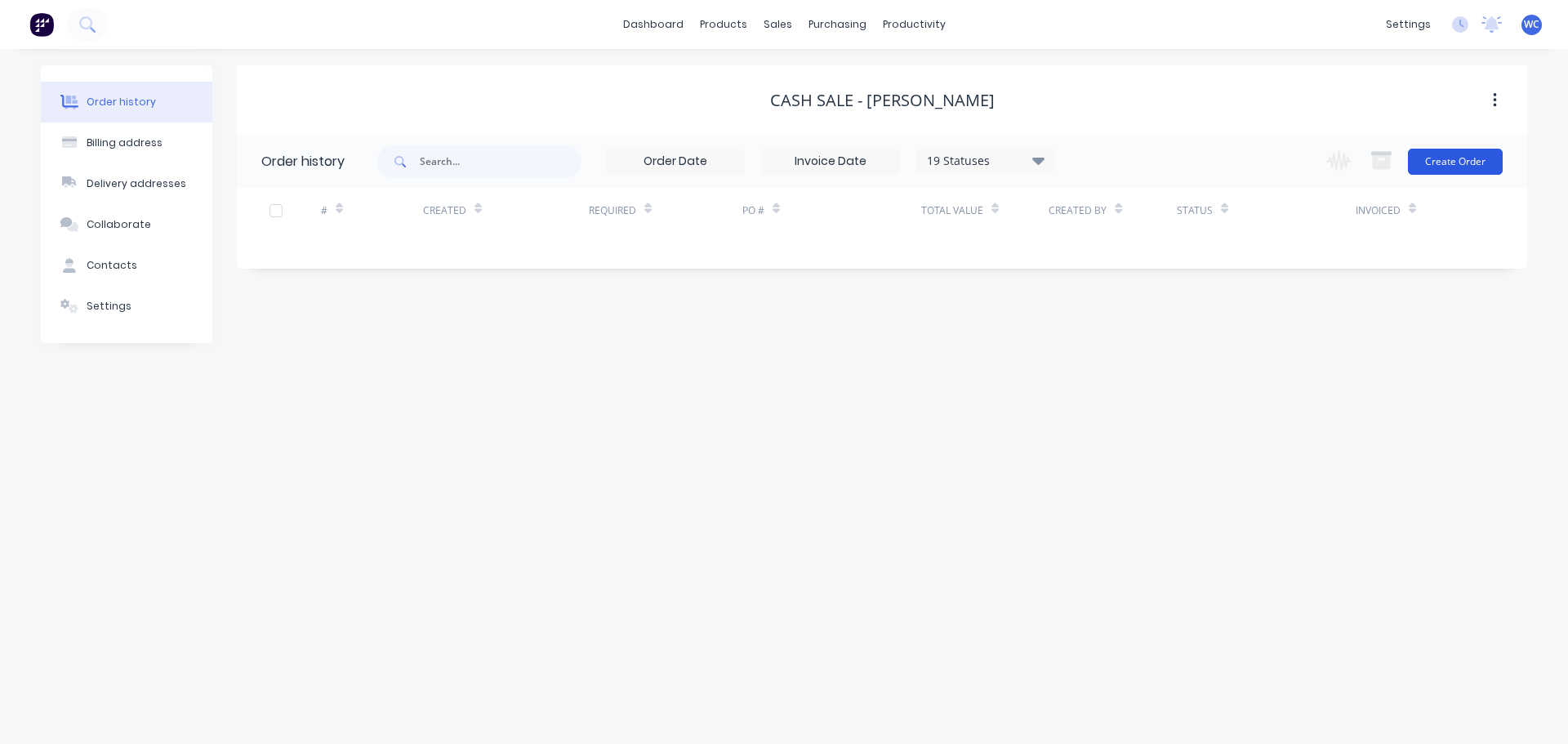
click at [1479, 163] on button "Create Order" at bounding box center [1455, 162] width 95 height 26
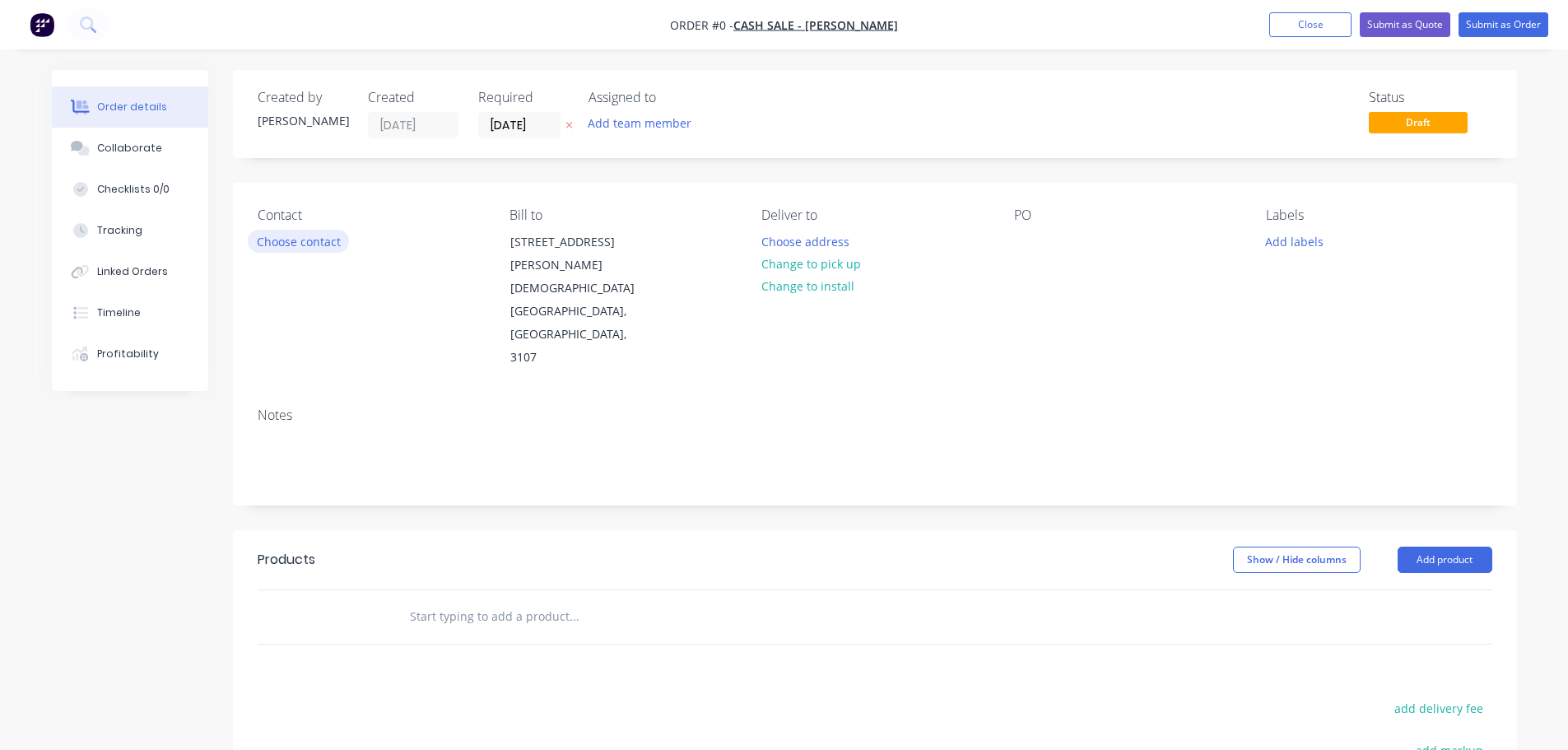
click at [325, 239] on button "Choose contact" at bounding box center [298, 241] width 101 height 22
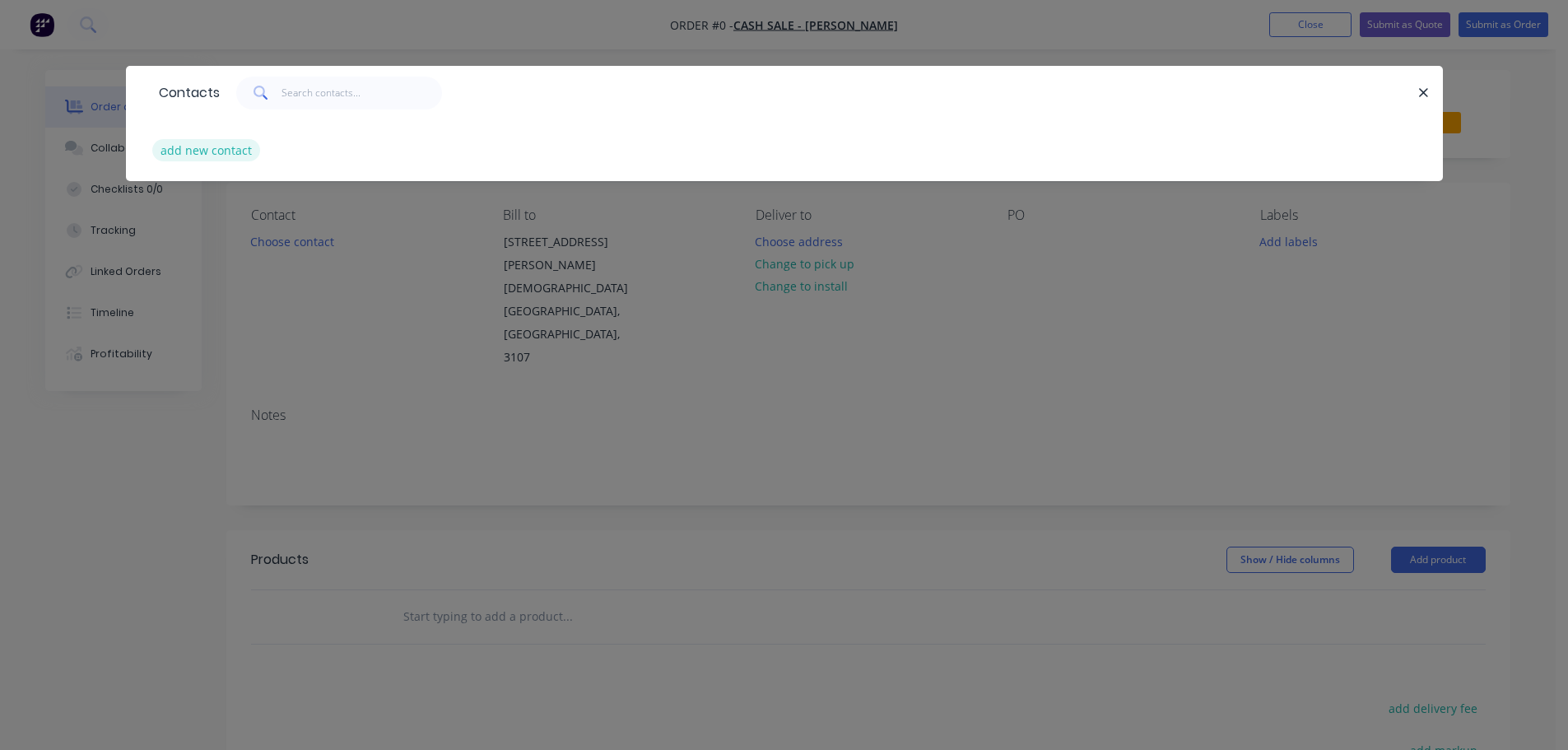
click at [227, 148] on button "add new contact" at bounding box center [206, 150] width 109 height 22
select select "AU"
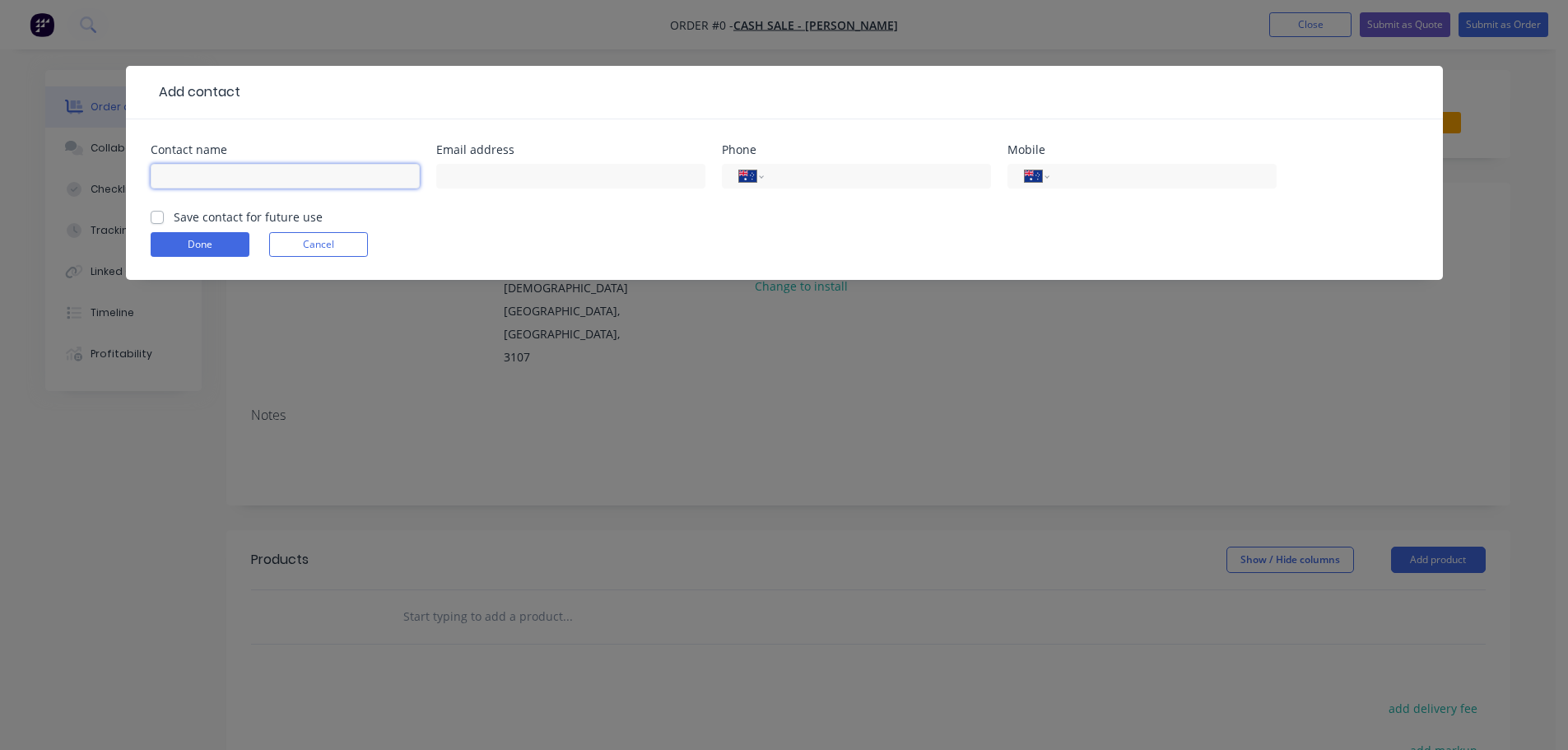
click at [226, 181] on input "text" at bounding box center [285, 176] width 269 height 25
type input "[PERSON_NAME]"
click at [458, 175] on input "text" at bounding box center [571, 176] width 269 height 25
drag, startPoint x: 458, startPoint y: 175, endPoint x: 470, endPoint y: 181, distance: 13.4
paste input "[EMAIL_ADDRESS][DOMAIN_NAME]"
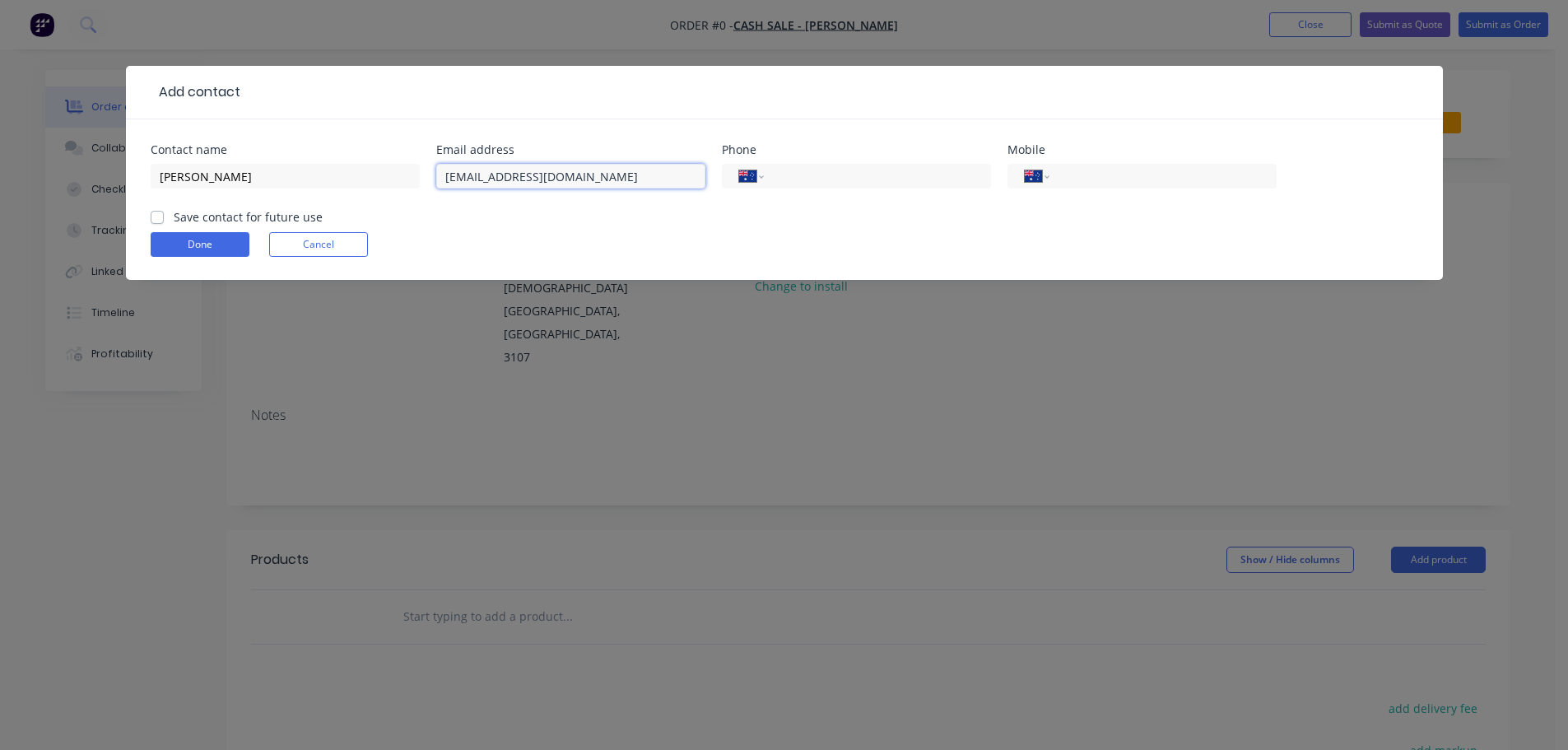
type input "[EMAIL_ADDRESS][DOMAIN_NAME]"
drag, startPoint x: 157, startPoint y: 215, endPoint x: 173, endPoint y: 228, distance: 20.6
click at [173, 218] on label "Save contact for future use" at bounding box center [247, 217] width 149 height 17
click at [161, 218] on input "Save contact for future use" at bounding box center [157, 216] width 13 height 16
checkbox input "true"
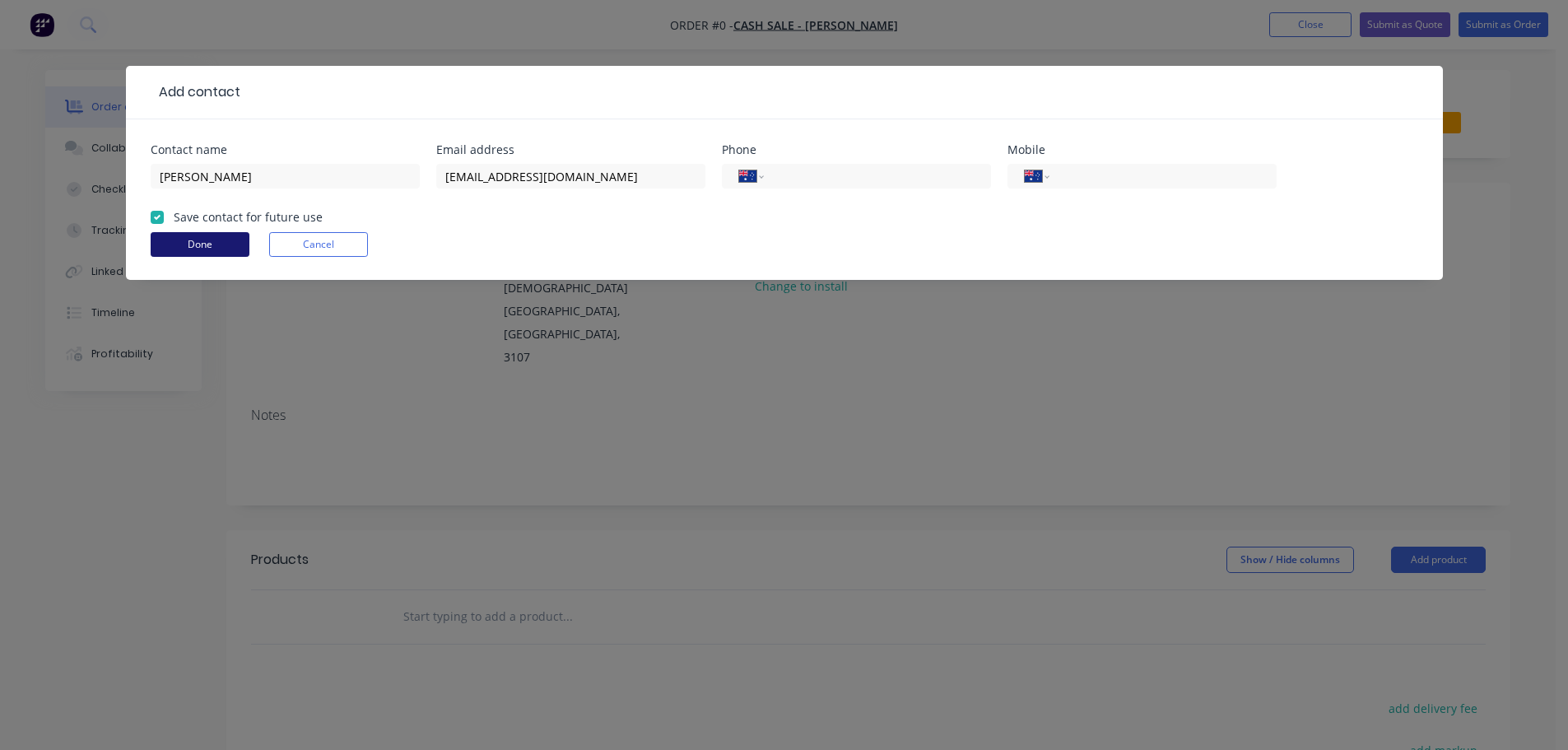
click at [185, 241] on button "Done" at bounding box center [200, 244] width 98 height 25
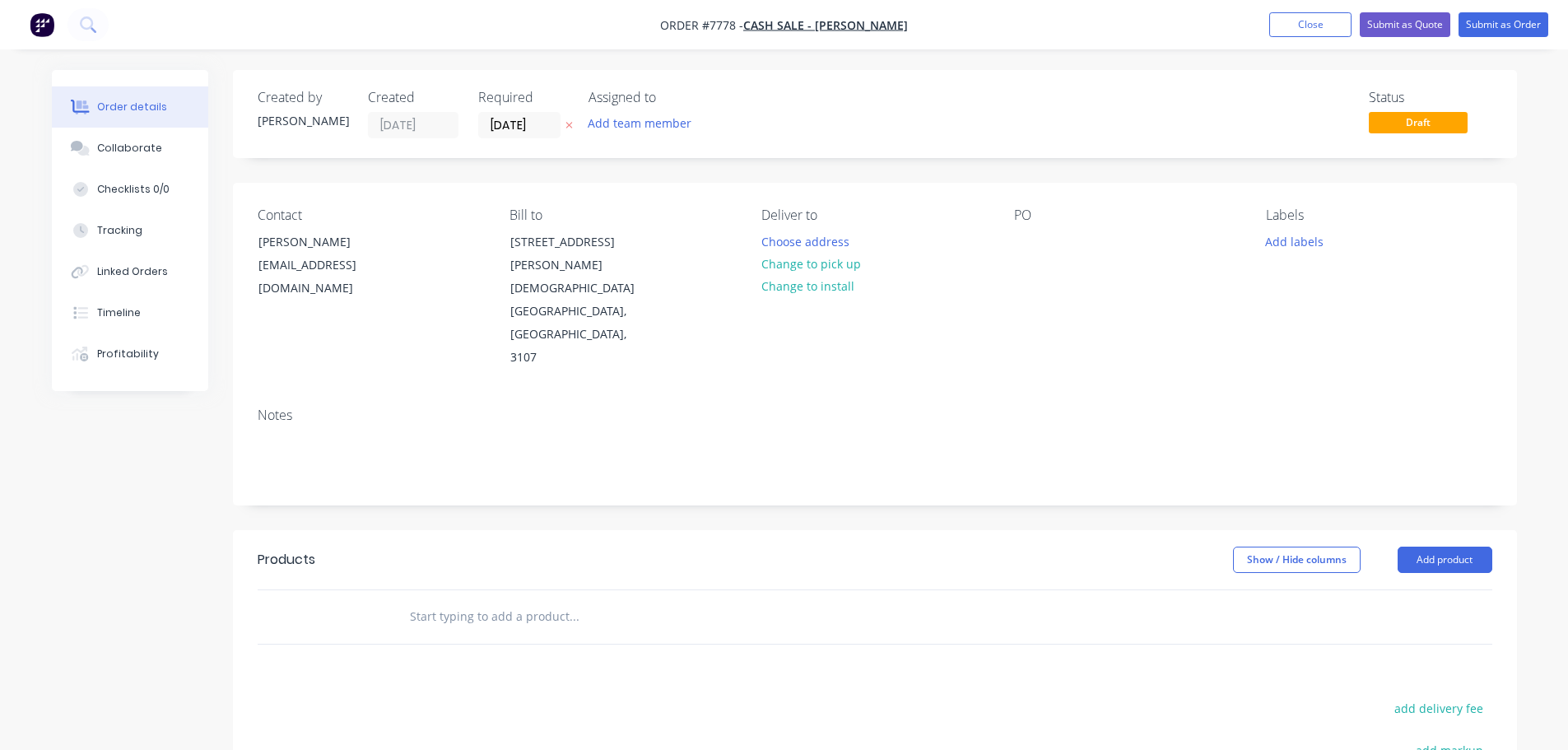
click at [498, 600] on input "text" at bounding box center [574, 616] width 330 height 33
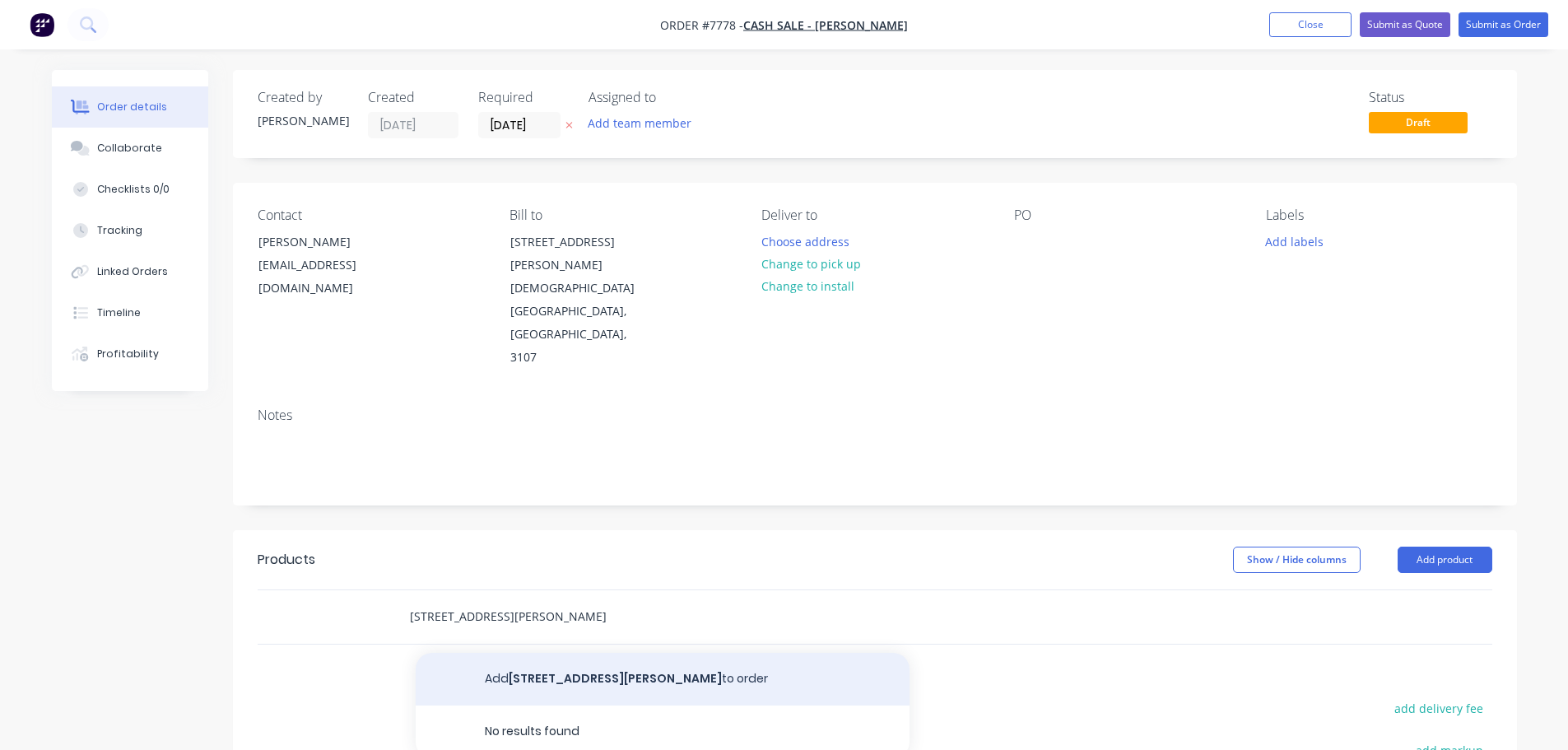
type input "[STREET_ADDRESS][PERSON_NAME]"
click at [594, 652] on button "Add [STREET_ADDRESS][PERSON_NAME] to order" at bounding box center [663, 679] width 494 height 53
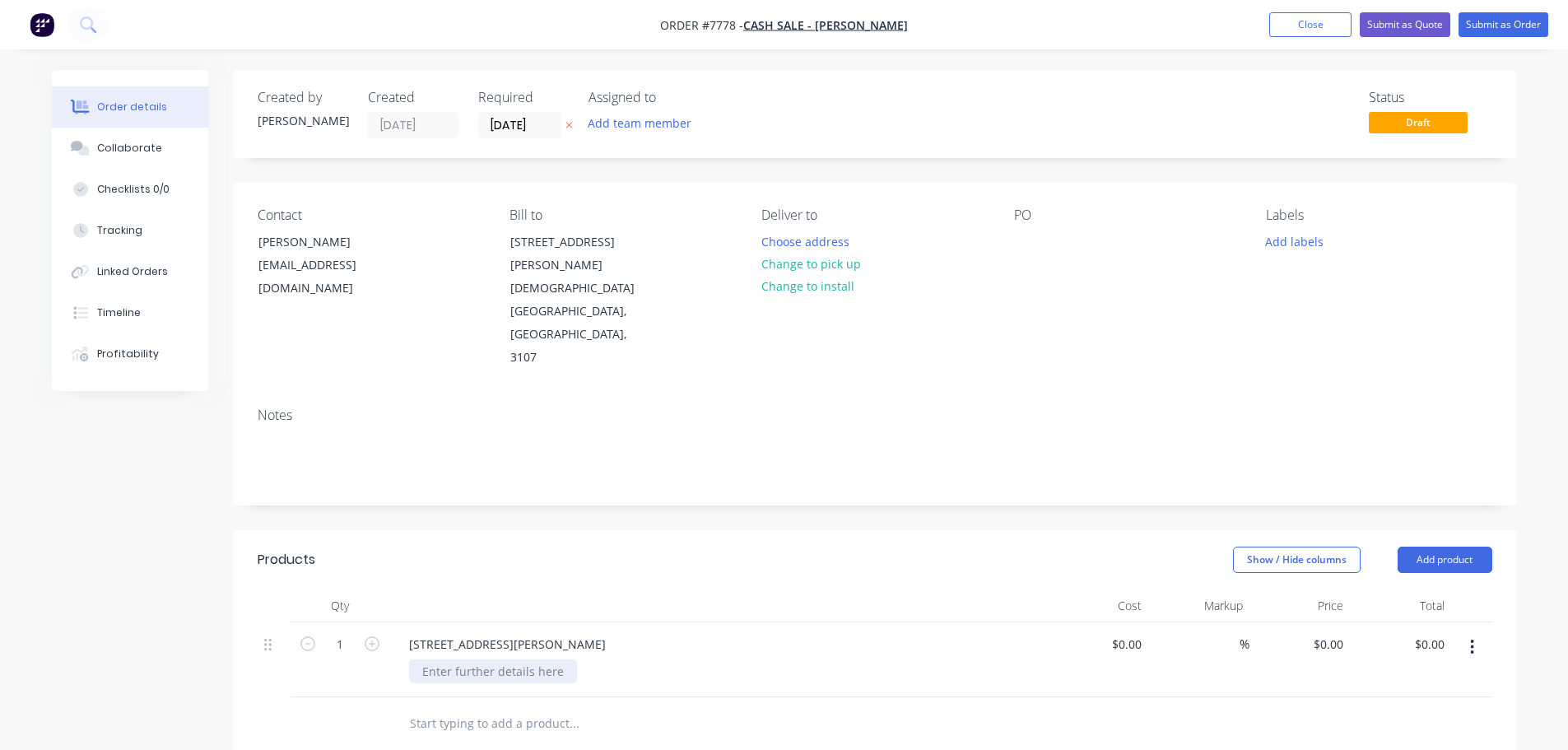
click at [496, 659] on div at bounding box center [492, 670] width 168 height 24
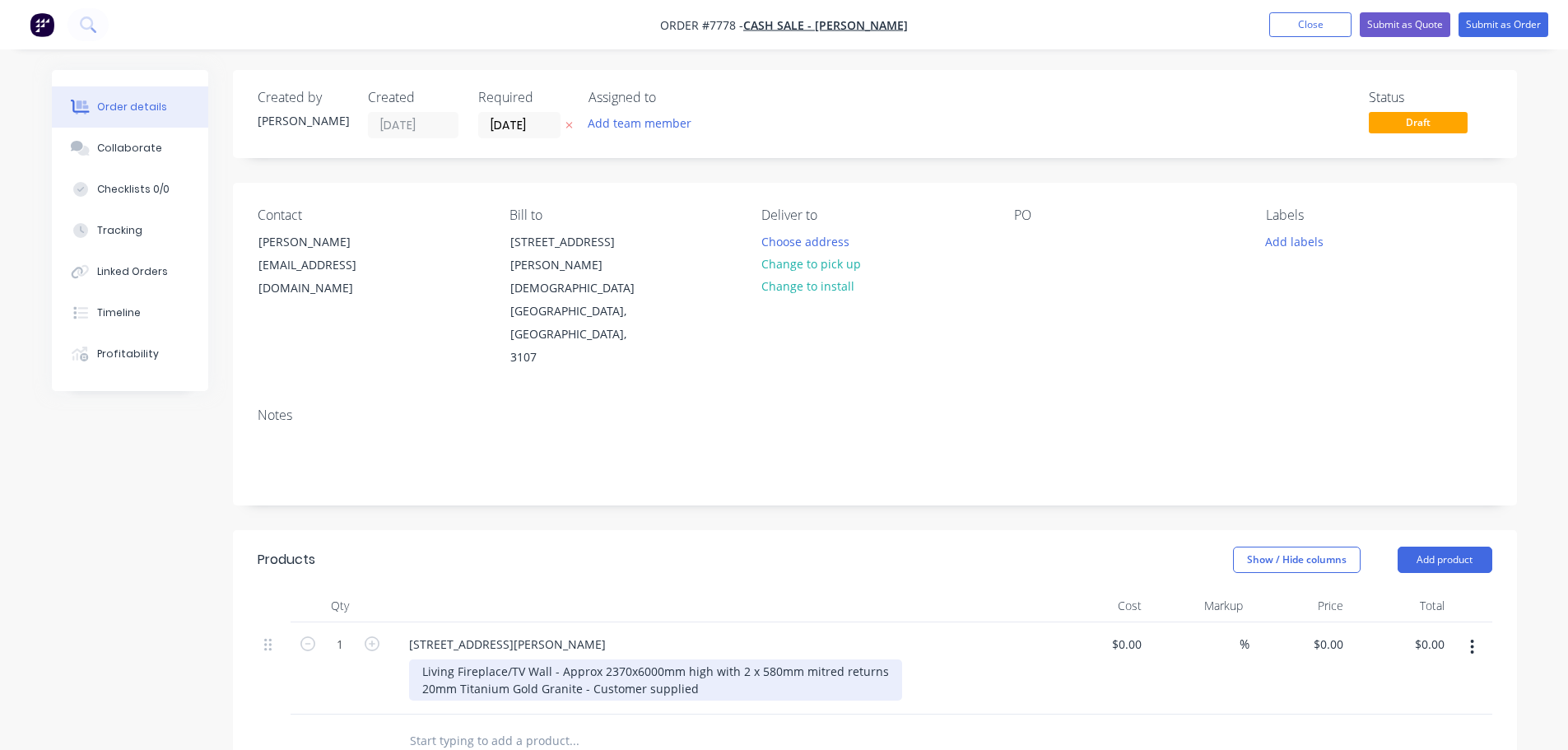
click at [421, 659] on div "Living Fireplace/TV Wall - Approx 2370x6000mm high with 2 x 580mm mitred return…" at bounding box center [655, 679] width 493 height 41
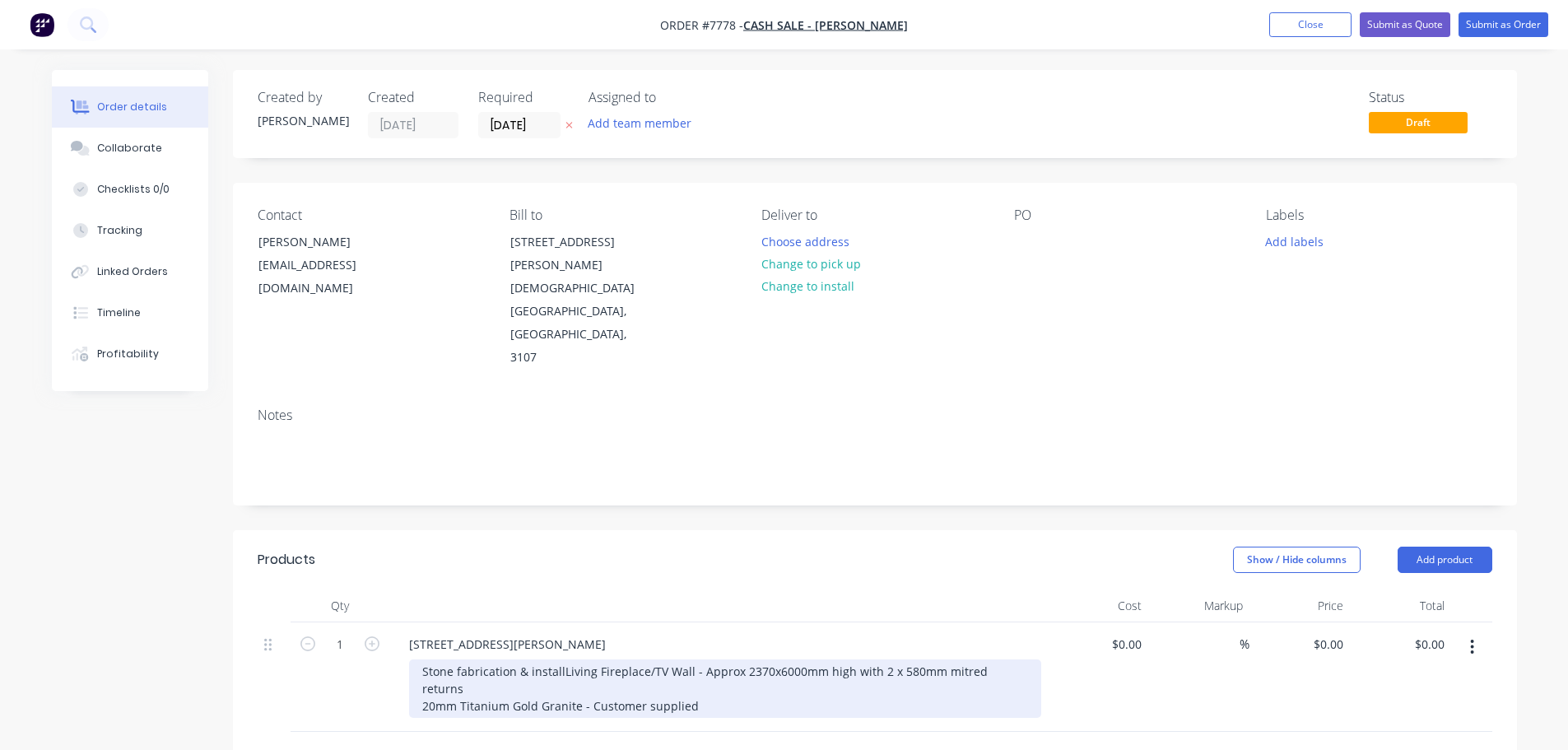
click at [705, 659] on div "Stone fabrication & install Living Fireplace/TV Wall - Approx 2370x6000mm high …" at bounding box center [725, 688] width 633 height 59
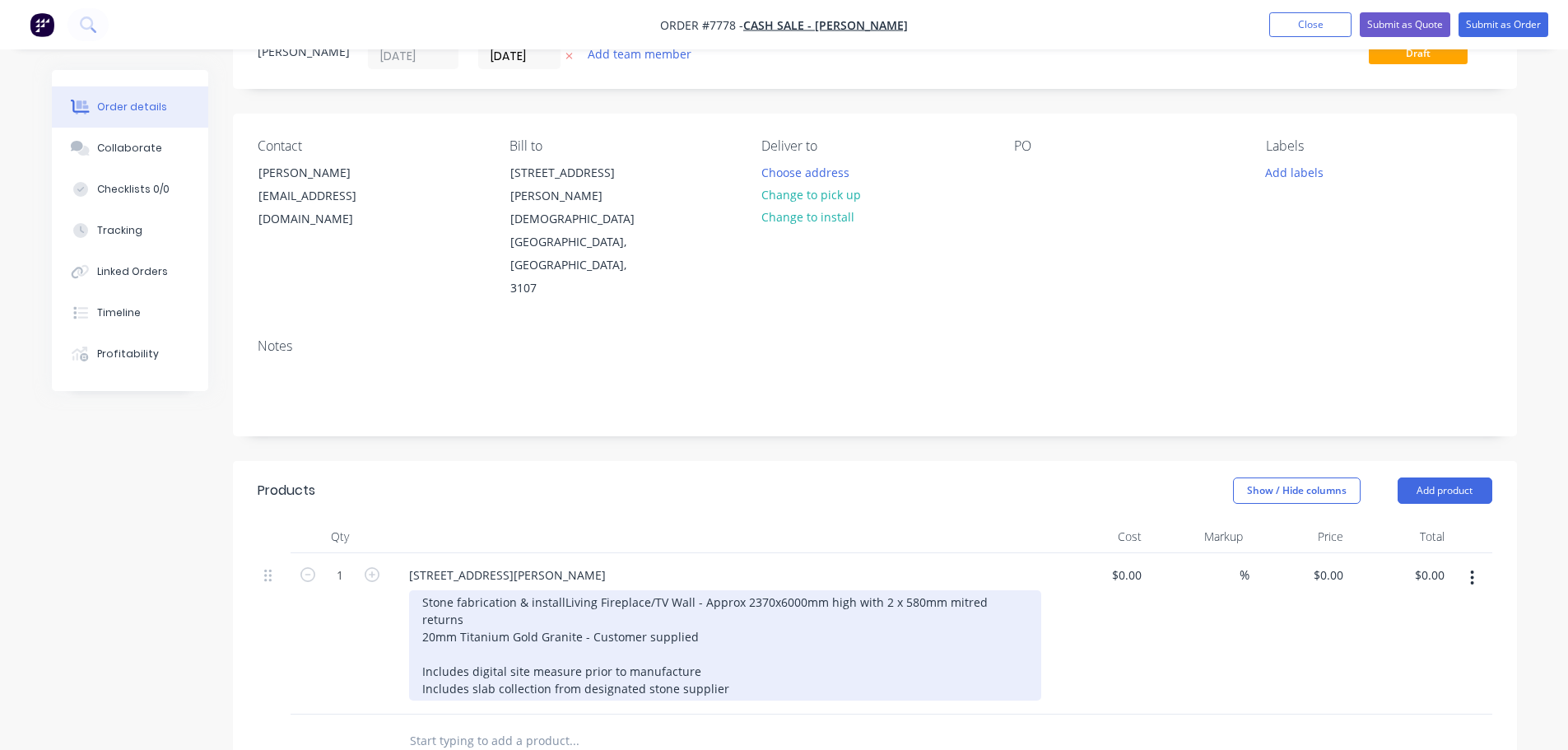
scroll to position [165, 0]
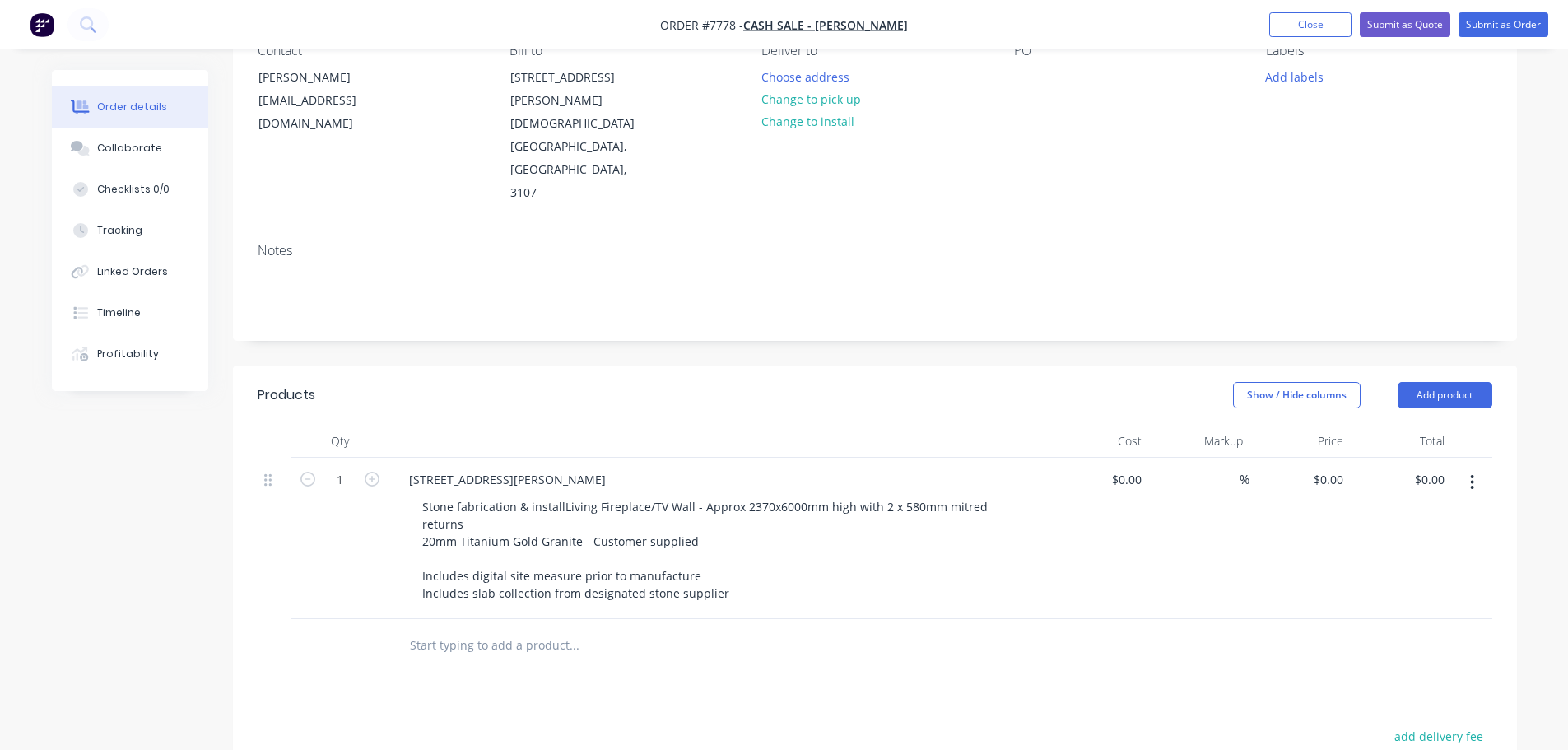
click at [523, 629] on input "text" at bounding box center [574, 645] width 330 height 33
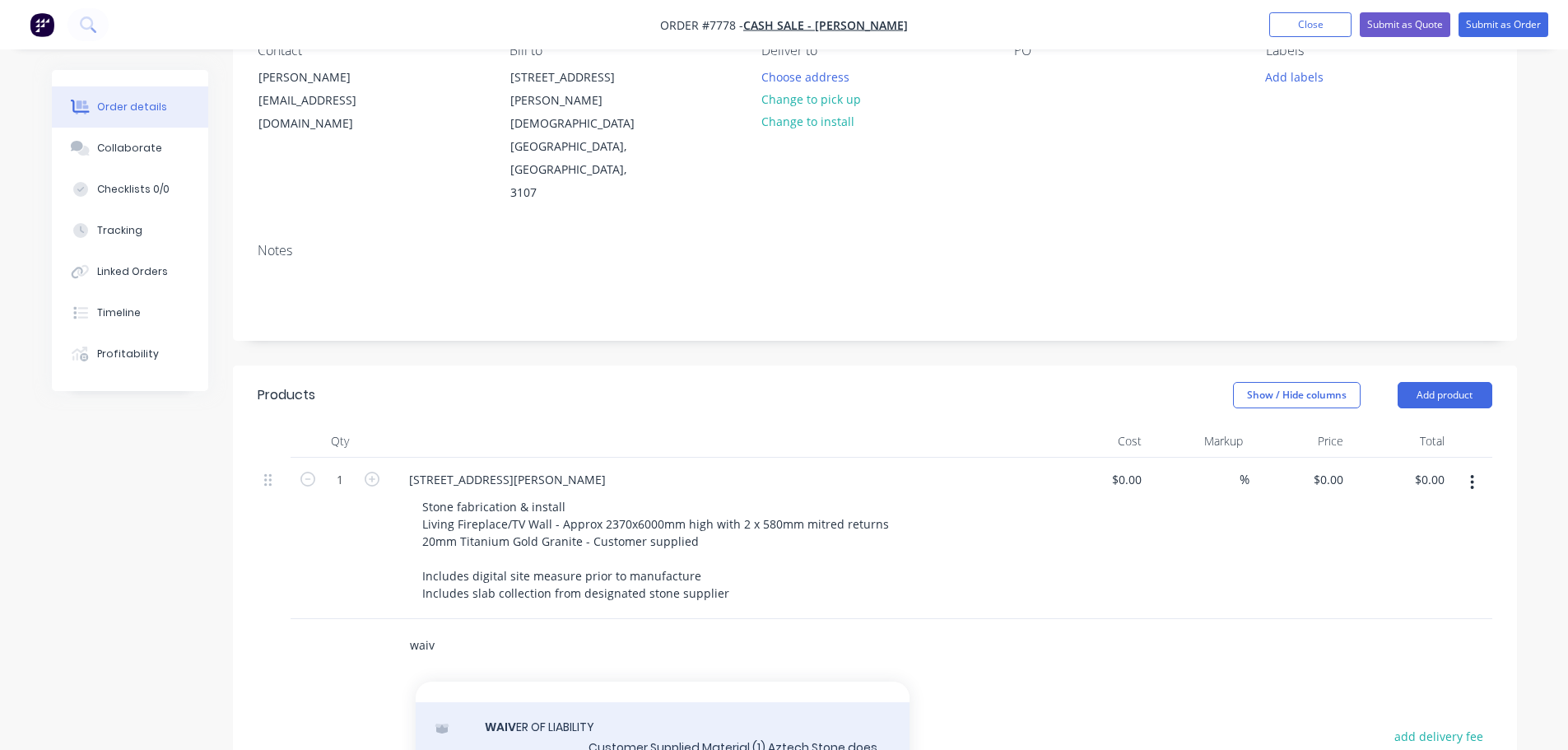
scroll to position [49, 0]
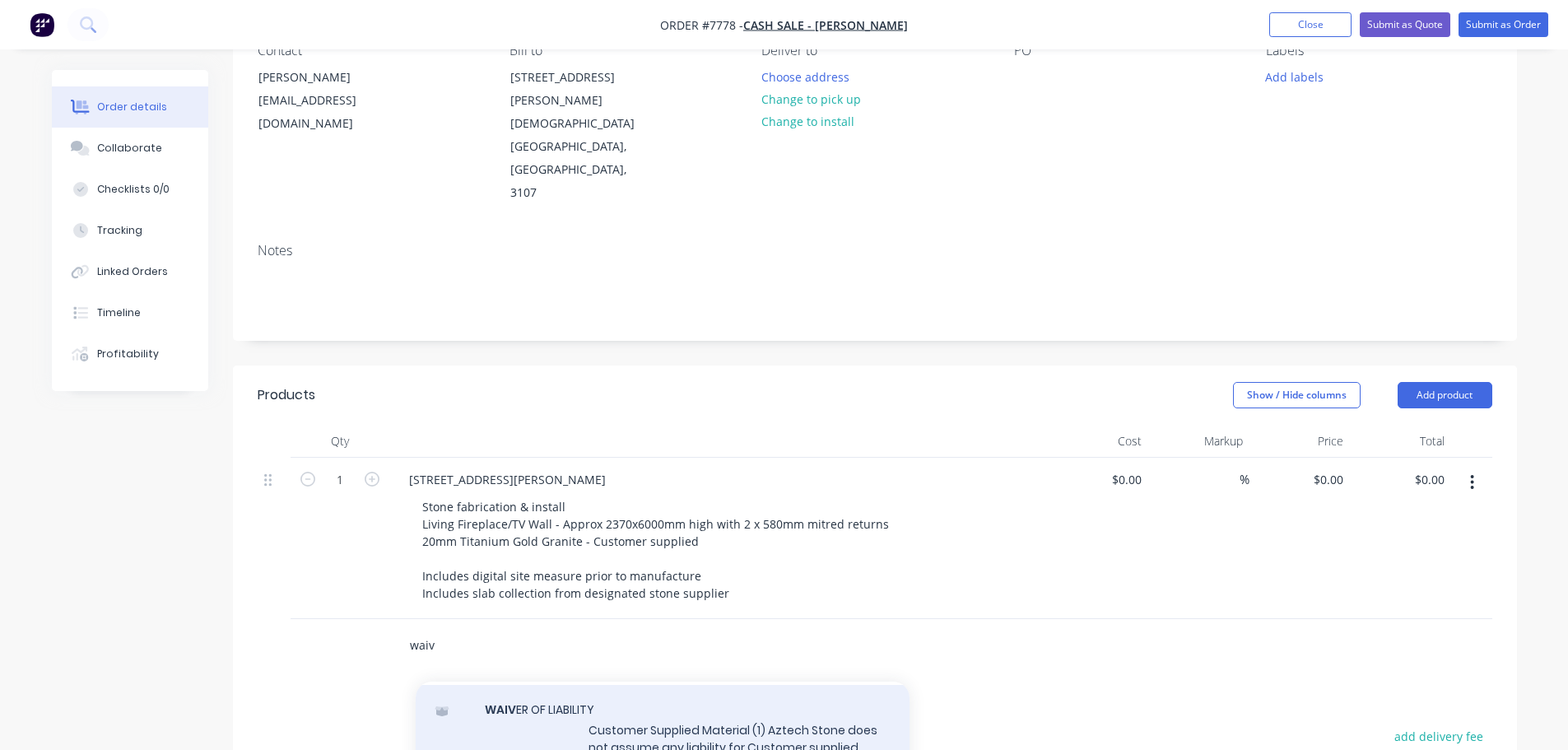
type input "waiv"
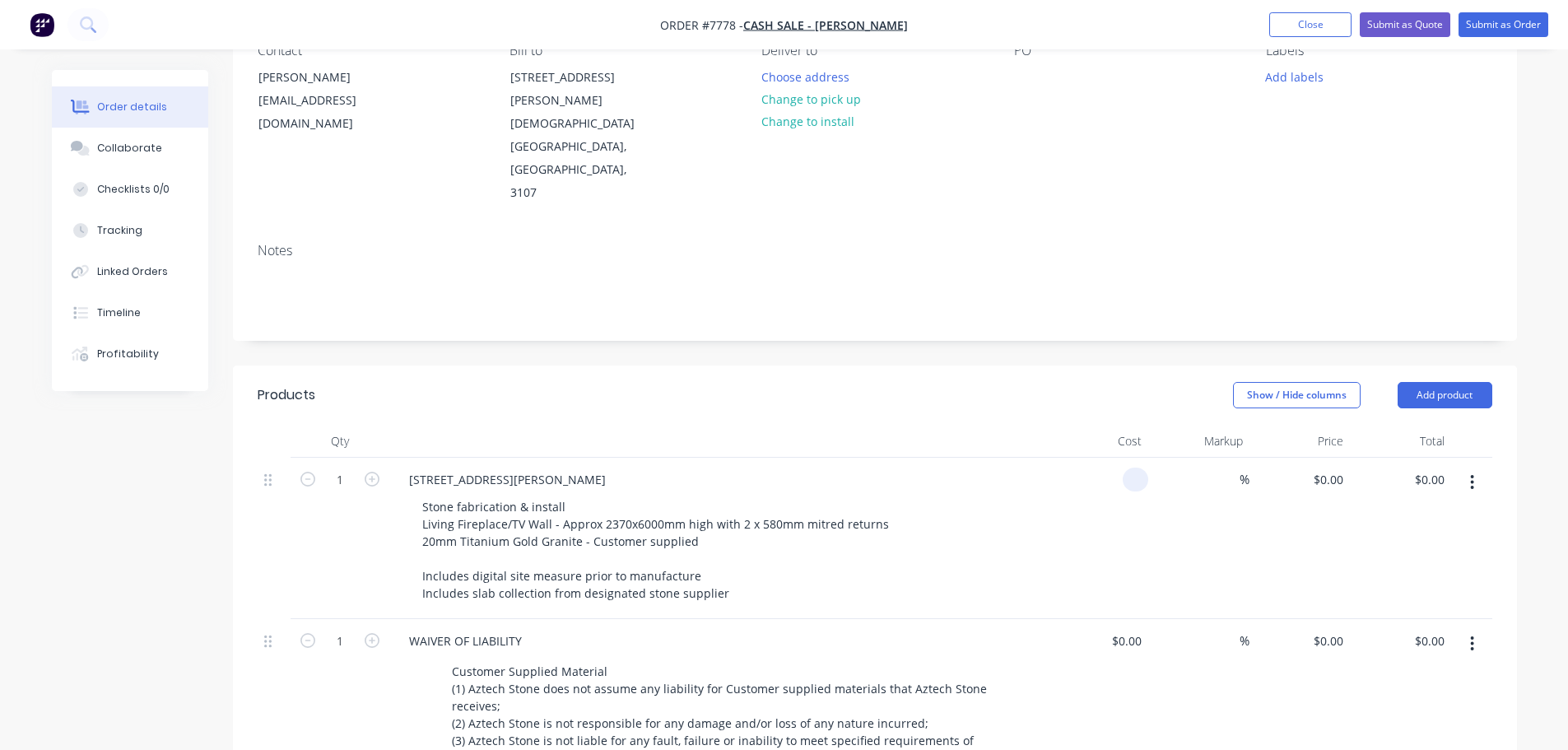
click at [1118, 457] on div at bounding box center [1098, 538] width 101 height 161
type input "$18,620.00"
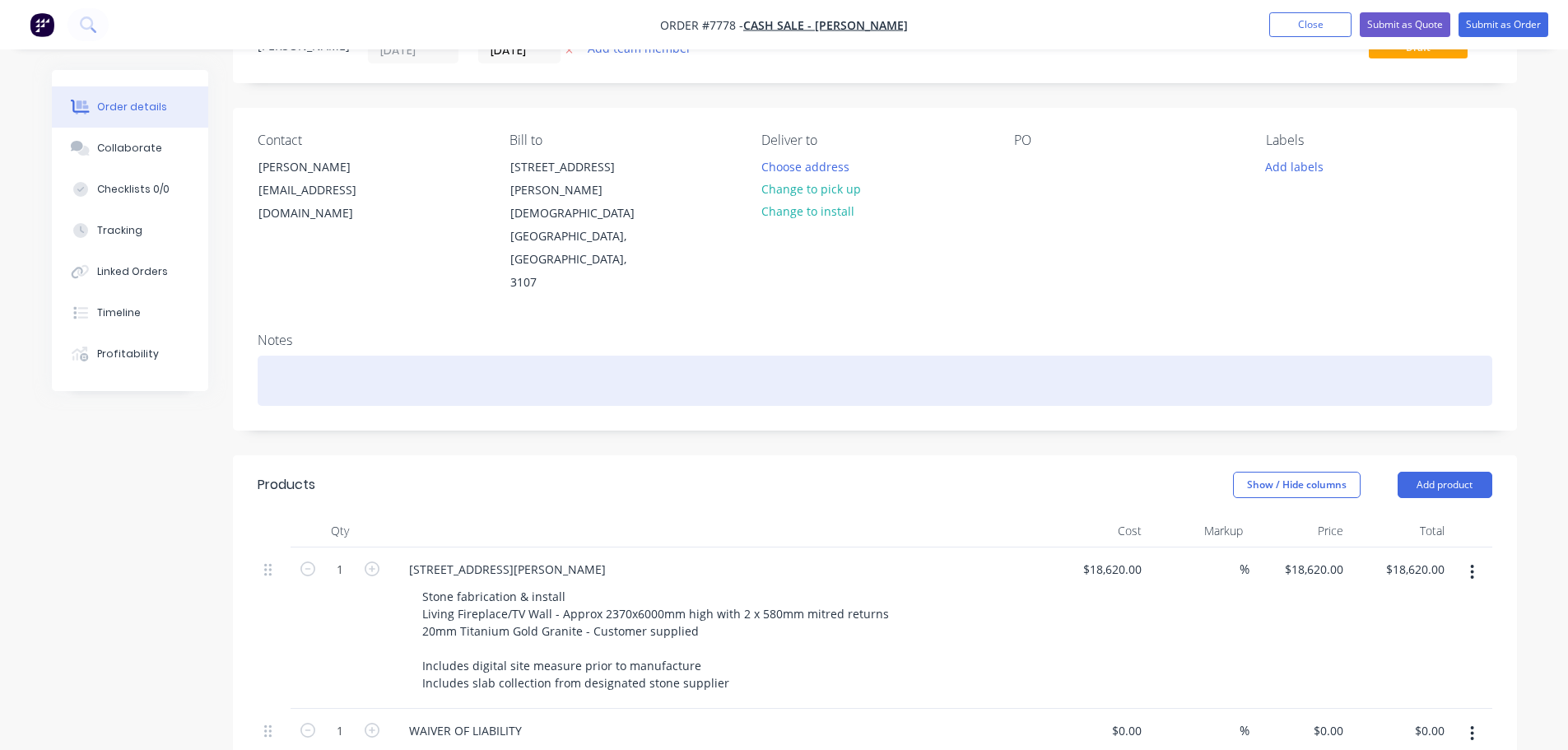
scroll to position [0, 0]
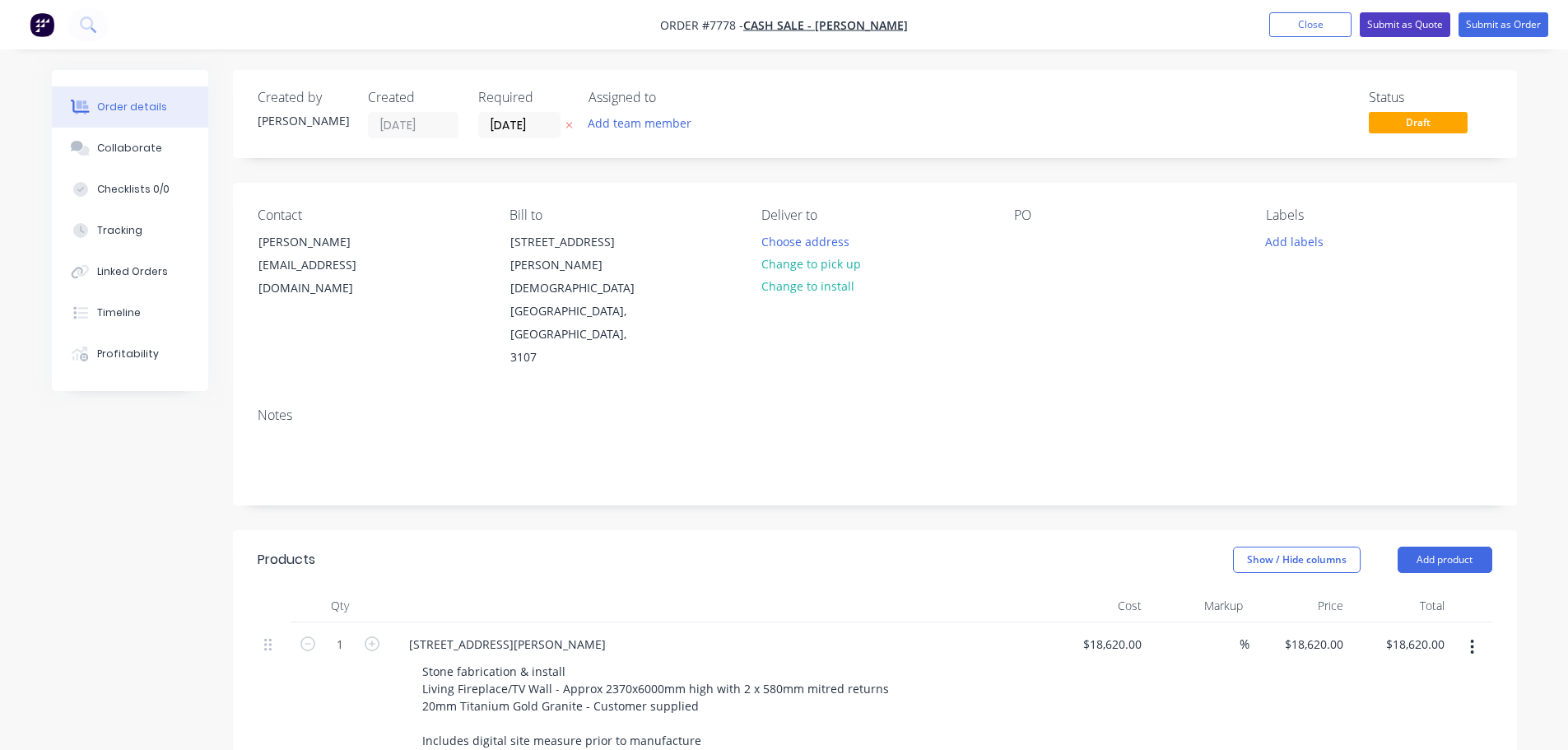
click at [1401, 27] on button "Submit as Quote" at bounding box center [1405, 25] width 91 height 25
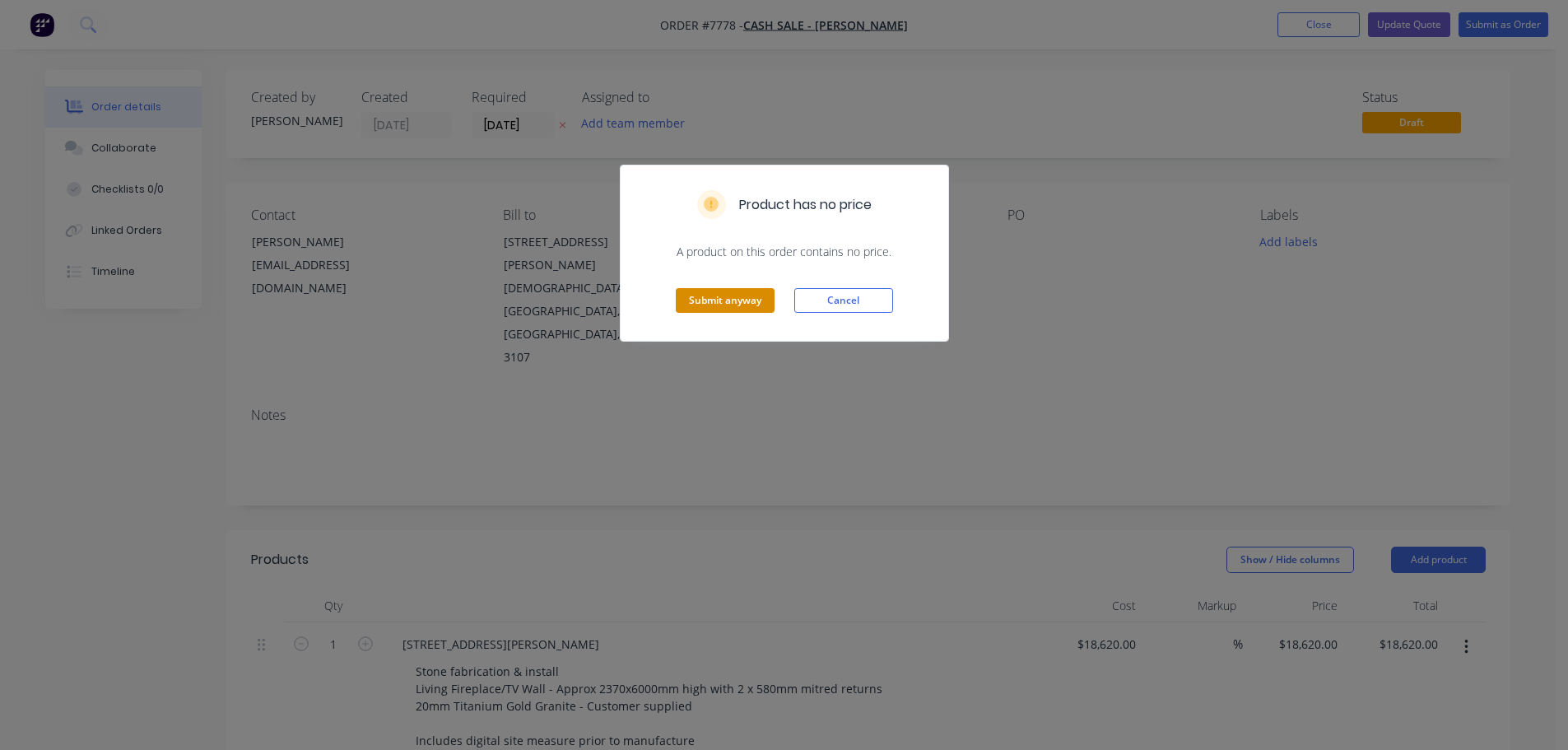
click at [738, 298] on button "Submit anyway" at bounding box center [725, 300] width 98 height 25
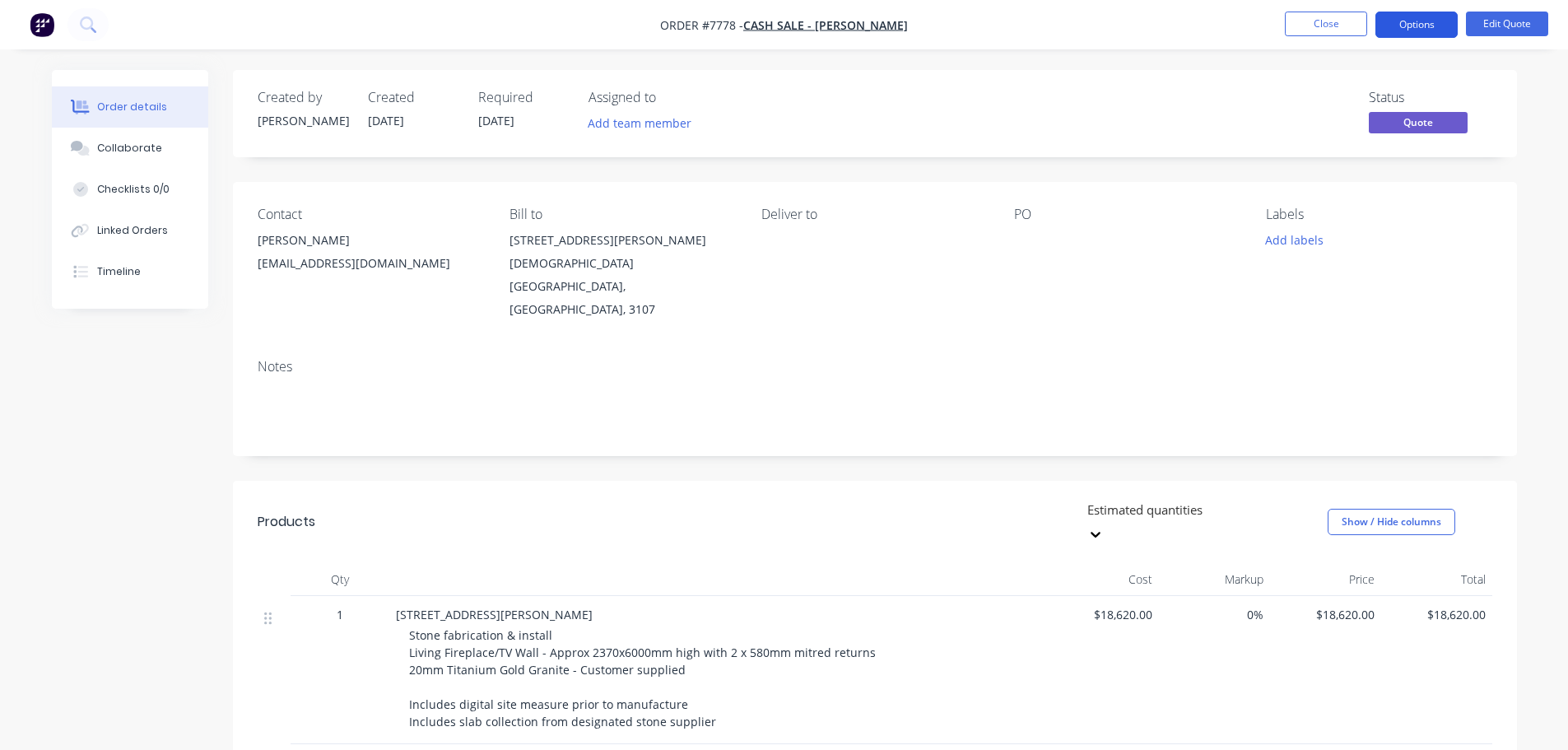
click at [1417, 21] on button "Options" at bounding box center [1417, 25] width 82 height 27
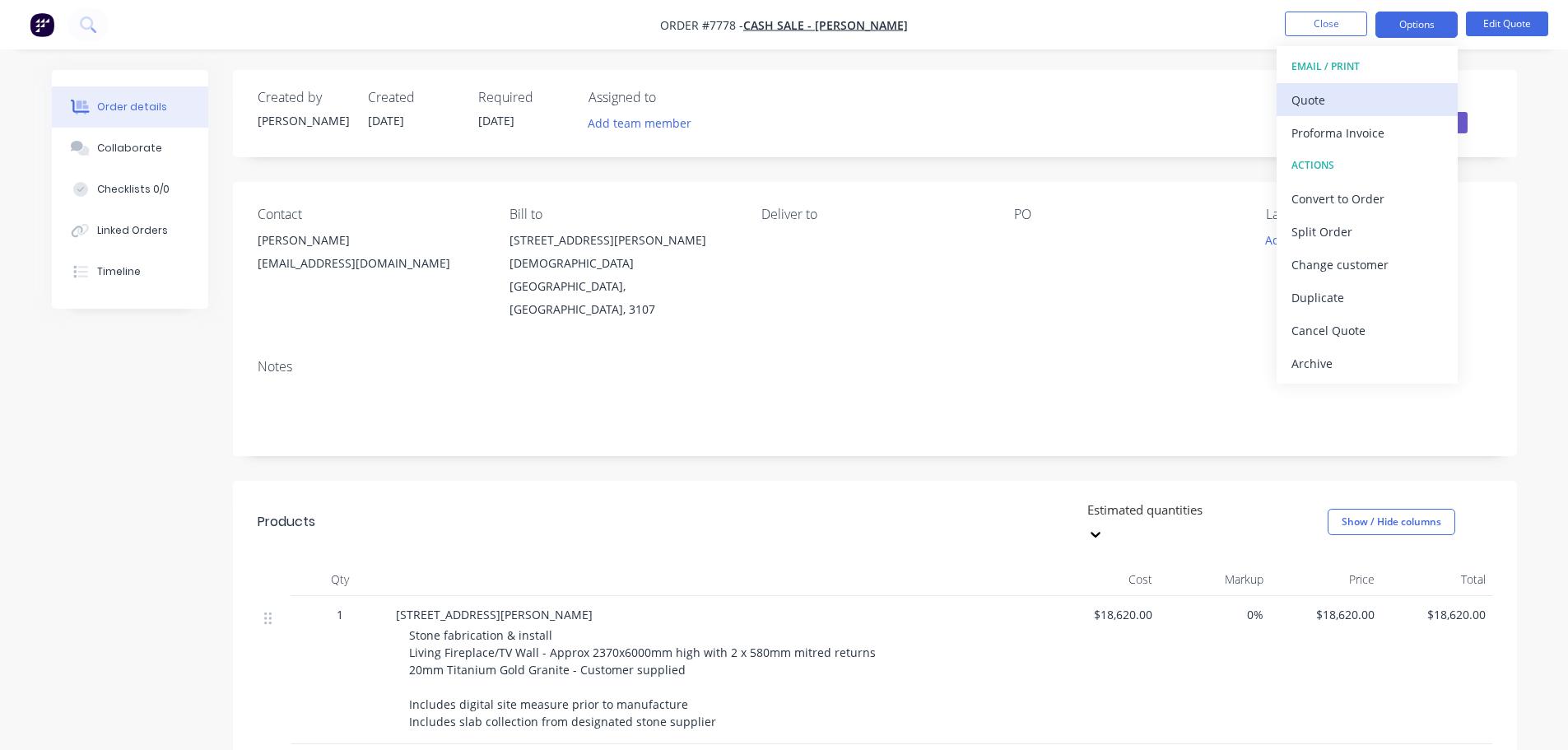
click at [1337, 97] on div "Quote" at bounding box center [1367, 99] width 151 height 24
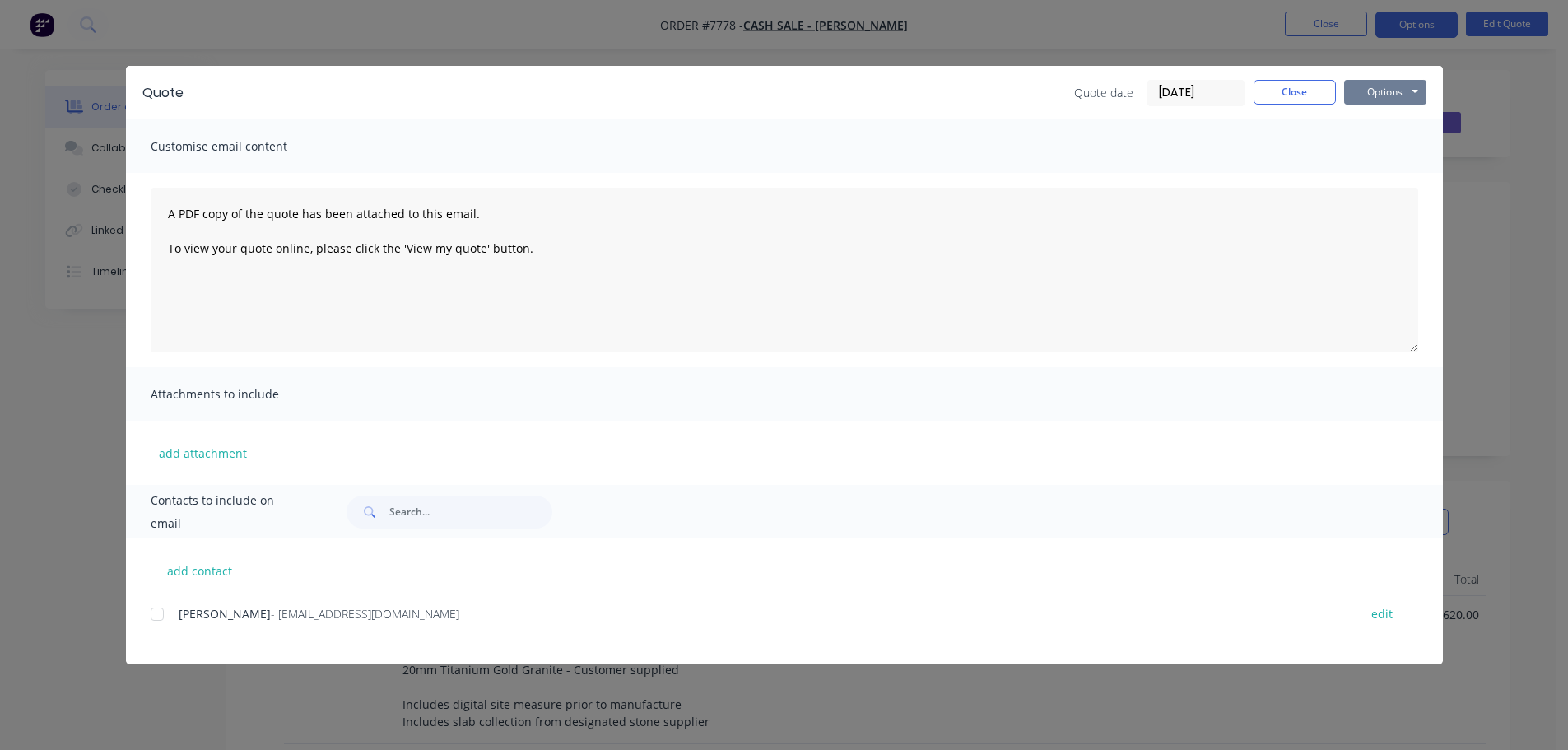
click at [1378, 96] on button "Options" at bounding box center [1385, 92] width 82 height 25
click at [1392, 116] on button "Preview" at bounding box center [1397, 121] width 105 height 27
drag, startPoint x: 1301, startPoint y: 93, endPoint x: 1330, endPoint y: 85, distance: 30.1
click at [1302, 91] on button "Close" at bounding box center [1294, 92] width 82 height 25
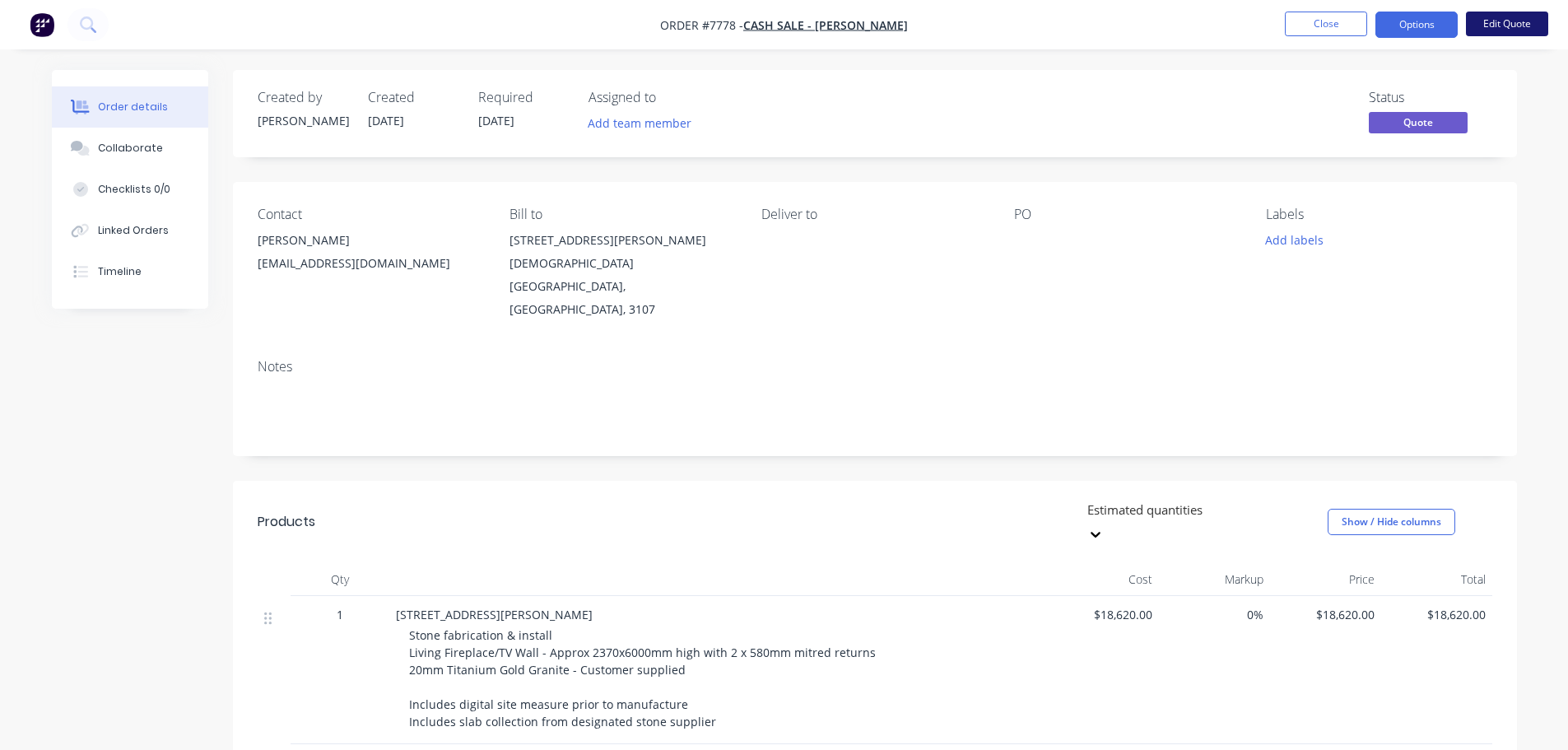
click at [1496, 24] on button "Edit Quote" at bounding box center [1506, 24] width 82 height 25
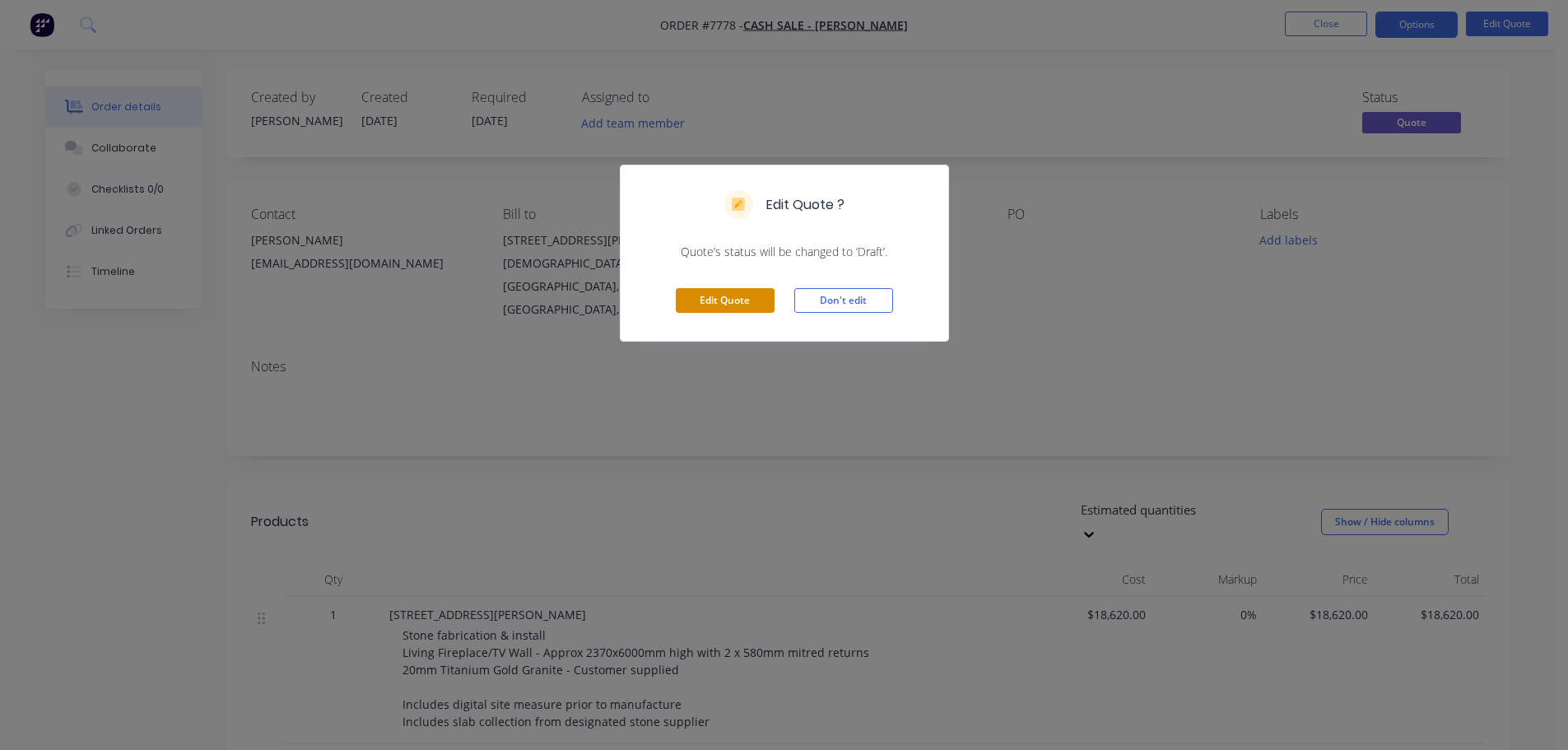
click at [735, 299] on button "Edit Quote" at bounding box center [725, 300] width 98 height 25
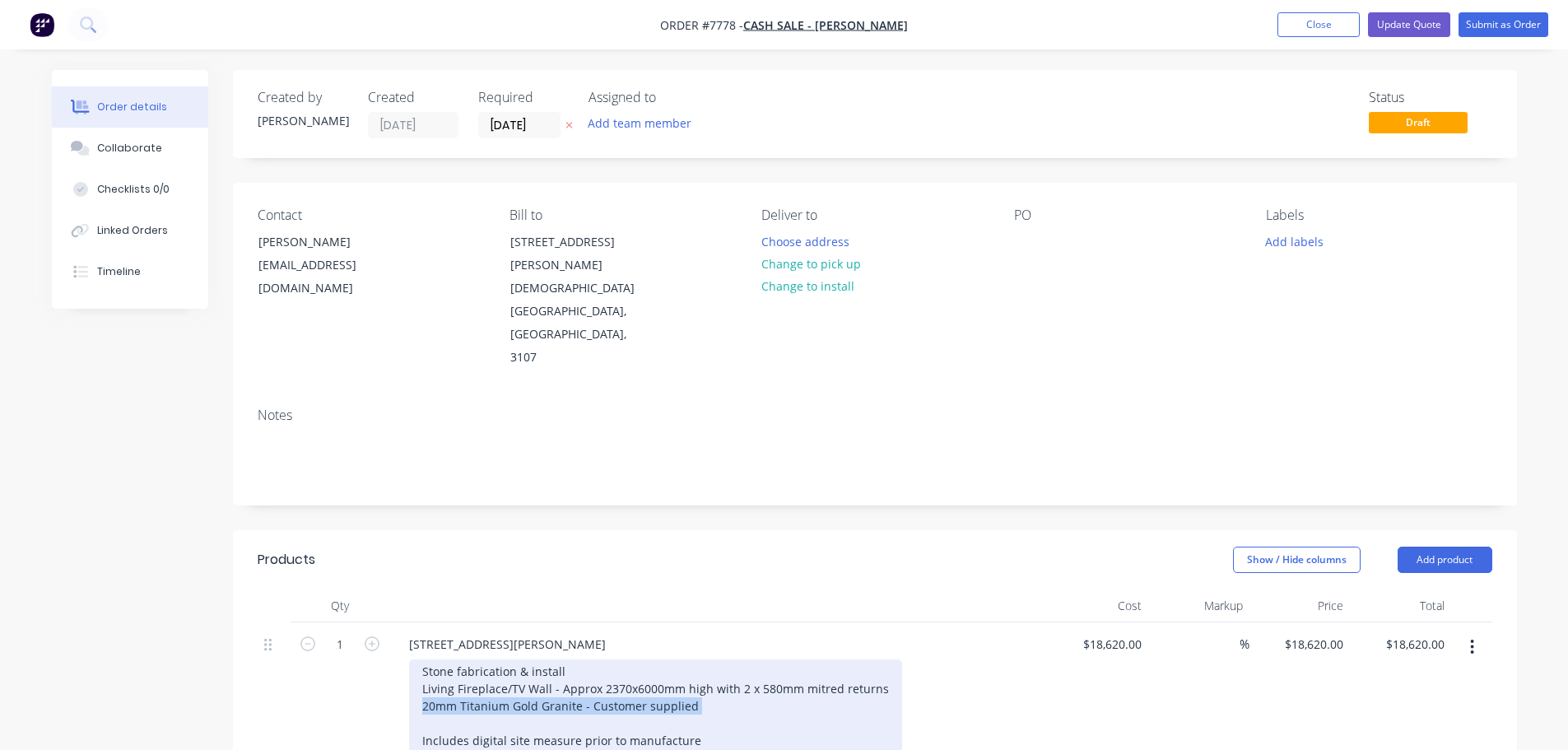
drag, startPoint x: 445, startPoint y: 640, endPoint x: 670, endPoint y: 642, distance: 225.0
click at [670, 659] on div "Stone fabrication & install Living Fireplace/TV Wall - Approx 2370x6000mm high …" at bounding box center [655, 714] width 493 height 110
click at [417, 659] on div "Stone fabrication & install Living Fireplace/TV Wall - Approx 2370x6000mm high …" at bounding box center [655, 714] width 493 height 110
click at [690, 659] on div "Stone fabrication & install Living Fireplace/TV Wall - Approx 2370x6000mm high …" at bounding box center [655, 714] width 493 height 110
drag, startPoint x: 690, startPoint y: 635, endPoint x: 430, endPoint y: 635, distance: 260.0
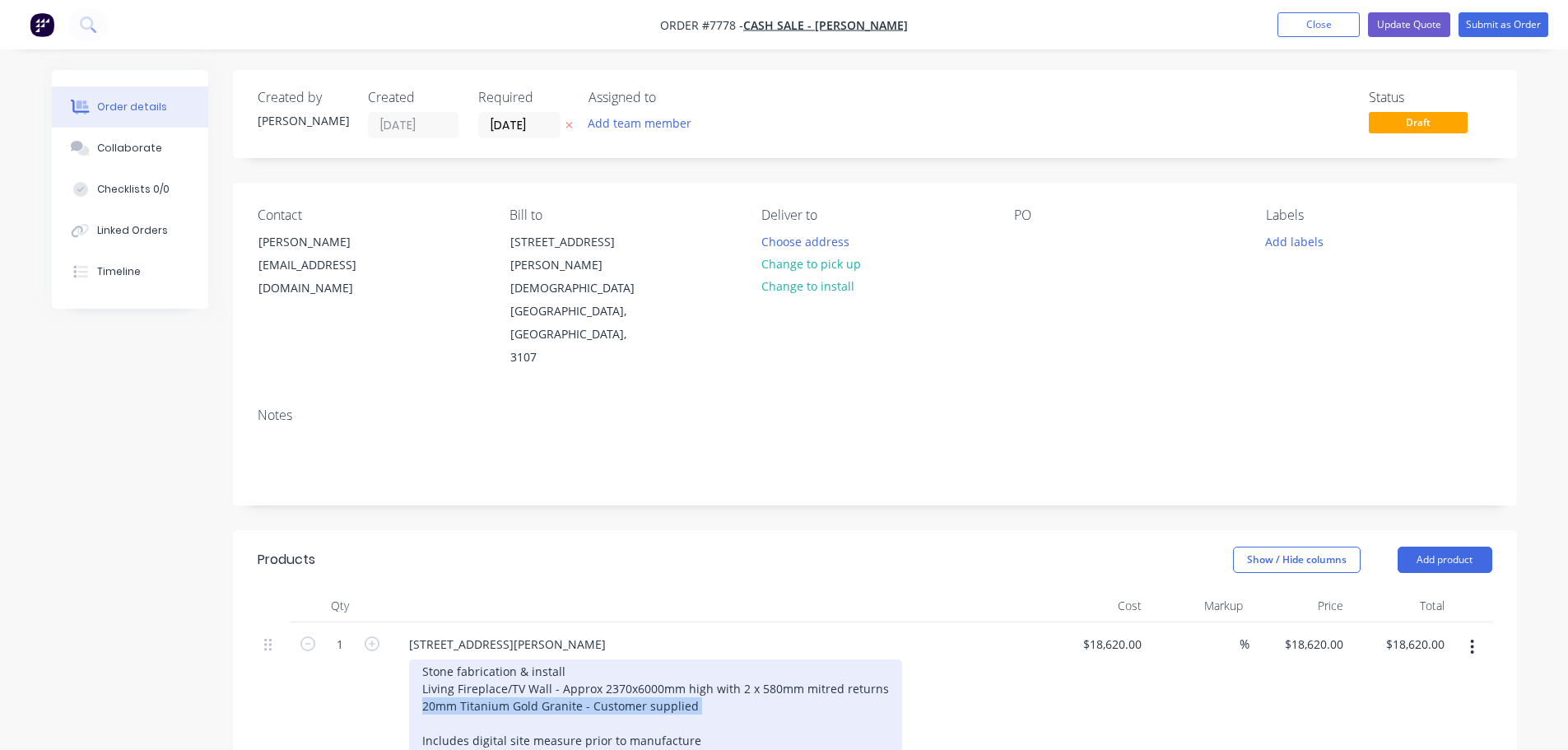
click at [430, 659] on div "Stone fabrication & install Living Fireplace/TV Wall - Approx 2370x6000mm high …" at bounding box center [655, 714] width 493 height 110
click at [579, 659] on div "Stone fabrication & install Living Fireplace/TV Wall - Approx 2370x6000mm high …" at bounding box center [655, 705] width 493 height 93
click at [503, 659] on div "Stone fabrication & install 20mm Titanium Gold Granite - Customer supplied Livi…" at bounding box center [655, 714] width 493 height 110
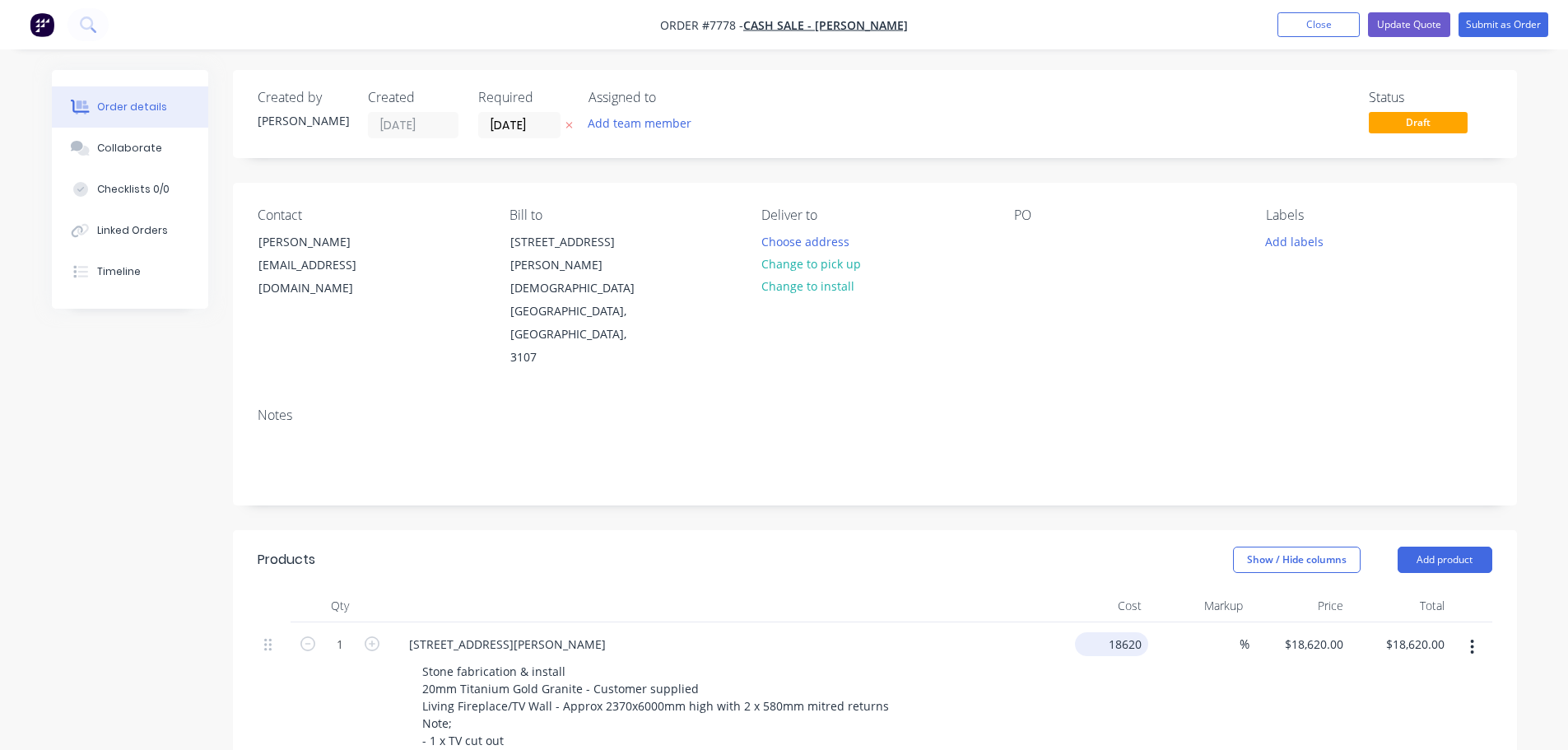
click at [1110, 633] on input "18620" at bounding box center [1114, 644] width 66 height 24
type input "$18,780.00"
click at [1416, 24] on button "Update Quote" at bounding box center [1409, 25] width 82 height 25
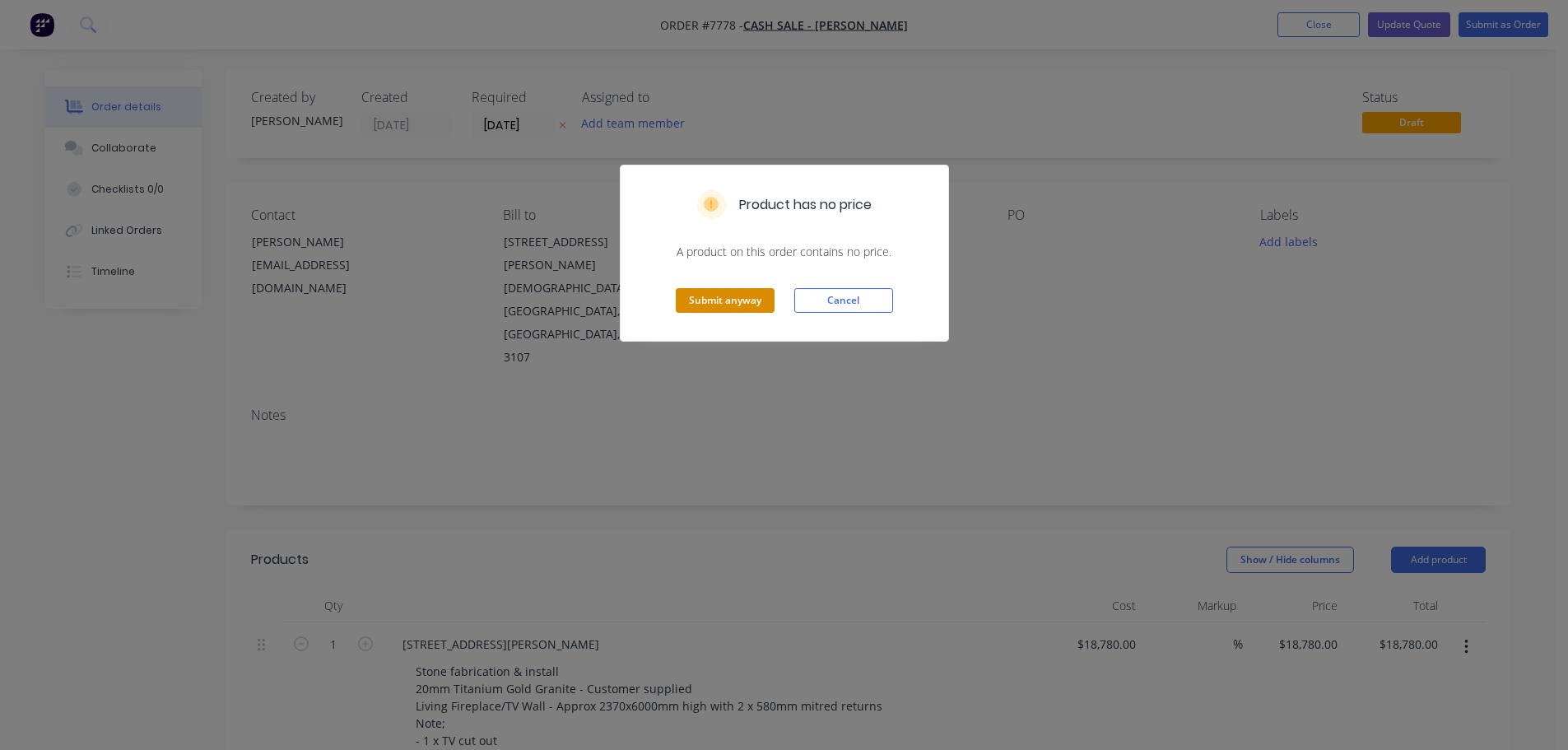
click at [709, 295] on button "Submit anyway" at bounding box center [725, 300] width 98 height 25
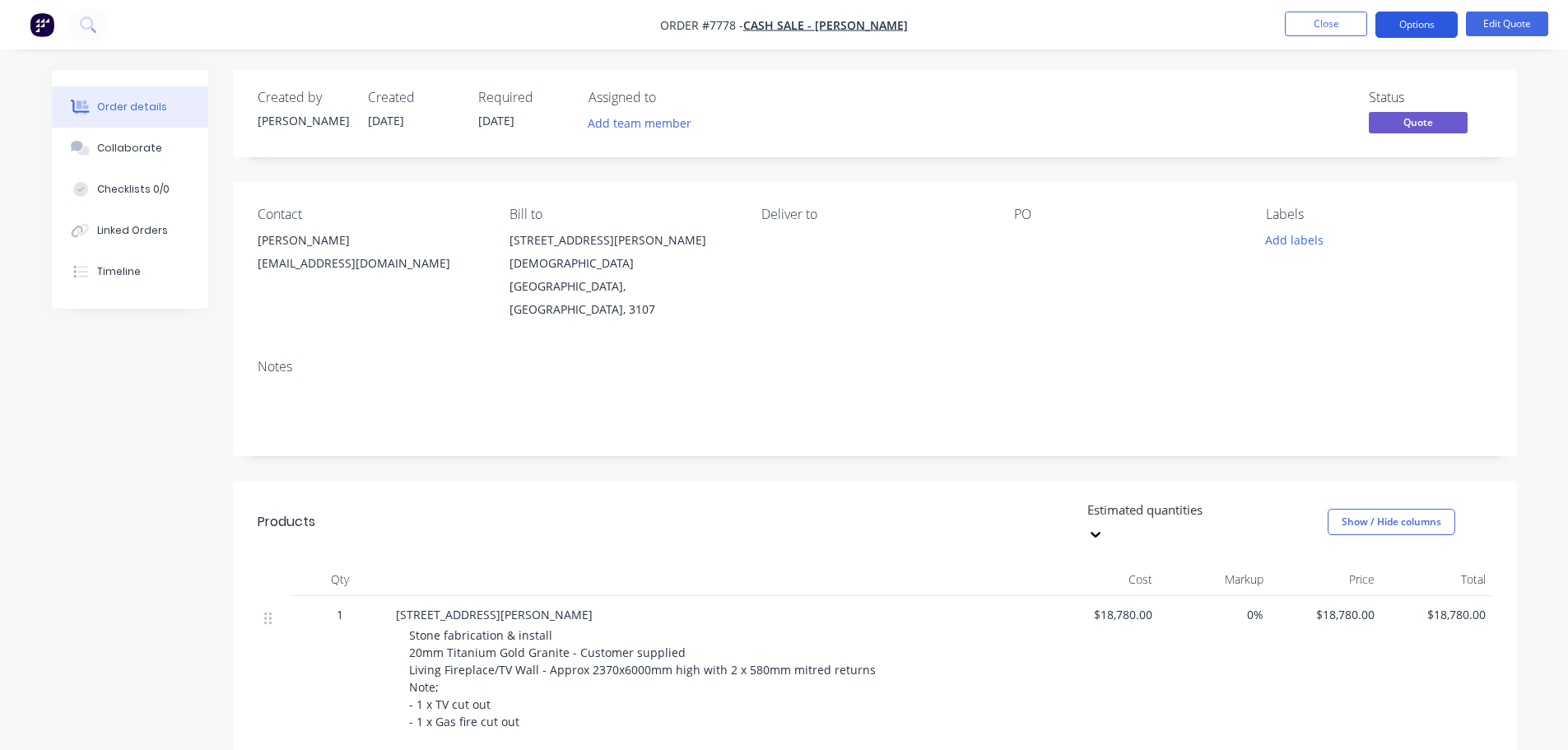
click at [1416, 21] on button "Options" at bounding box center [1417, 25] width 82 height 27
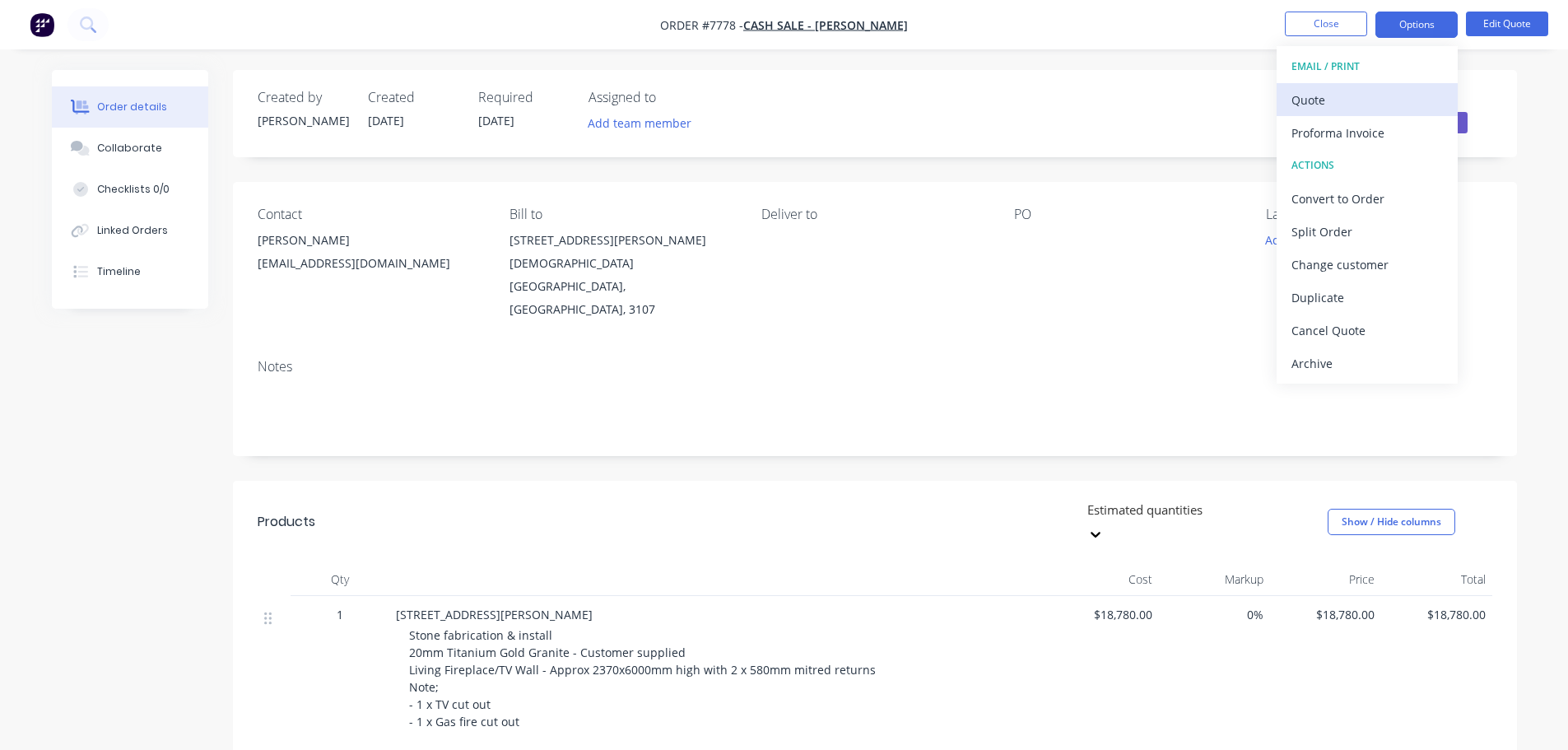
click at [1324, 95] on div "Quote" at bounding box center [1367, 99] width 151 height 24
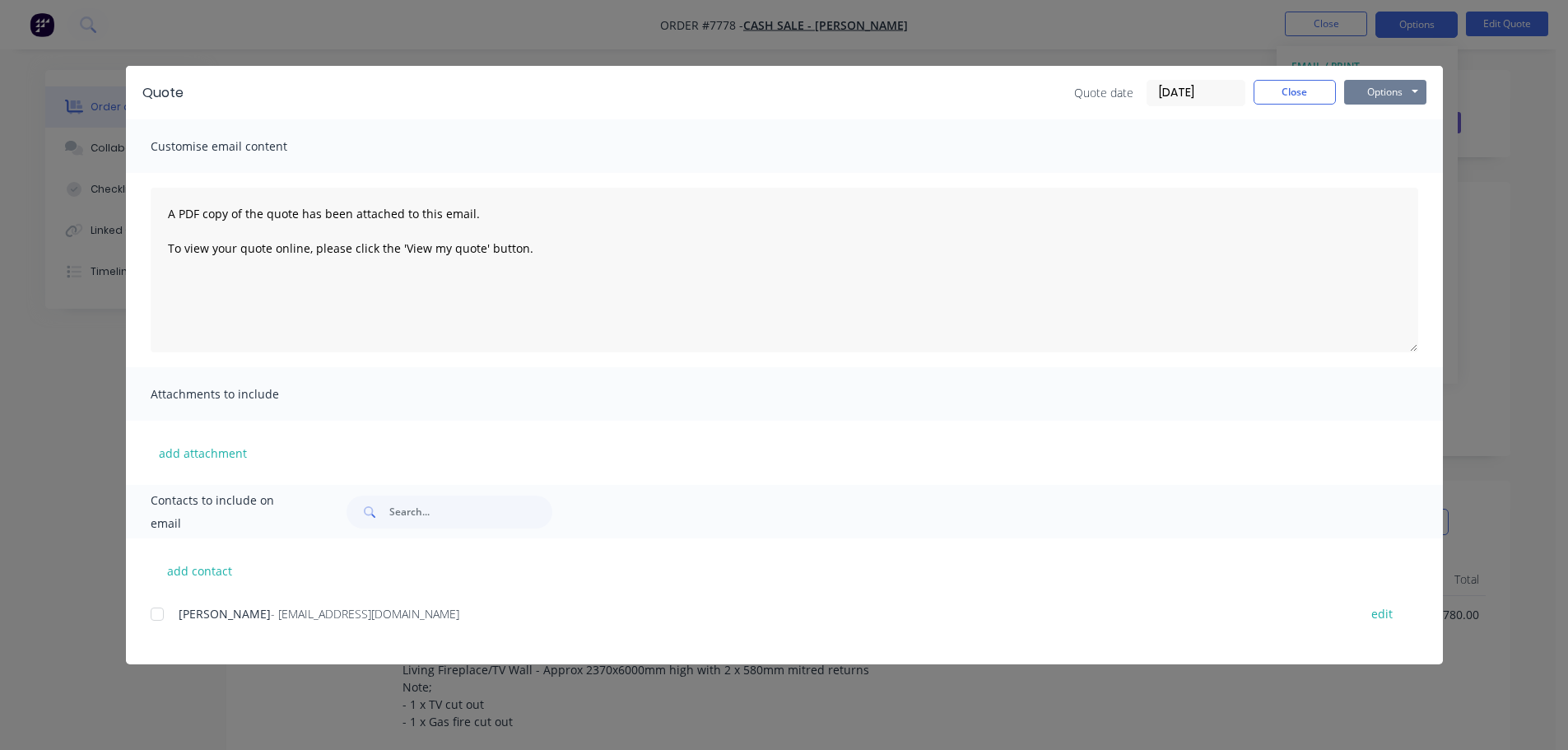
click at [1388, 89] on button "Options" at bounding box center [1385, 92] width 82 height 25
click at [1386, 116] on button "Preview" at bounding box center [1397, 121] width 105 height 27
click at [1282, 91] on button "Close" at bounding box center [1294, 92] width 82 height 25
